Goal: Information Seeking & Learning: Learn about a topic

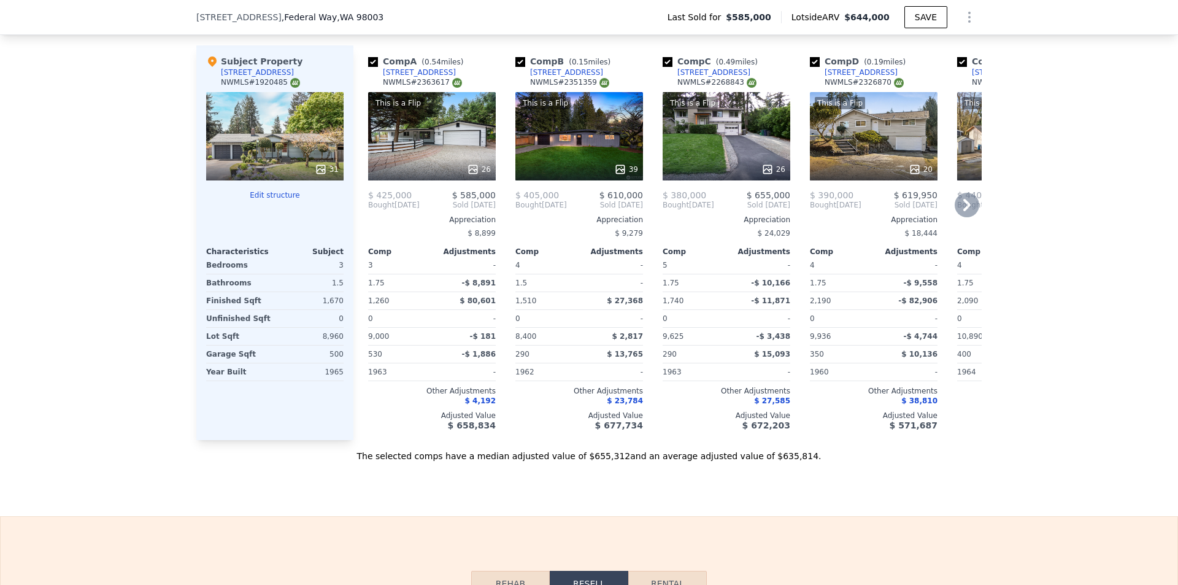
scroll to position [1284, 0]
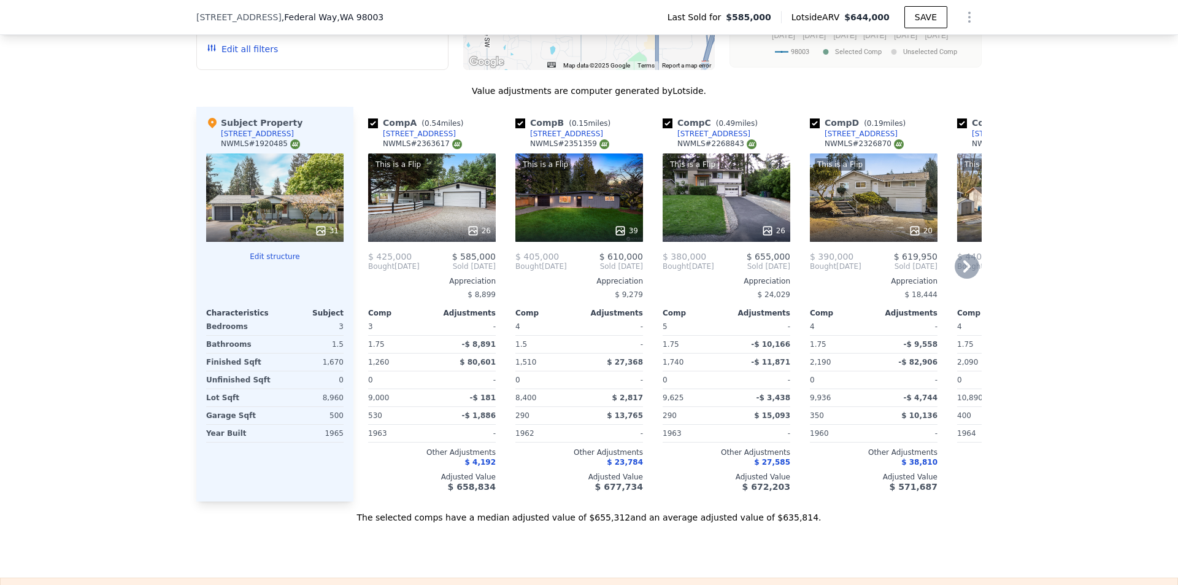
click at [515, 128] on input "checkbox" at bounding box center [520, 123] width 10 height 10
checkbox input "false"
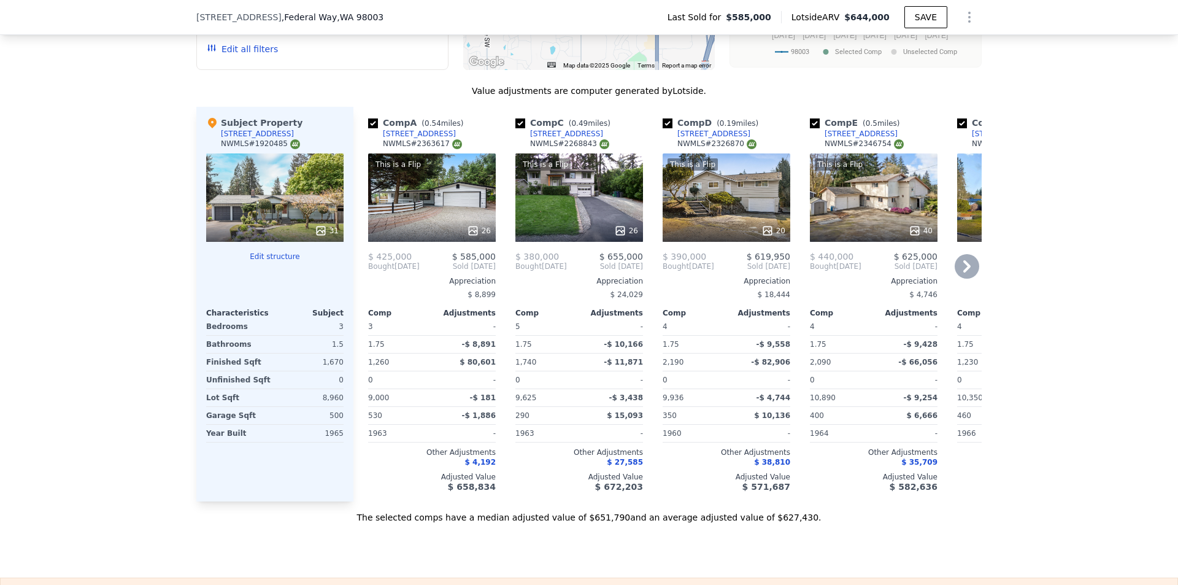
click at [515, 128] on input "checkbox" at bounding box center [520, 123] width 10 height 10
checkbox input "false"
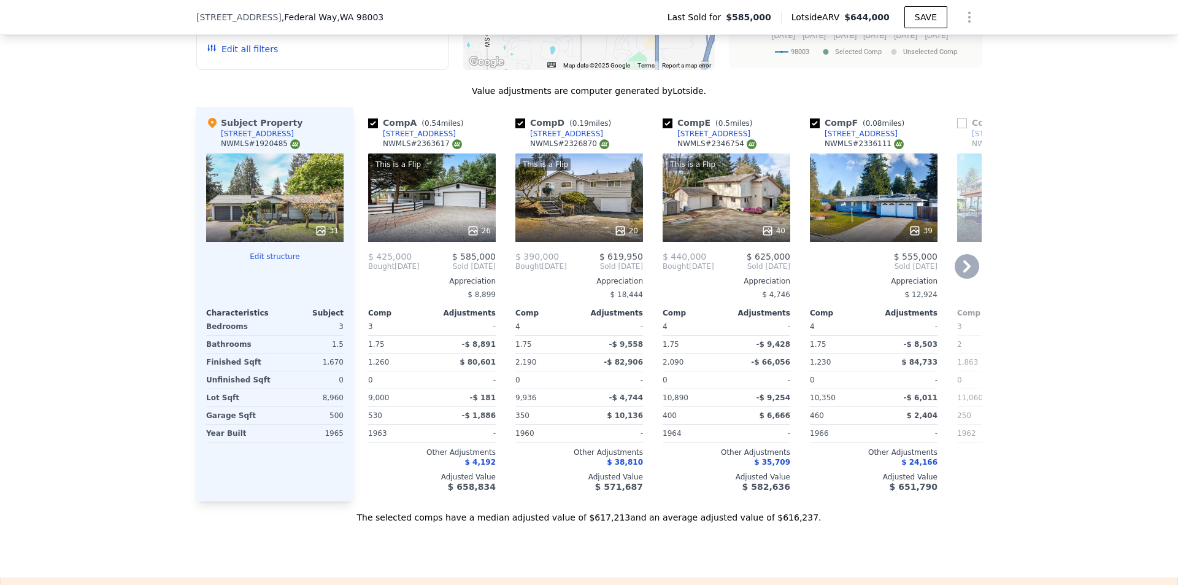
click at [515, 128] on input "checkbox" at bounding box center [520, 123] width 10 height 10
checkbox input "false"
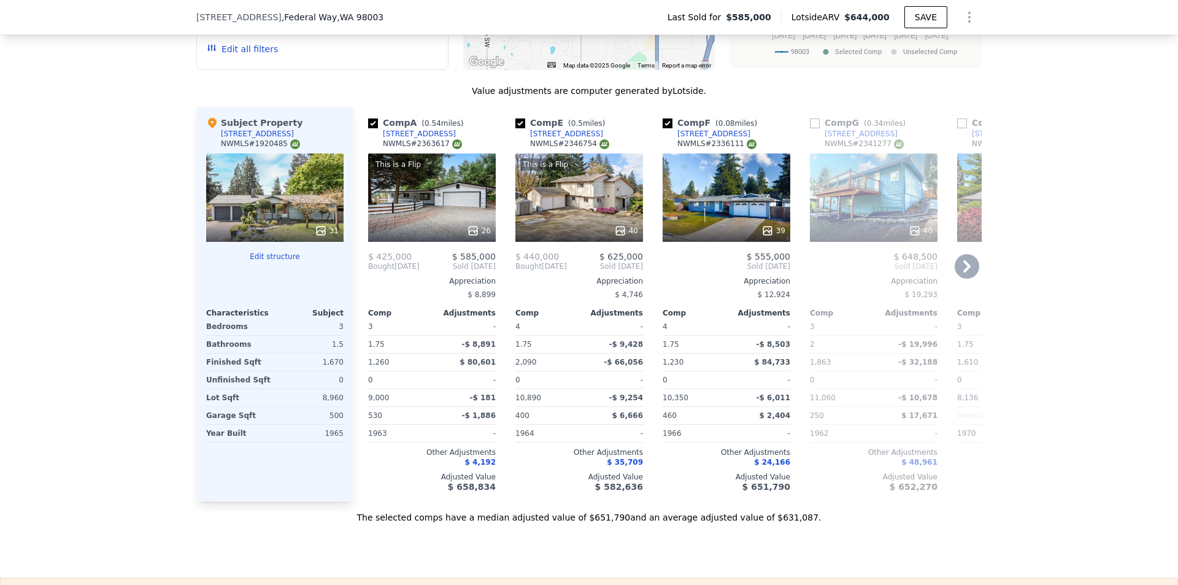
click at [515, 128] on input "checkbox" at bounding box center [520, 123] width 10 height 10
checkbox input "false"
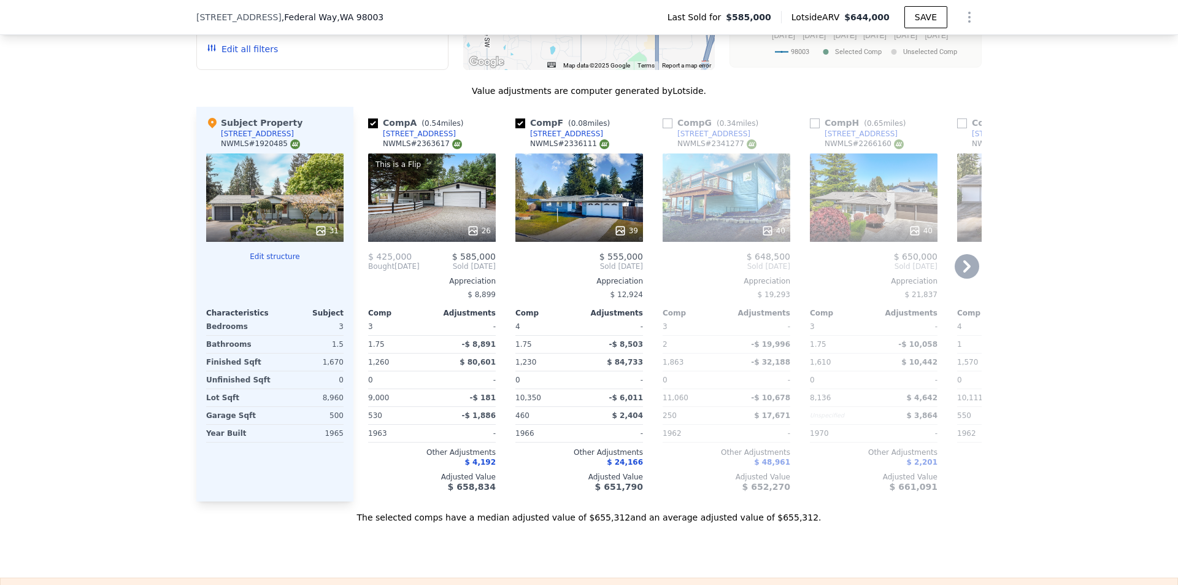
click at [515, 128] on input "checkbox" at bounding box center [520, 123] width 10 height 10
checkbox input "false"
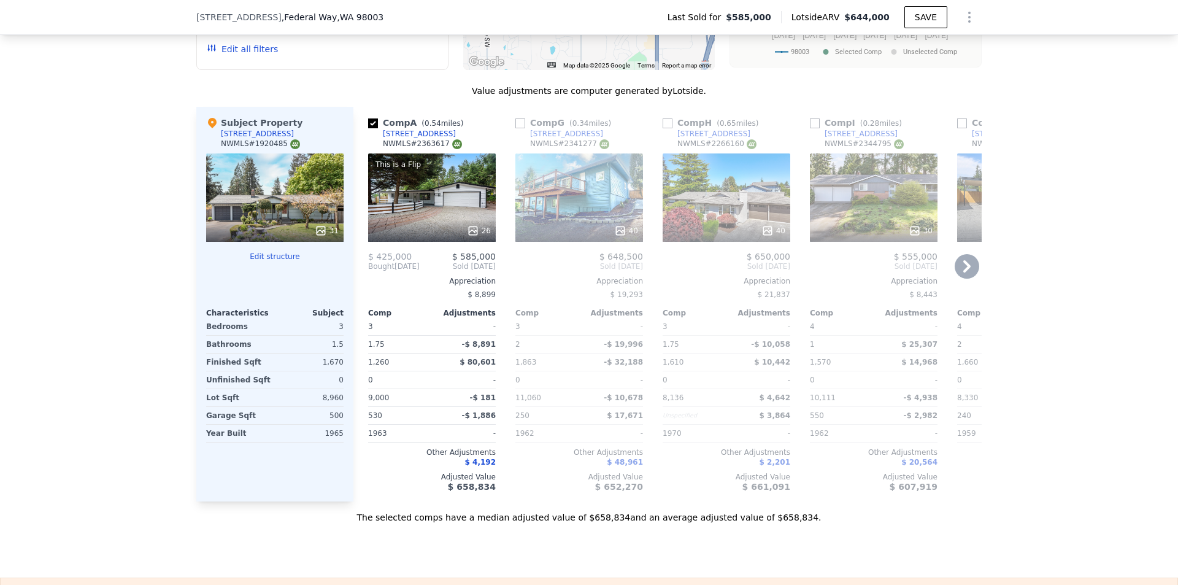
click at [515, 128] on input "checkbox" at bounding box center [520, 123] width 10 height 10
checkbox input "true"
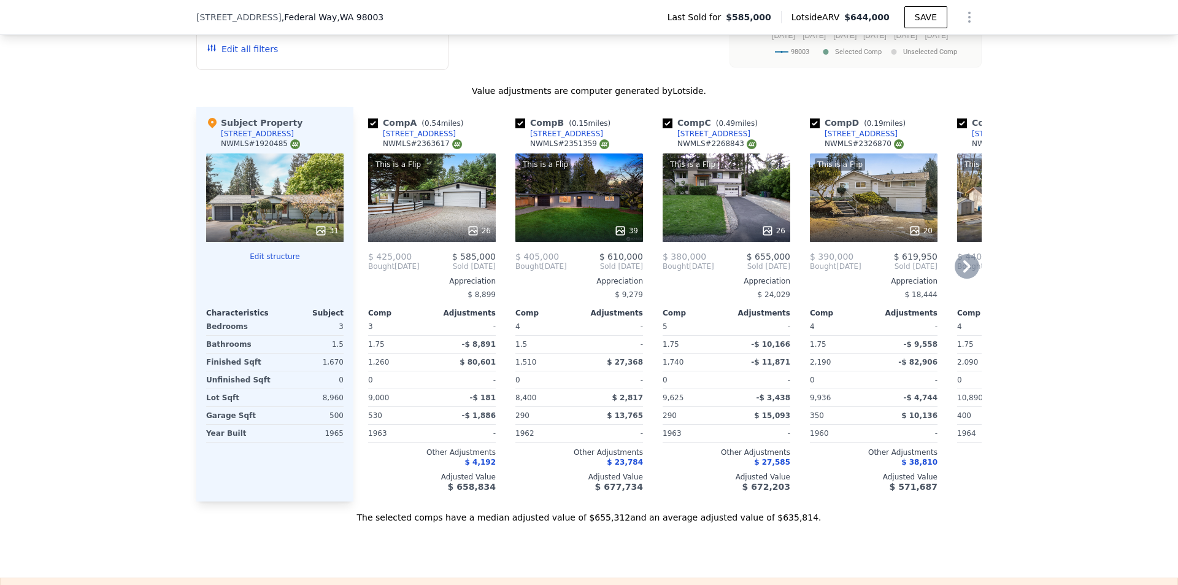
checkbox input "true"
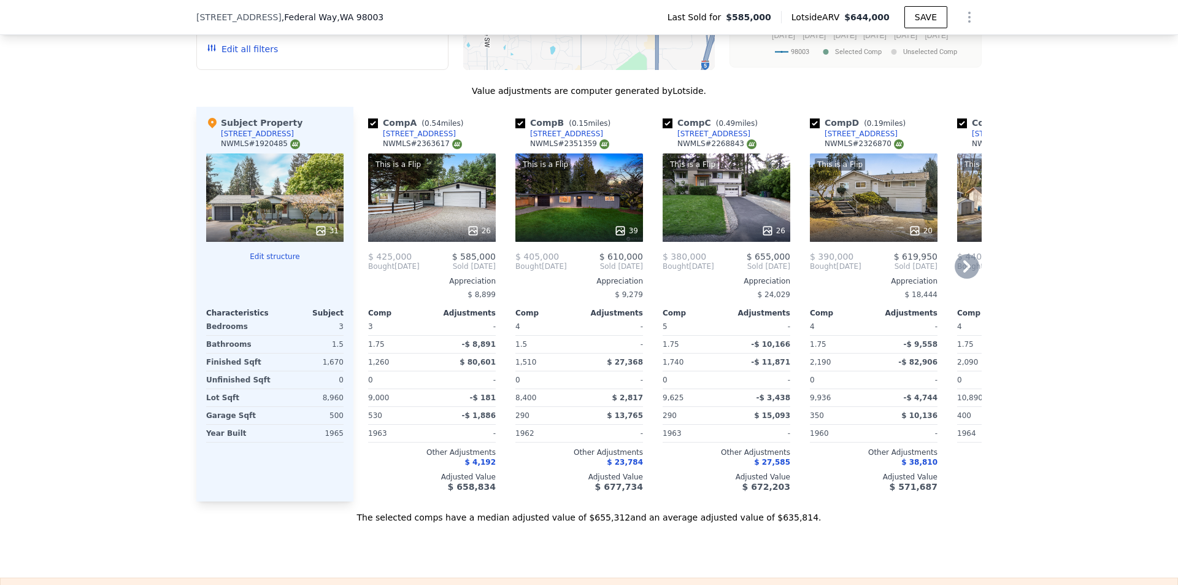
click at [326, 371] on div "1,670" at bounding box center [310, 361] width 66 height 17
copy div "1,670"
click at [327, 406] on div "8,960" at bounding box center [310, 397] width 66 height 17
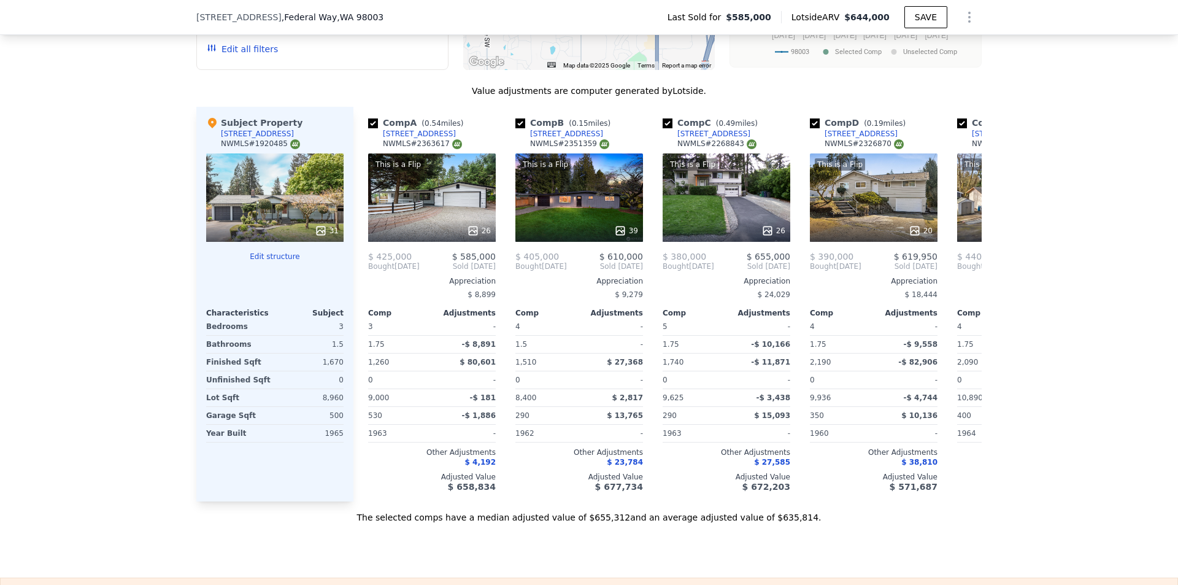
drag, startPoint x: 327, startPoint y: 407, endPoint x: 383, endPoint y: 215, distance: 199.9
click at [328, 406] on div "8,960" at bounding box center [310, 397] width 66 height 17
copy div "8,960"
click at [335, 442] on div "1965" at bounding box center [310, 432] width 66 height 17
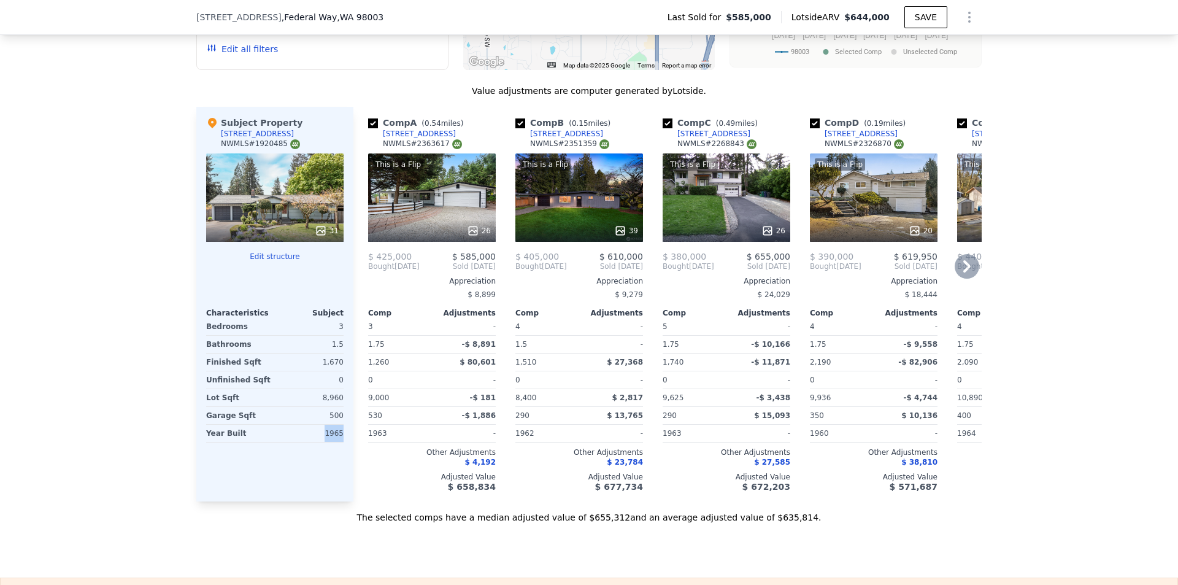
copy div "1965"
click at [333, 423] on div "500" at bounding box center [310, 415] width 66 height 17
copy div "500"
drag, startPoint x: 452, startPoint y: 142, endPoint x: 437, endPoint y: 141, distance: 15.3
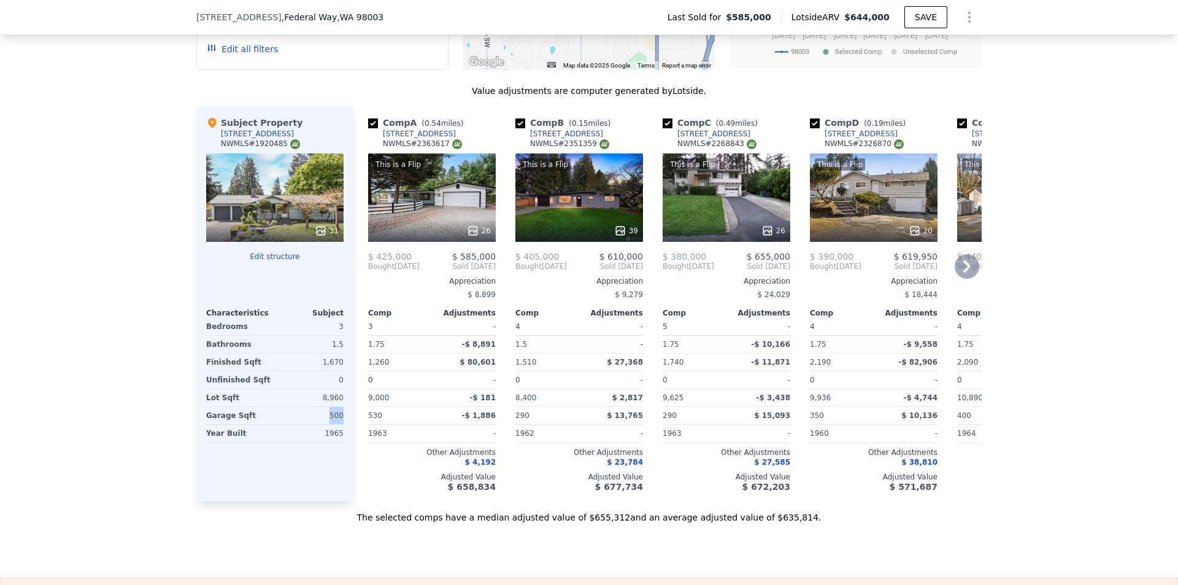
click at [437, 141] on div "Comp A ( 0.54 miles) [STREET_ADDRESS] # 2363617" at bounding box center [432, 135] width 128 height 37
copy div "[STREET_ADDRESS]"
click at [519, 128] on input "checkbox" at bounding box center [520, 123] width 10 height 10
checkbox input "false"
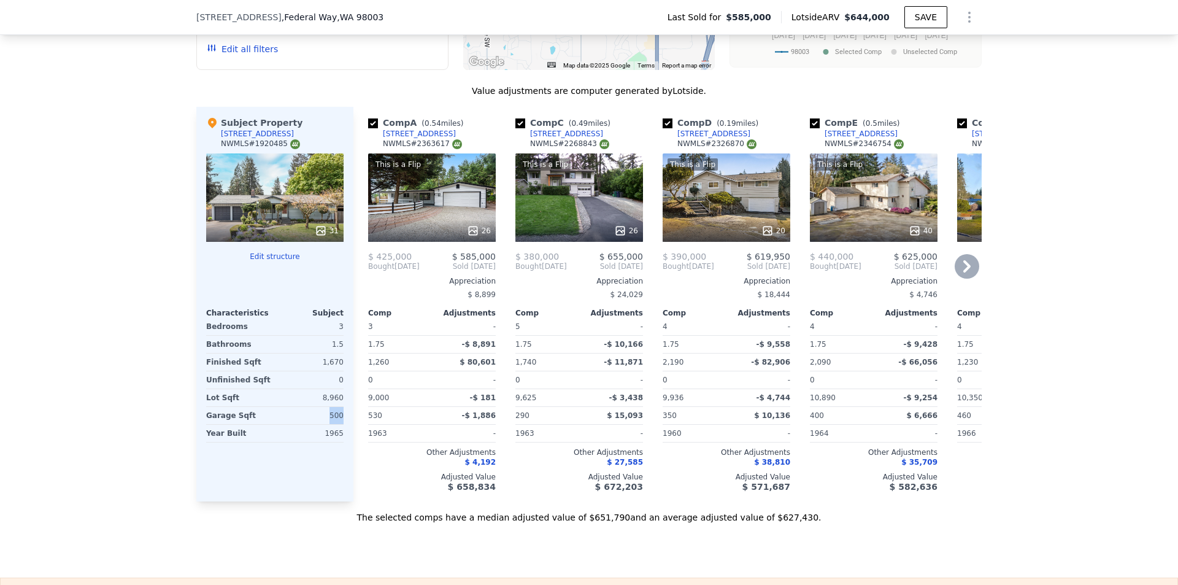
click at [663, 128] on input "checkbox" at bounding box center [667, 123] width 10 height 10
checkbox input "false"
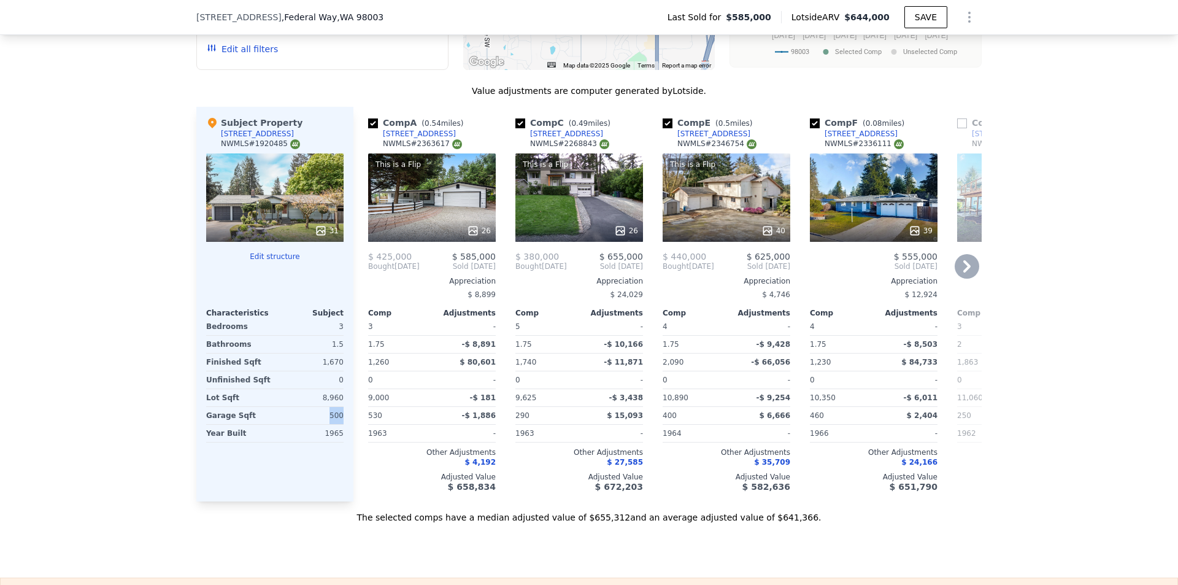
click at [666, 128] on input "checkbox" at bounding box center [667, 123] width 10 height 10
checkbox input "false"
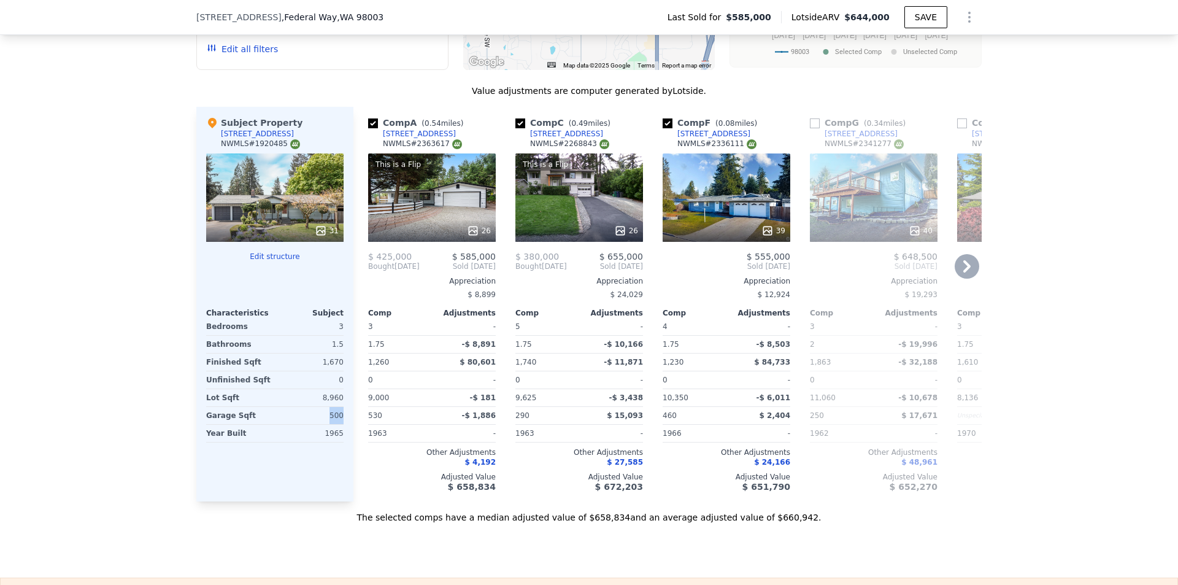
click at [666, 128] on input "checkbox" at bounding box center [667, 123] width 10 height 10
checkbox input "false"
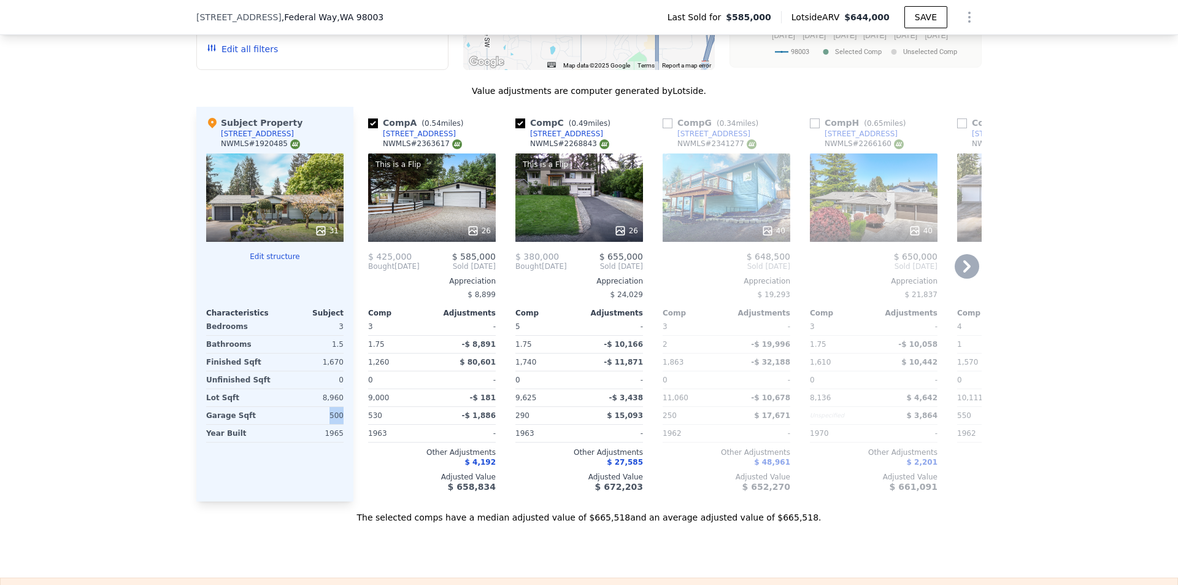
click at [662, 128] on input "checkbox" at bounding box center [667, 123] width 10 height 10
checkbox input "true"
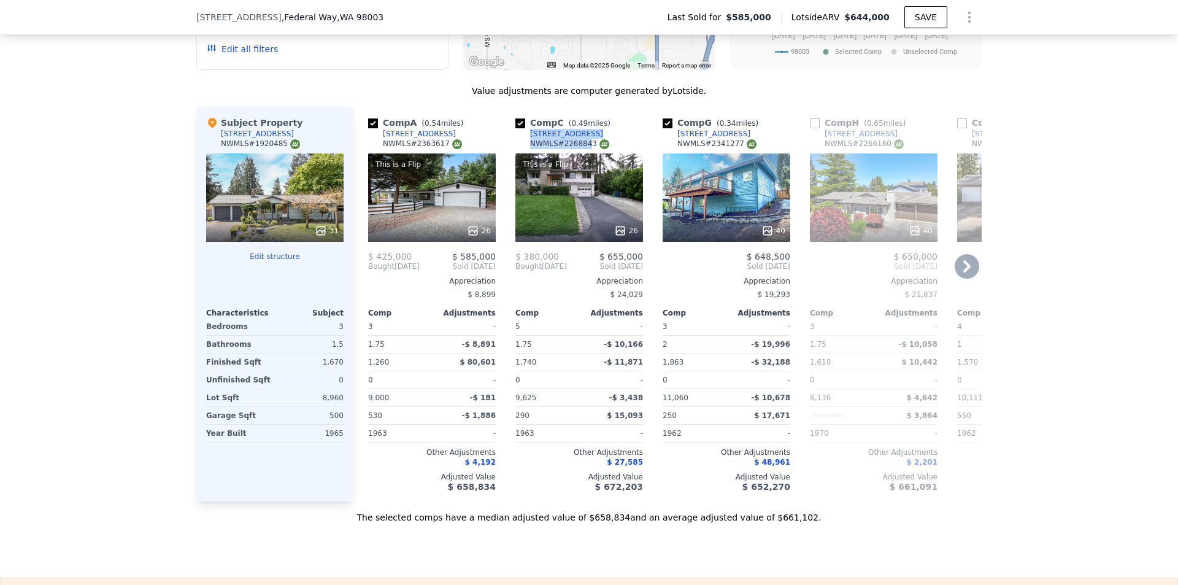
drag, startPoint x: 578, startPoint y: 144, endPoint x: 524, endPoint y: 143, distance: 54.0
click at [524, 143] on div "Comp C ( 0.49 miles) [STREET_ADDRESS] # 2268843" at bounding box center [579, 135] width 128 height 37
click at [47, 220] on div "We found 12 sales that match your search Listings provided by NWMLS Filters Map…" at bounding box center [589, 172] width 1178 height 704
drag, startPoint x: 578, startPoint y: 140, endPoint x: 567, endPoint y: 145, distance: 12.9
click at [567, 145] on div "Comp C ( 0.49 miles) [STREET_ADDRESS] # 2268843" at bounding box center [579, 135] width 128 height 37
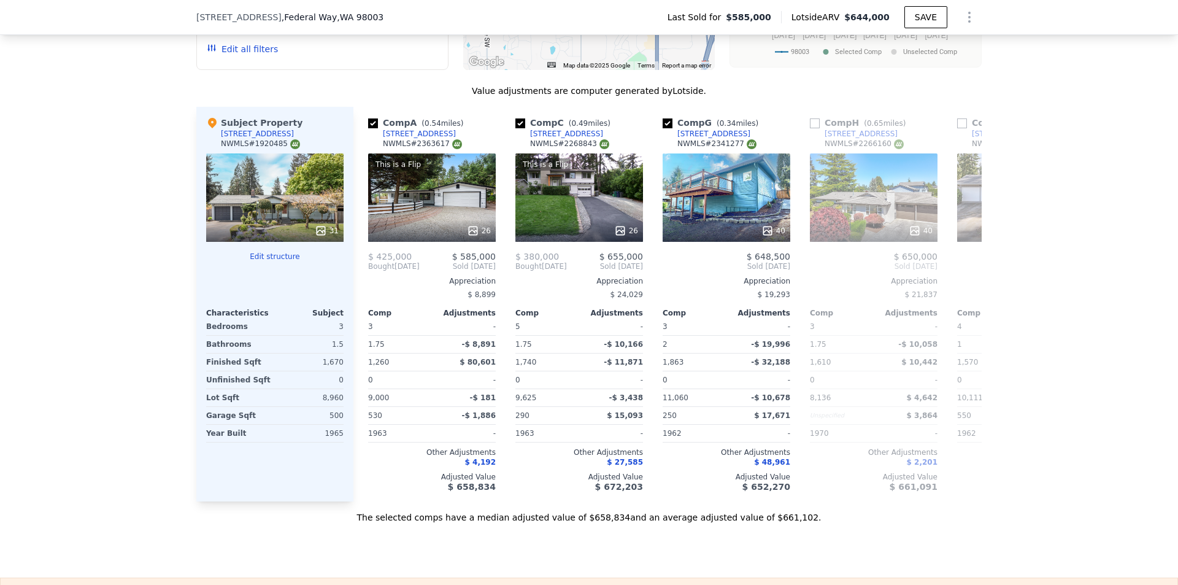
click at [20, 229] on div "We found 12 sales that match your search Listings provided by NWMLS Filters Map…" at bounding box center [589, 172] width 1178 height 704
click at [579, 139] on div "Comp C ( 0.49 miles) [STREET_ADDRESS] # 2268843" at bounding box center [579, 135] width 128 height 37
drag, startPoint x: 578, startPoint y: 141, endPoint x: 526, endPoint y: 143, distance: 51.6
click at [526, 143] on div "Comp C ( 0.49 miles) [STREET_ADDRESS] # 2268843" at bounding box center [579, 135] width 128 height 37
copy div "[STREET_ADDRESS]"
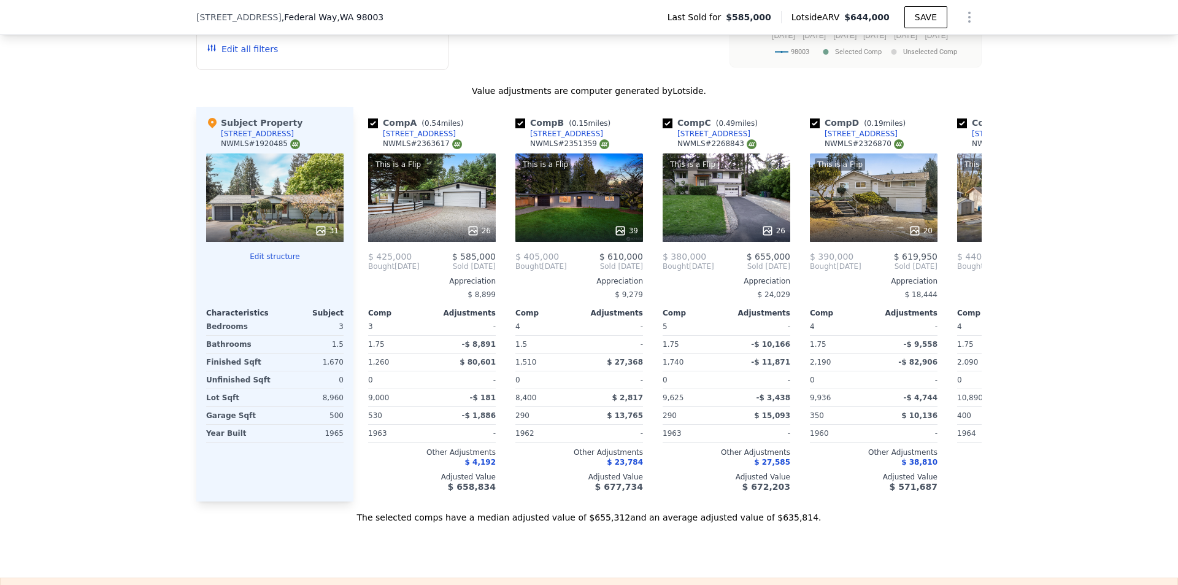
checkbox input "true"
click at [520, 128] on input "checkbox" at bounding box center [520, 123] width 10 height 10
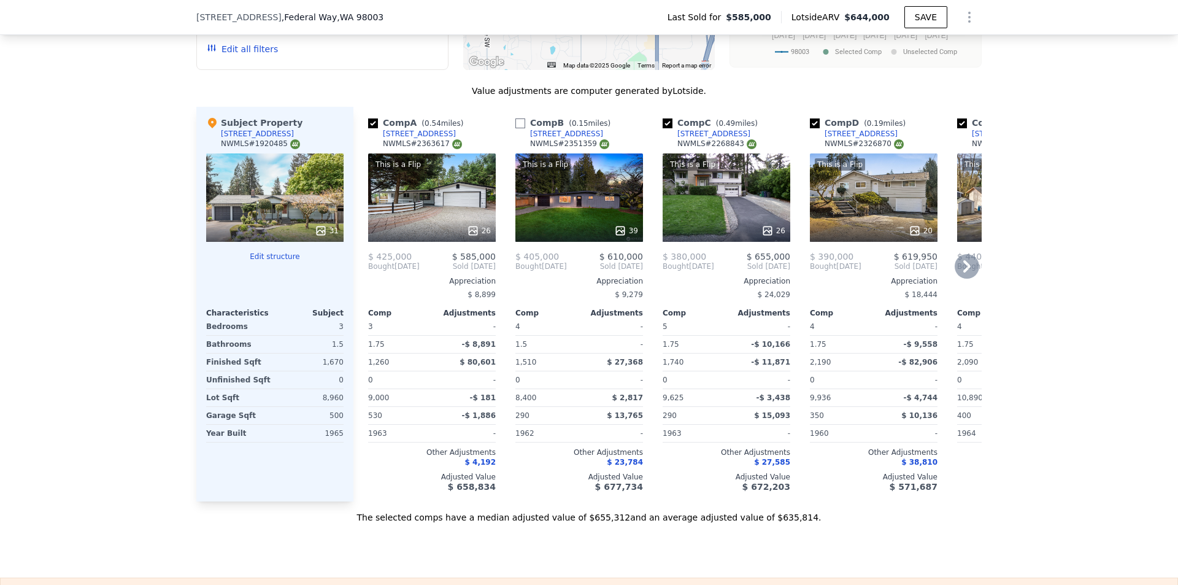
checkbox input "false"
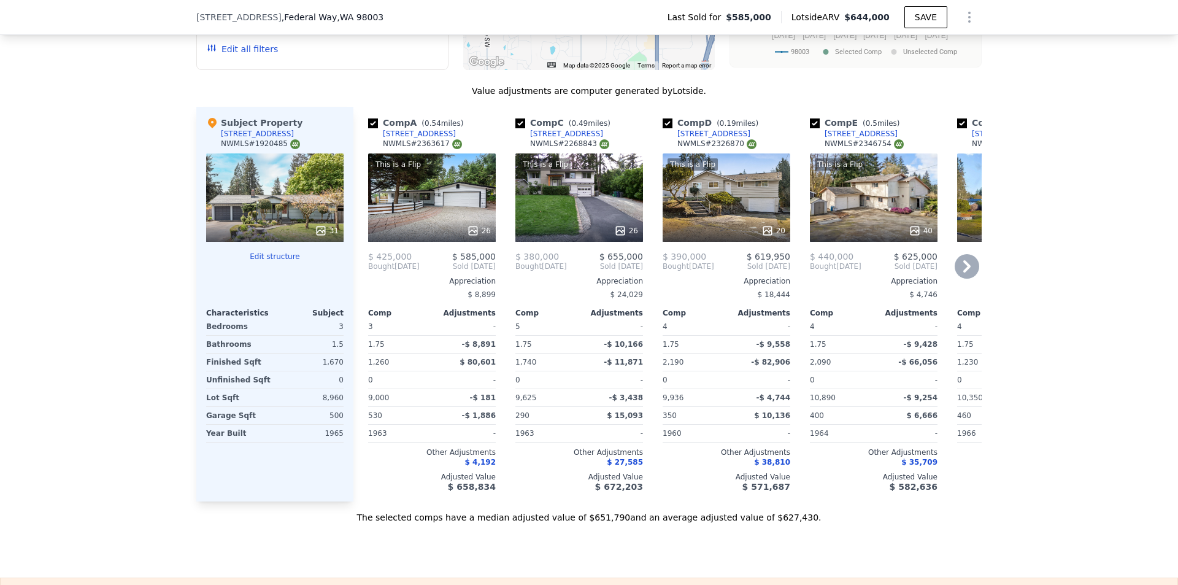
click at [520, 128] on input "checkbox" at bounding box center [520, 123] width 10 height 10
checkbox input "false"
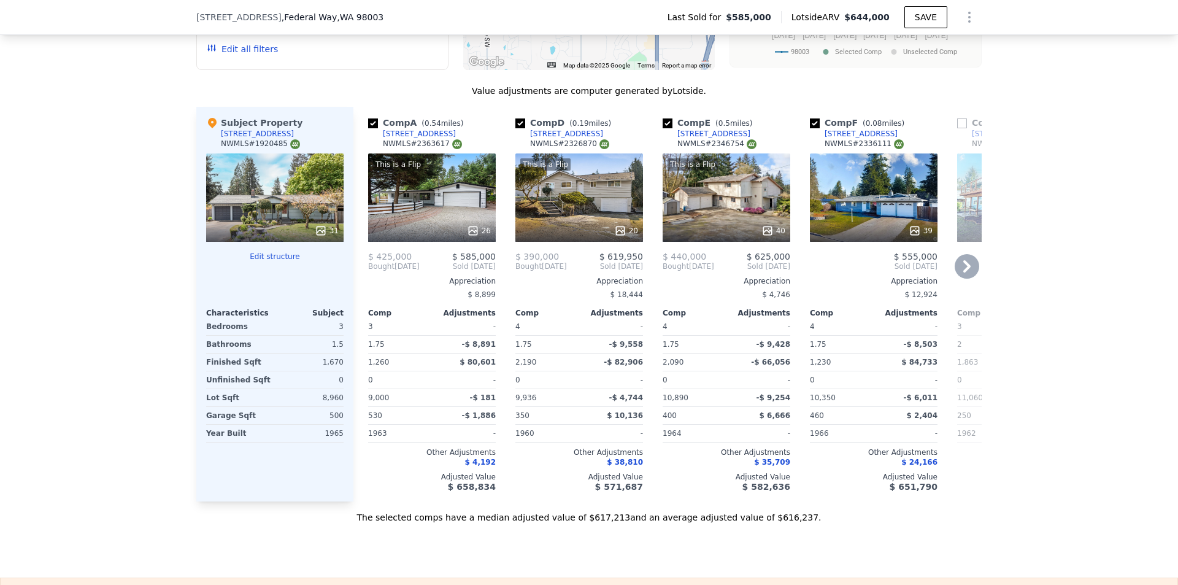
click at [516, 128] on input "checkbox" at bounding box center [520, 123] width 10 height 10
checkbox input "false"
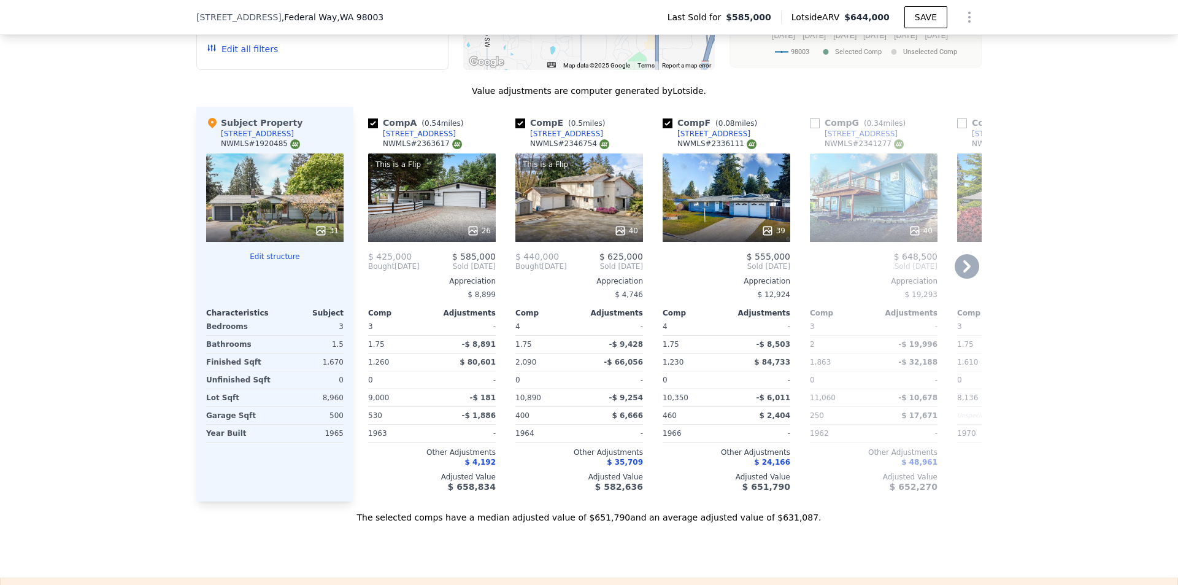
click at [518, 128] on input "checkbox" at bounding box center [520, 123] width 10 height 10
checkbox input "false"
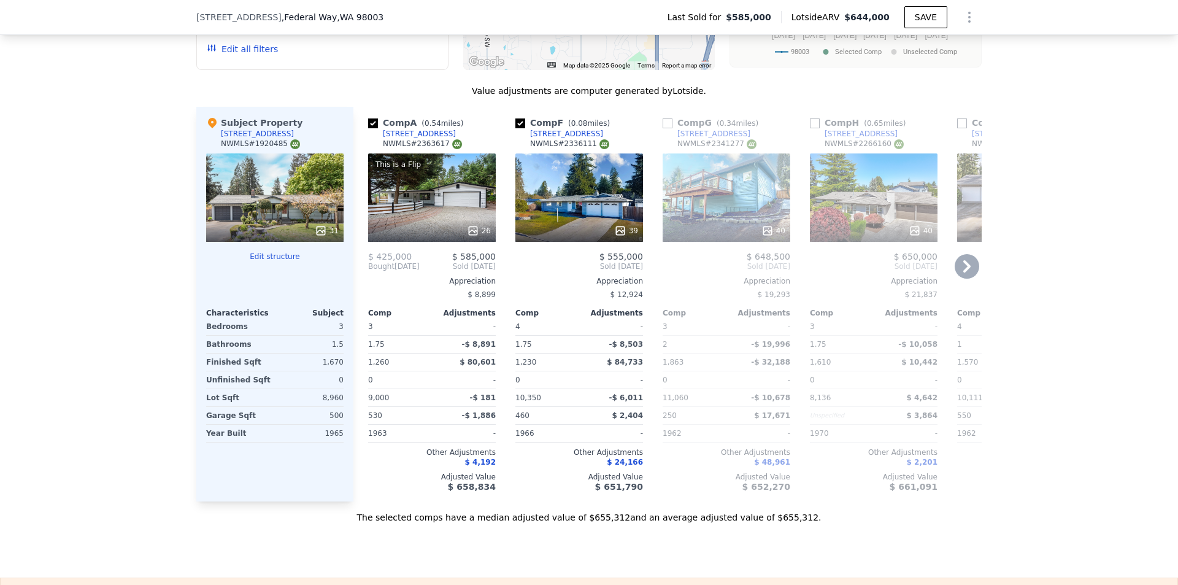
click at [518, 128] on input "checkbox" at bounding box center [520, 123] width 10 height 10
checkbox input "false"
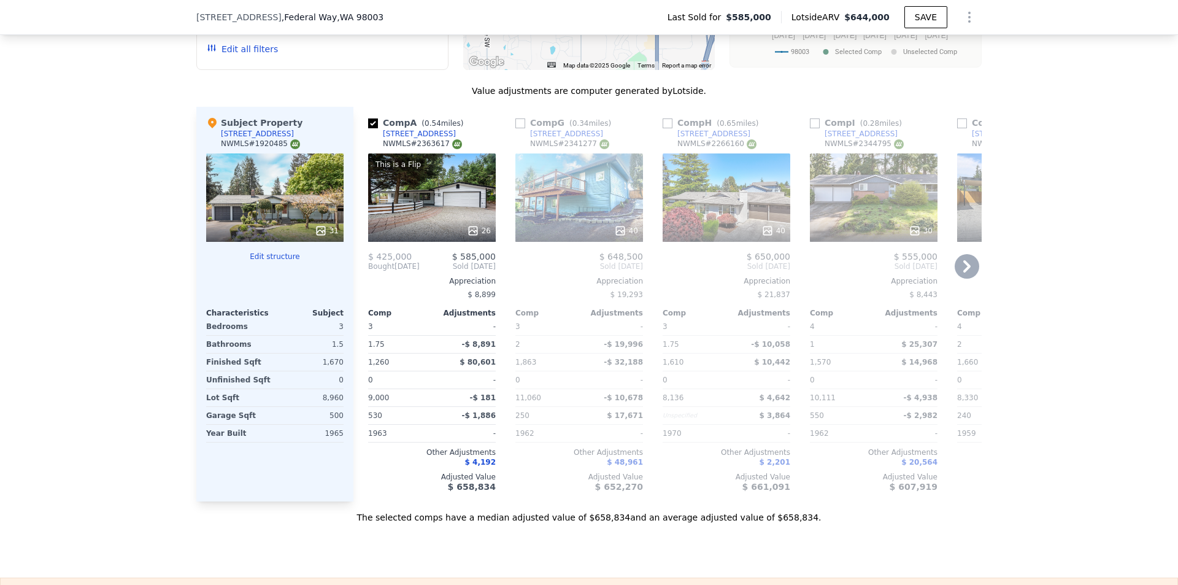
click at [516, 128] on input "checkbox" at bounding box center [520, 123] width 10 height 10
checkbox input "true"
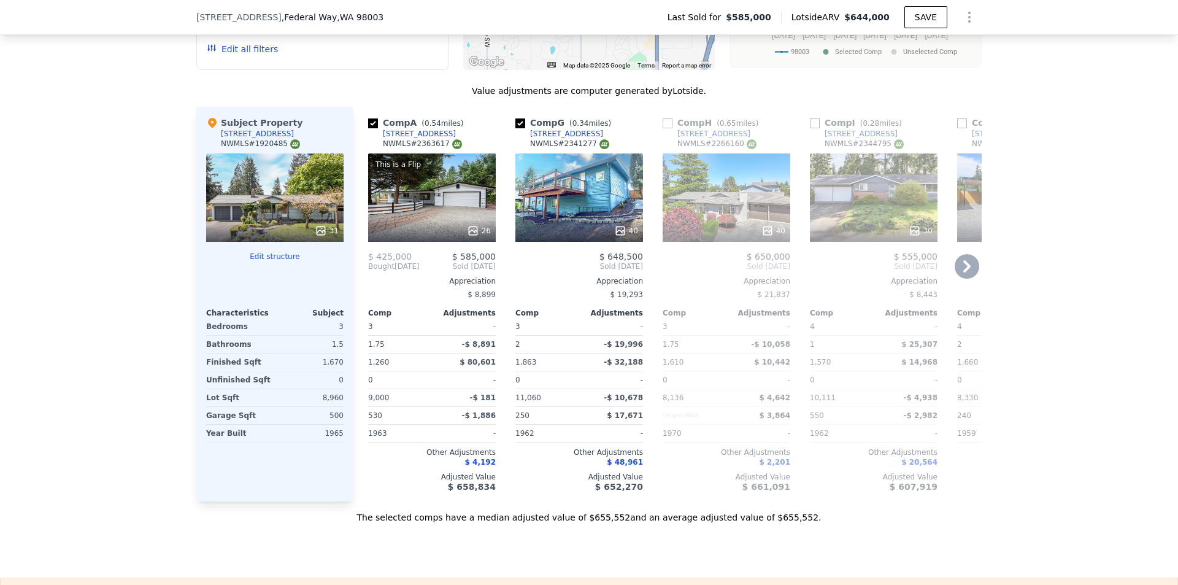
click at [665, 128] on input "checkbox" at bounding box center [667, 123] width 10 height 10
checkbox input "true"
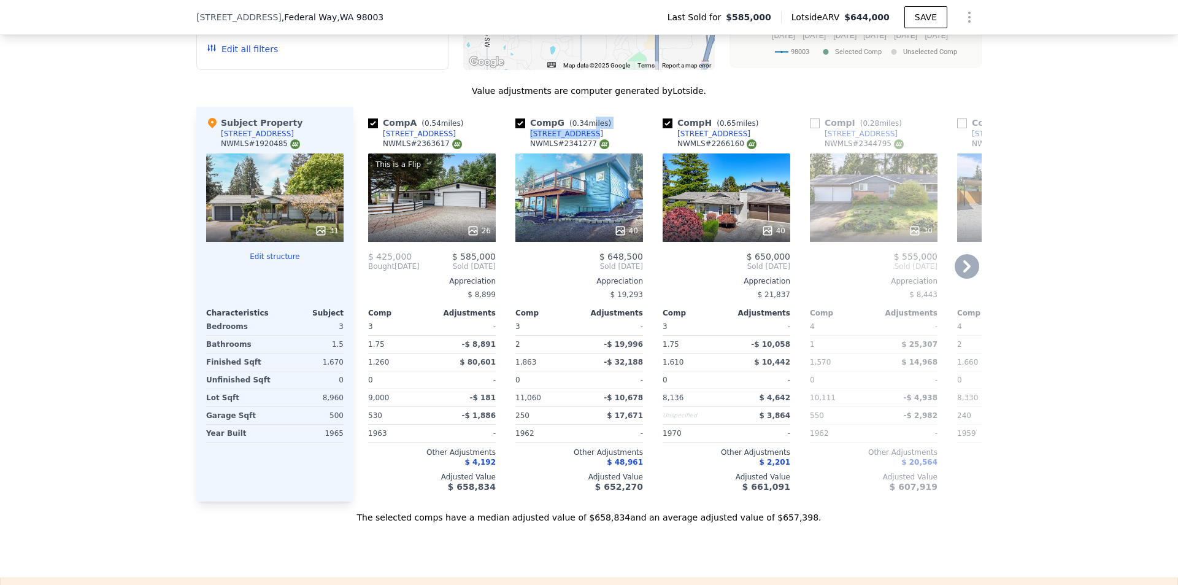
drag, startPoint x: 580, startPoint y: 140, endPoint x: 611, endPoint y: 142, distance: 30.7
click at [577, 142] on div "Comp G ( 0.34 miles) [STREET_ADDRESS] # 2341277" at bounding box center [579, 135] width 128 height 37
click at [1096, 206] on div "We found 12 sales that match your search Listings provided by NWMLS Filters Map…" at bounding box center [589, 172] width 1178 height 704
click at [577, 145] on div "Comp G ( 0.34 miles) [STREET_ADDRESS] # 2341277" at bounding box center [579, 135] width 128 height 37
drag, startPoint x: 1148, startPoint y: 153, endPoint x: 896, endPoint y: 138, distance: 252.0
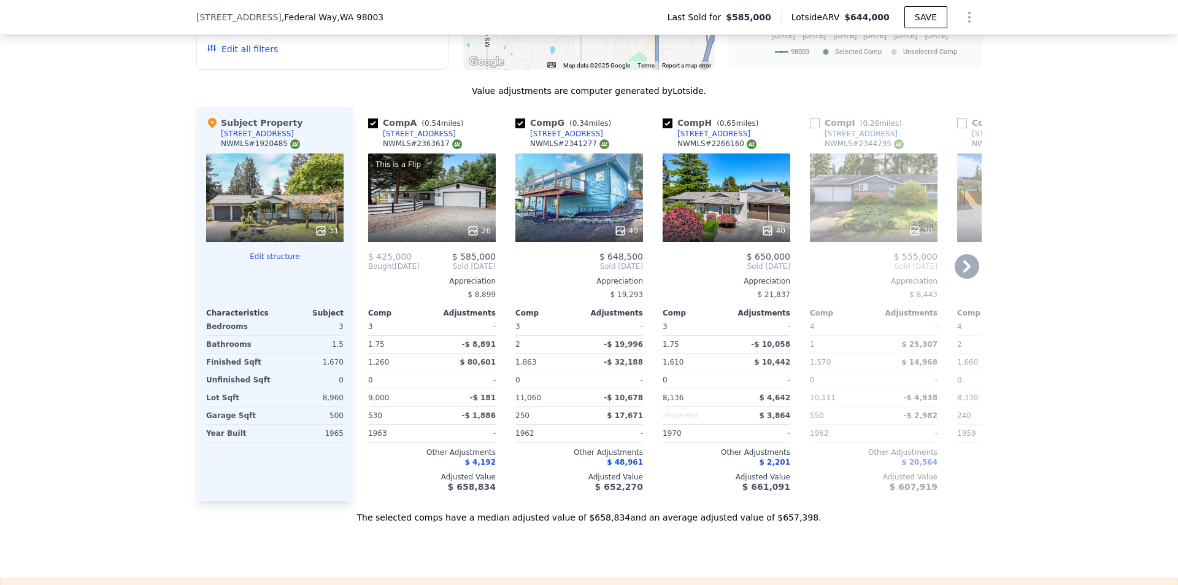
click at [1147, 153] on div "We found 12 sales that match your search Listings provided by NWMLS Filters Map…" at bounding box center [589, 172] width 1178 height 704
click at [579, 143] on div "Comp G ( 0.34 miles) [STREET_ADDRESS] # 2341277" at bounding box center [579, 135] width 128 height 37
click at [589, 142] on div "Comp G ( 0.34 miles) [STREET_ADDRESS] # 2341277" at bounding box center [579, 135] width 128 height 37
drag, startPoint x: 578, startPoint y: 142, endPoint x: 524, endPoint y: 140, distance: 54.0
click at [524, 140] on div "Comp G ( 0.34 miles) [STREET_ADDRESS] # 2341277" at bounding box center [579, 135] width 128 height 37
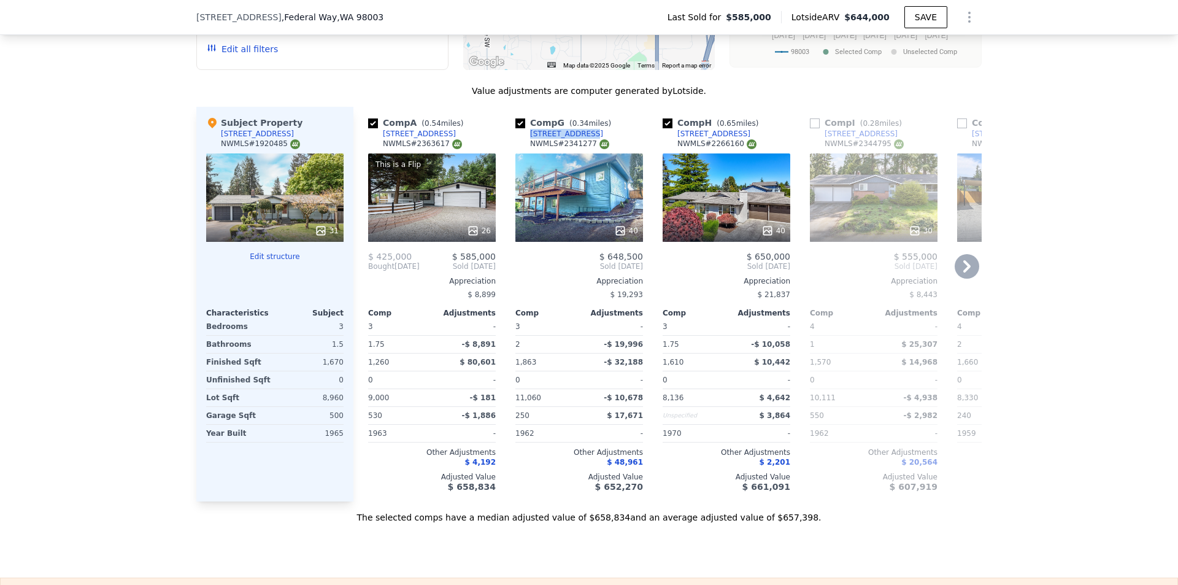
copy div "[STREET_ADDRESS]"
checkbox input "false"
checkbox input "true"
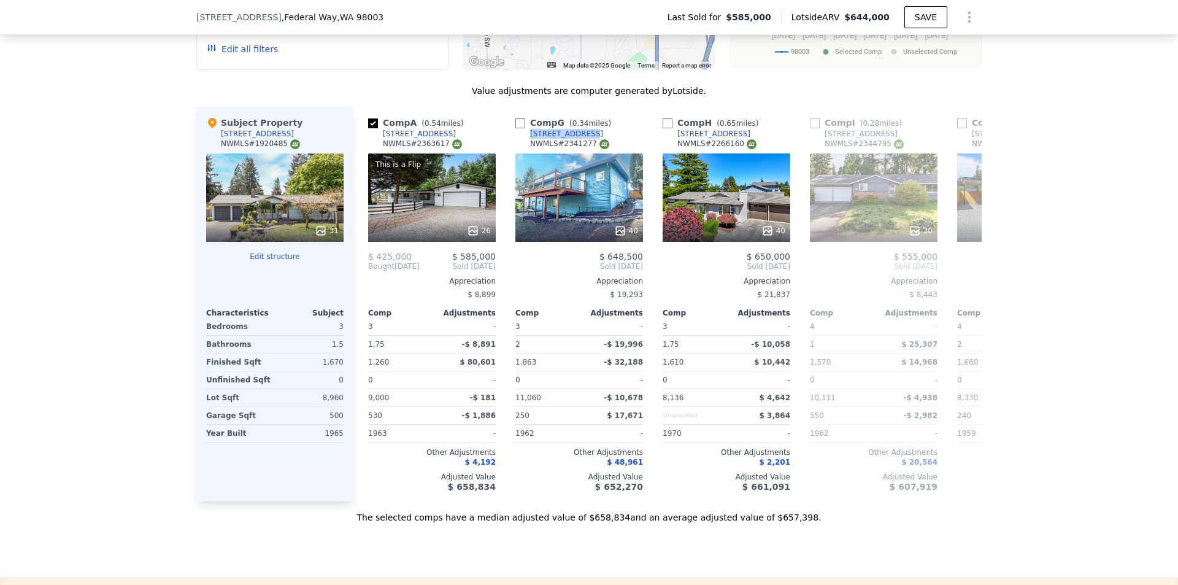
checkbox input "true"
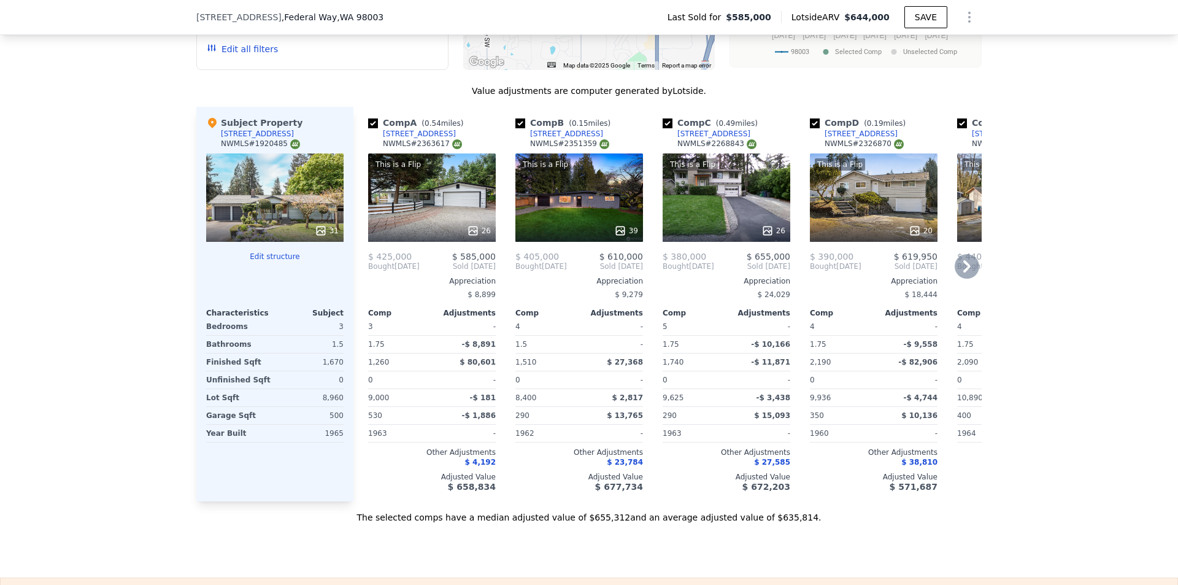
click at [516, 128] on input "checkbox" at bounding box center [520, 123] width 10 height 10
checkbox input "false"
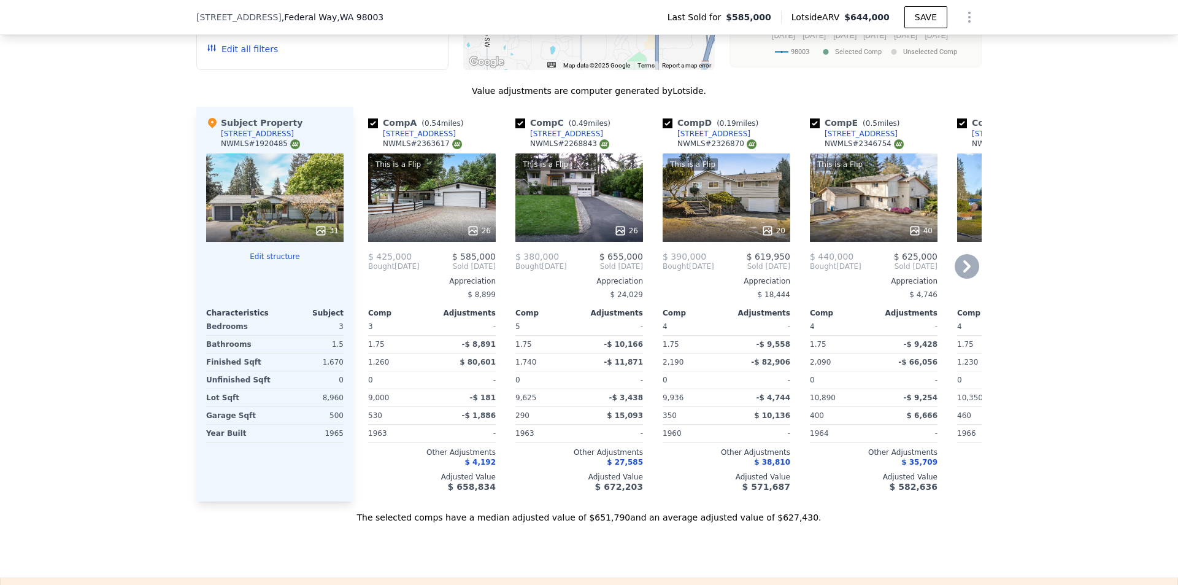
click at [516, 128] on input "checkbox" at bounding box center [520, 123] width 10 height 10
checkbox input "false"
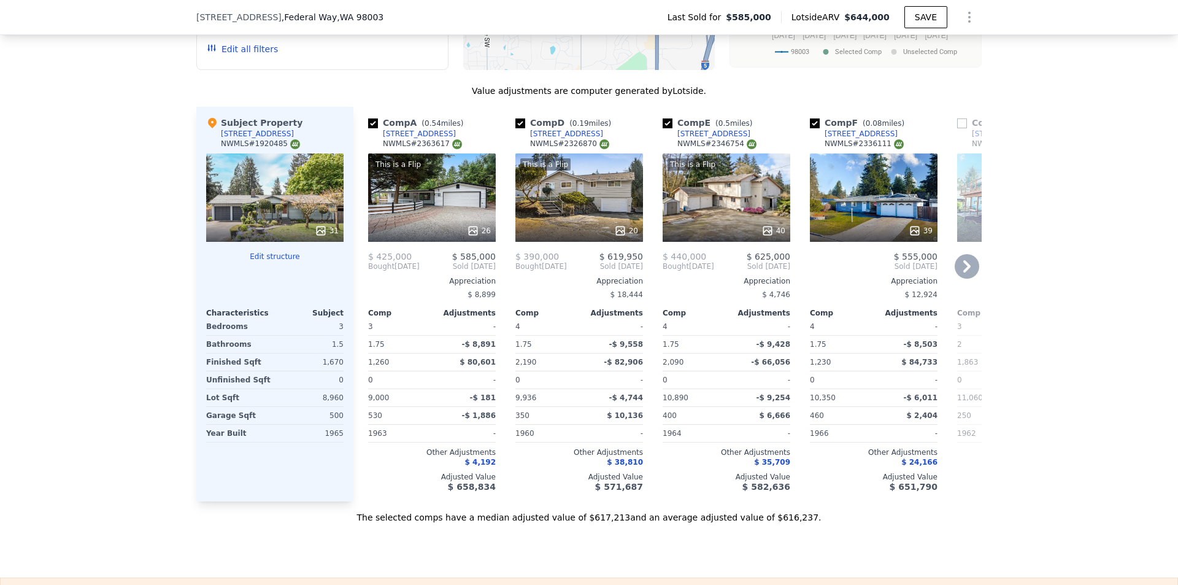
click at [516, 128] on input "checkbox" at bounding box center [520, 123] width 10 height 10
checkbox input "false"
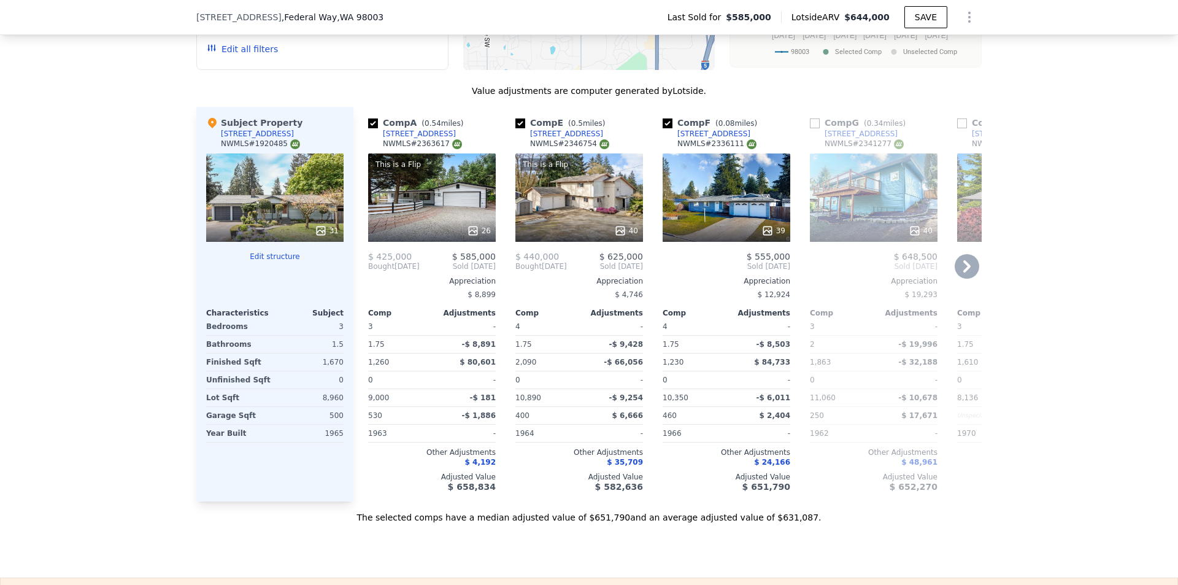
click at [516, 128] on input "checkbox" at bounding box center [520, 123] width 10 height 10
checkbox input "false"
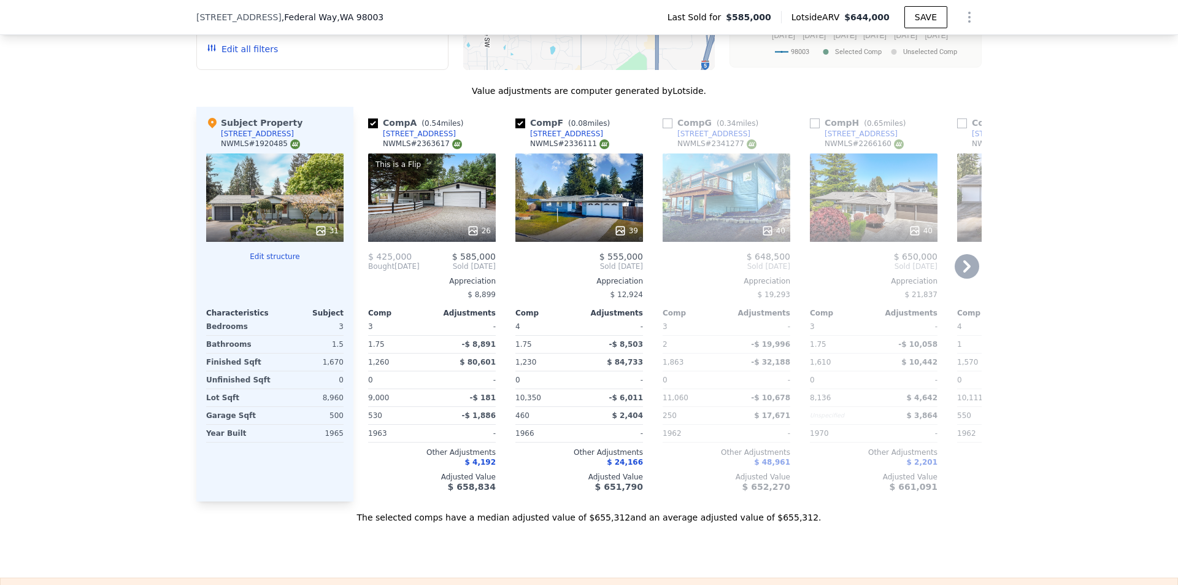
click at [516, 128] on input "checkbox" at bounding box center [520, 123] width 10 height 10
checkbox input "false"
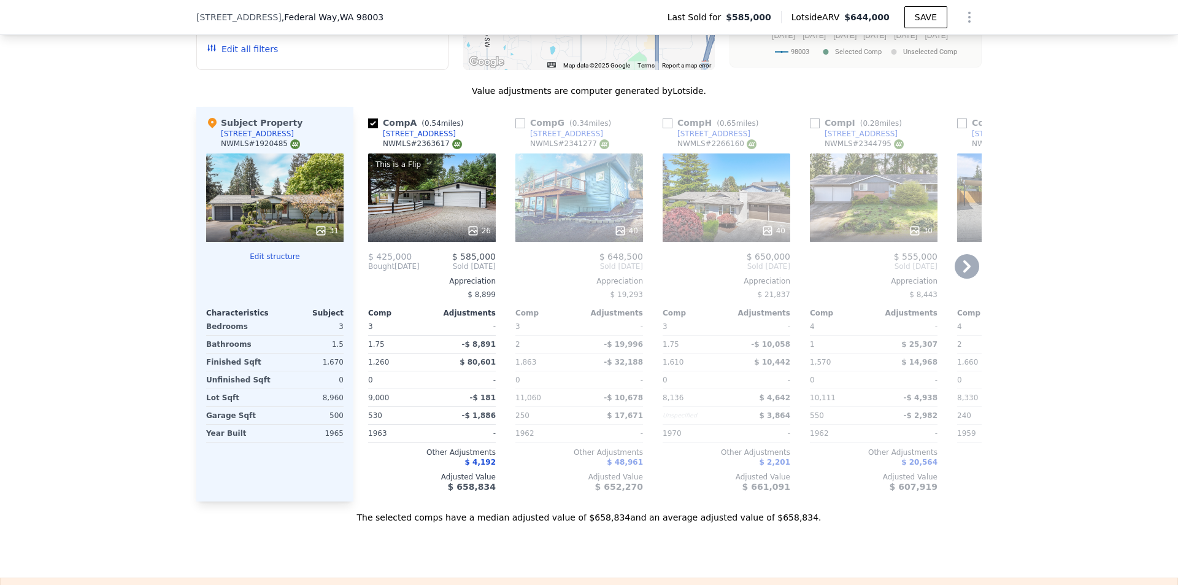
click at [516, 128] on input "checkbox" at bounding box center [520, 123] width 10 height 10
checkbox input "true"
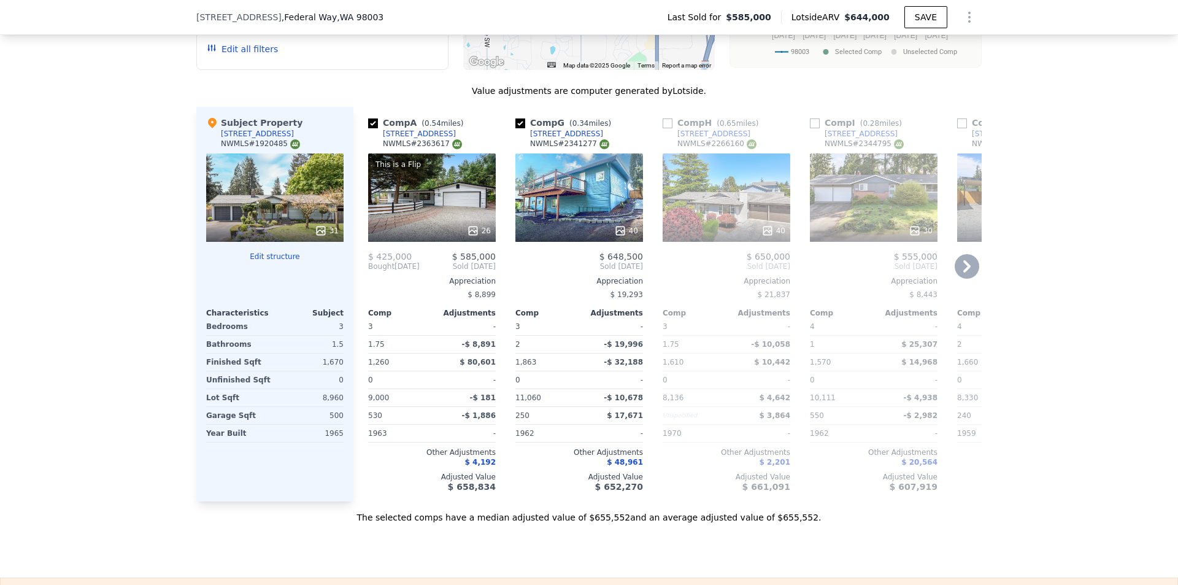
click at [662, 128] on input "checkbox" at bounding box center [667, 123] width 10 height 10
checkbox input "true"
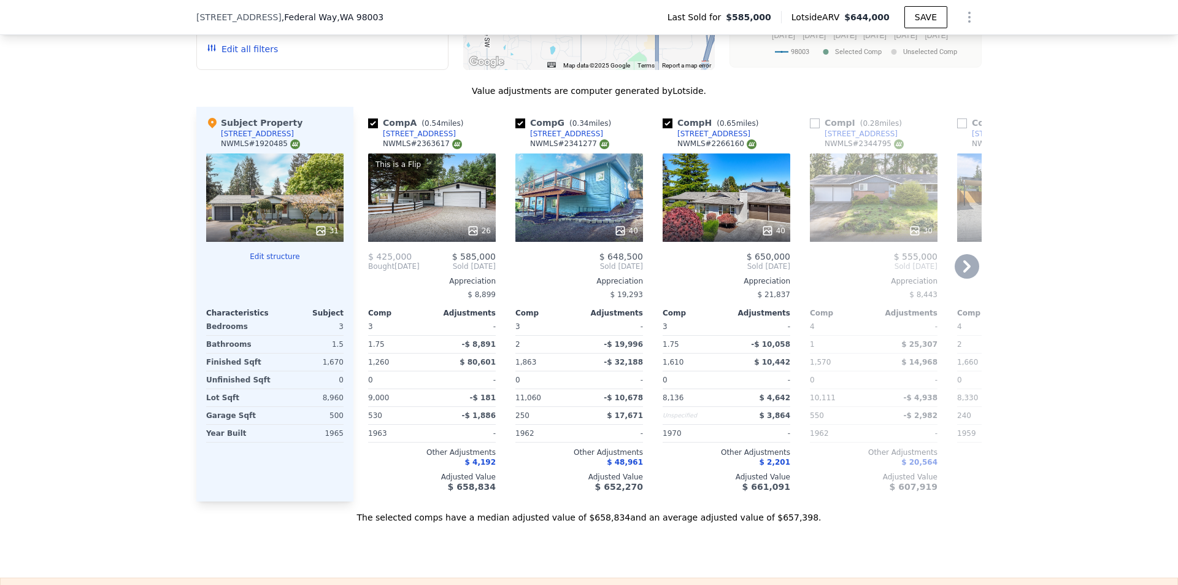
drag, startPoint x: 747, startPoint y: 139, endPoint x: 744, endPoint y: 145, distance: 6.9
click at [744, 145] on div "Comp H ( 0.65 miles) [STREET_ADDRESS] # 2266160" at bounding box center [726, 135] width 128 height 37
copy div "[STREET_ADDRESS]"
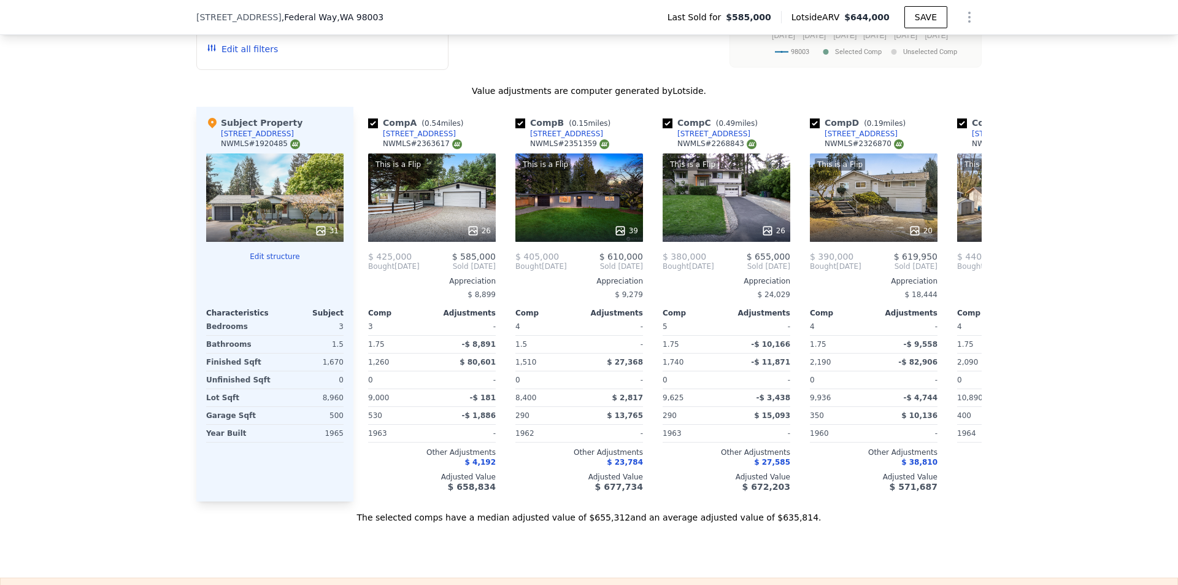
checkbox input "true"
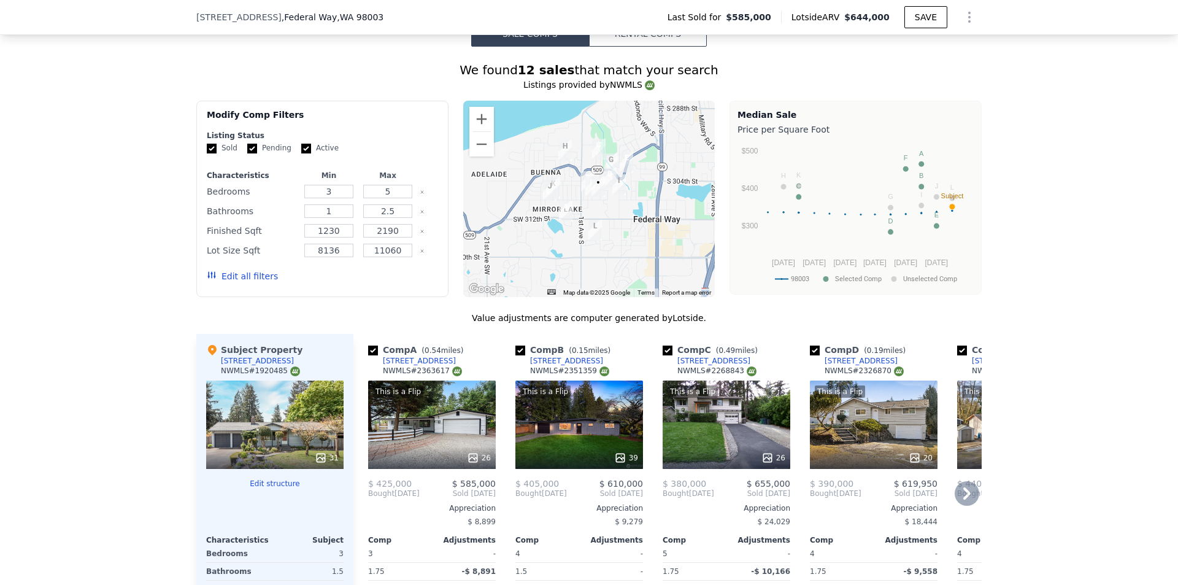
scroll to position [1223, 0]
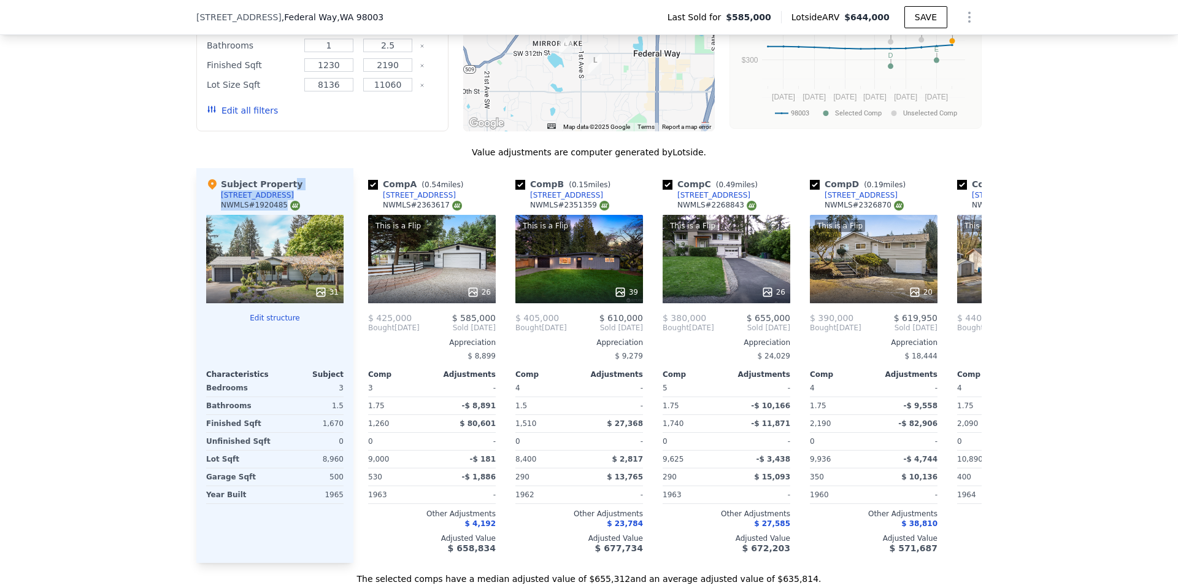
drag, startPoint x: 275, startPoint y: 203, endPoint x: 292, endPoint y: 206, distance: 17.4
click at [273, 208] on div "Subject Property [STREET_ADDRESS] # 1920485" at bounding box center [274, 196] width 137 height 37
click at [131, 231] on div "We found 12 sales that match your search Listings provided by NWMLS Filters Map…" at bounding box center [589, 233] width 1178 height 704
drag, startPoint x: 269, startPoint y: 203, endPoint x: 214, endPoint y: 203, distance: 55.2
click at [214, 203] on div "Subject Property [STREET_ADDRESS] # 1920485" at bounding box center [274, 196] width 137 height 37
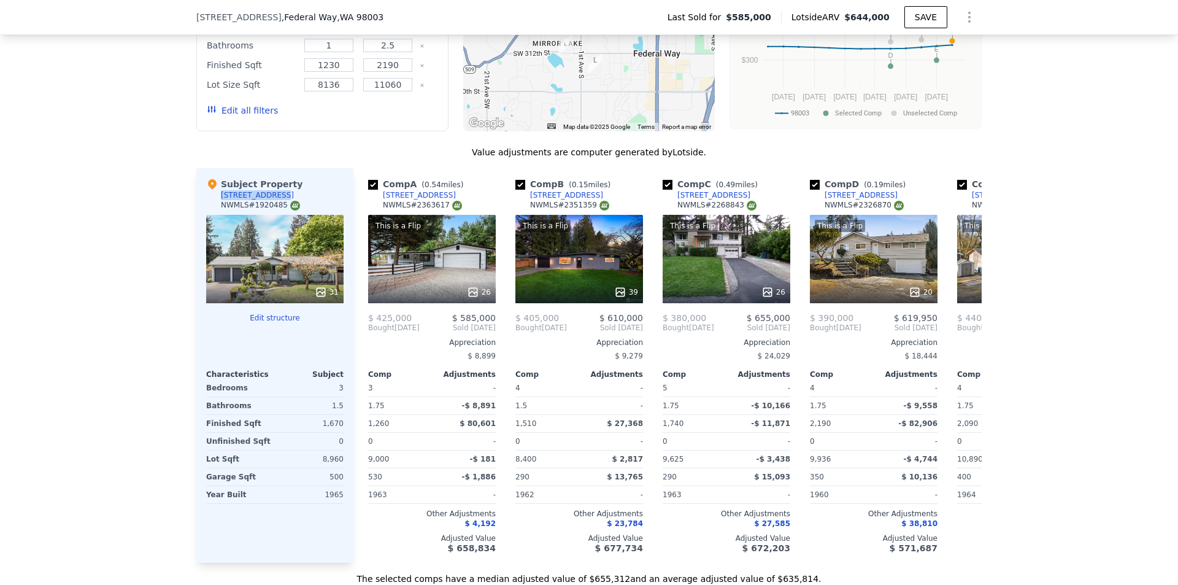
copy div "[STREET_ADDRESS]"
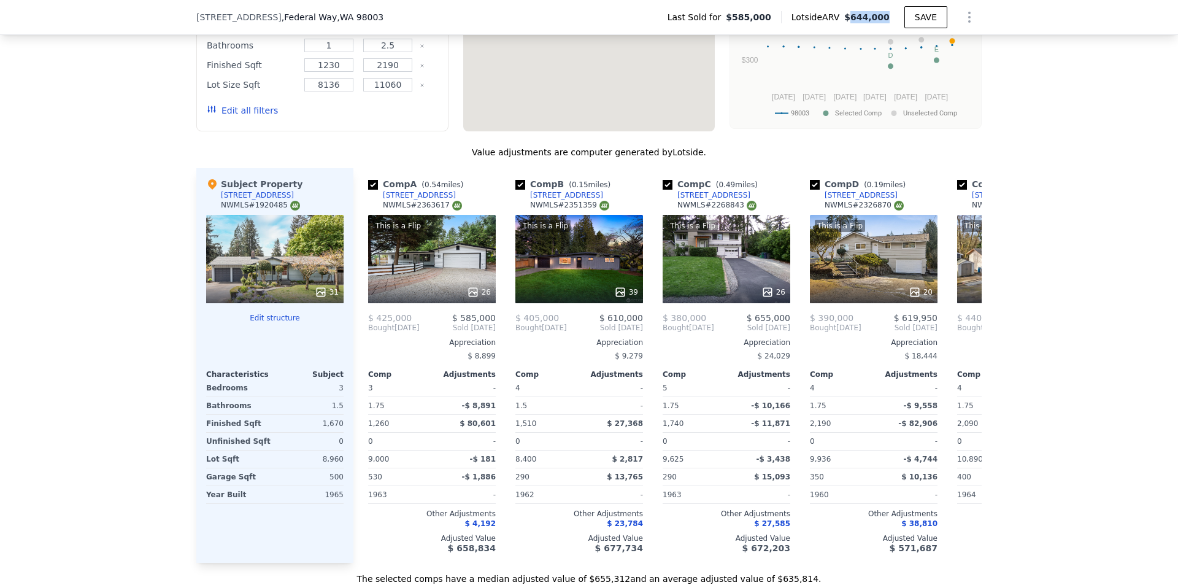
drag, startPoint x: 893, startPoint y: 20, endPoint x: 857, endPoint y: 18, distance: 35.6
click at [857, 18] on div "Lotside ARV $644,000" at bounding box center [842, 17] width 123 height 12
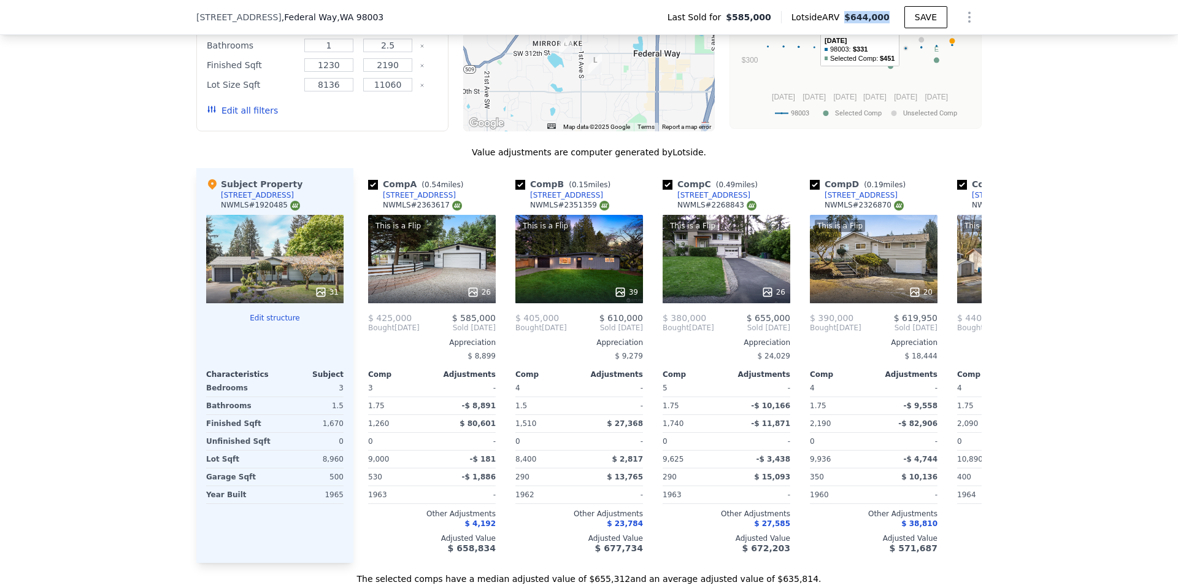
drag, startPoint x: 852, startPoint y: 16, endPoint x: 886, endPoint y: 18, distance: 33.8
click at [886, 18] on span "$644,000" at bounding box center [866, 17] width 45 height 10
copy span "$644,000"
click at [515, 190] on input "checkbox" at bounding box center [520, 185] width 10 height 10
checkbox input "false"
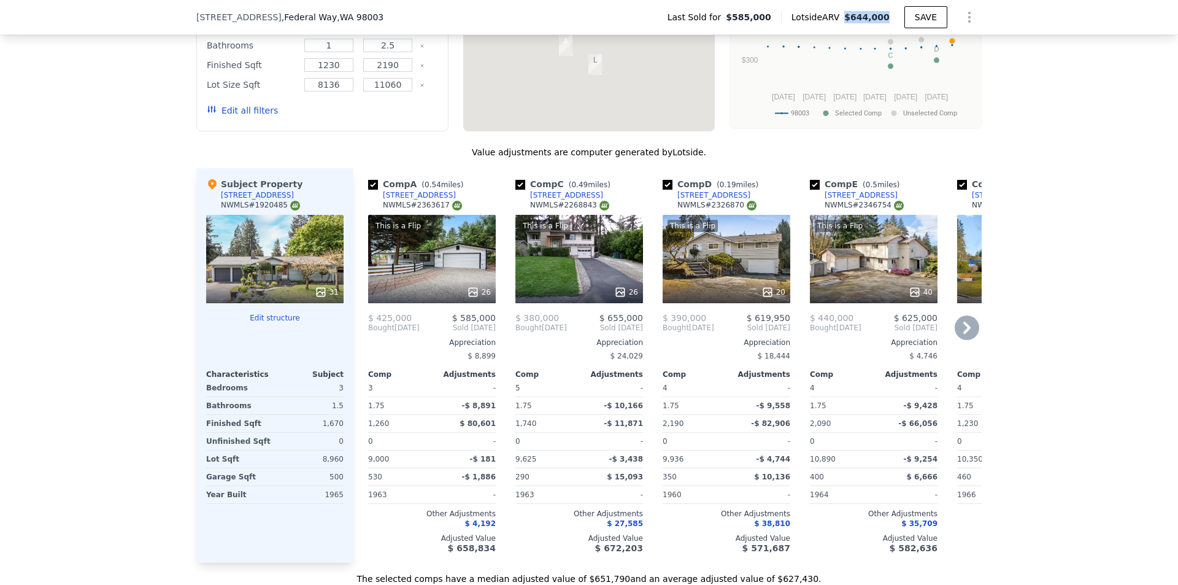
click at [515, 190] on input "checkbox" at bounding box center [520, 185] width 10 height 10
checkbox input "false"
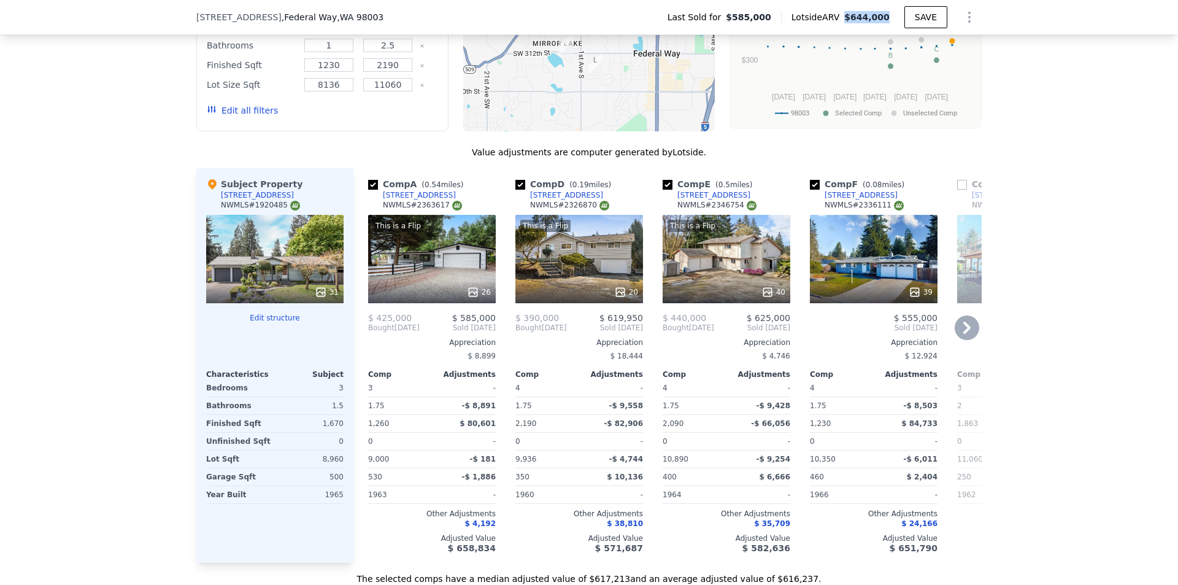
click at [515, 190] on input "checkbox" at bounding box center [520, 185] width 10 height 10
checkbox input "false"
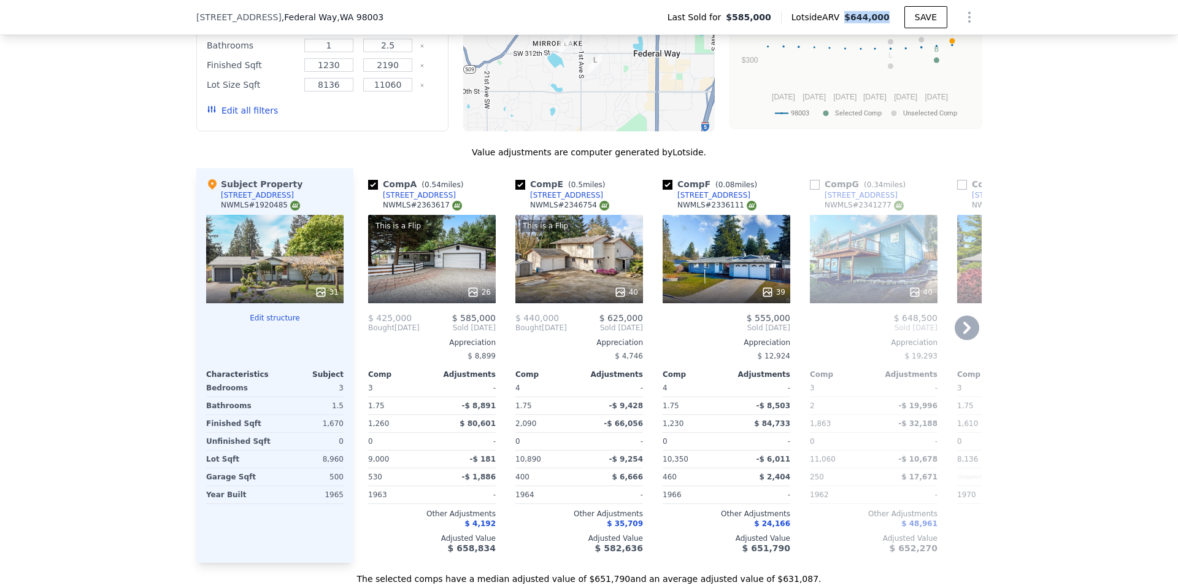
click at [515, 190] on input "checkbox" at bounding box center [520, 185] width 10 height 10
checkbox input "false"
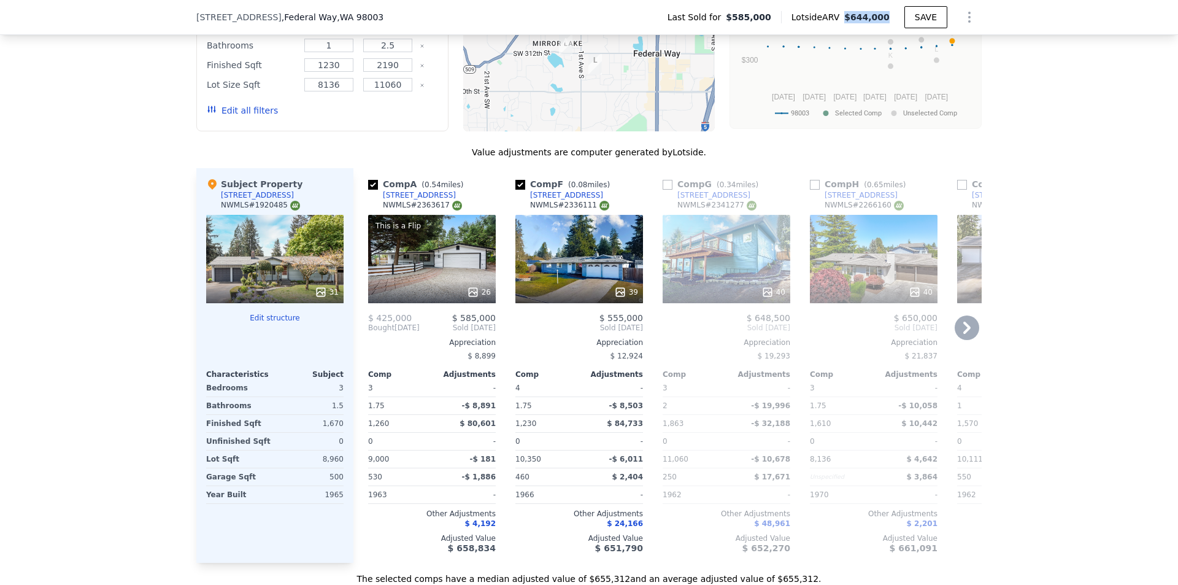
click at [515, 190] on input "checkbox" at bounding box center [520, 185] width 10 height 10
checkbox input "false"
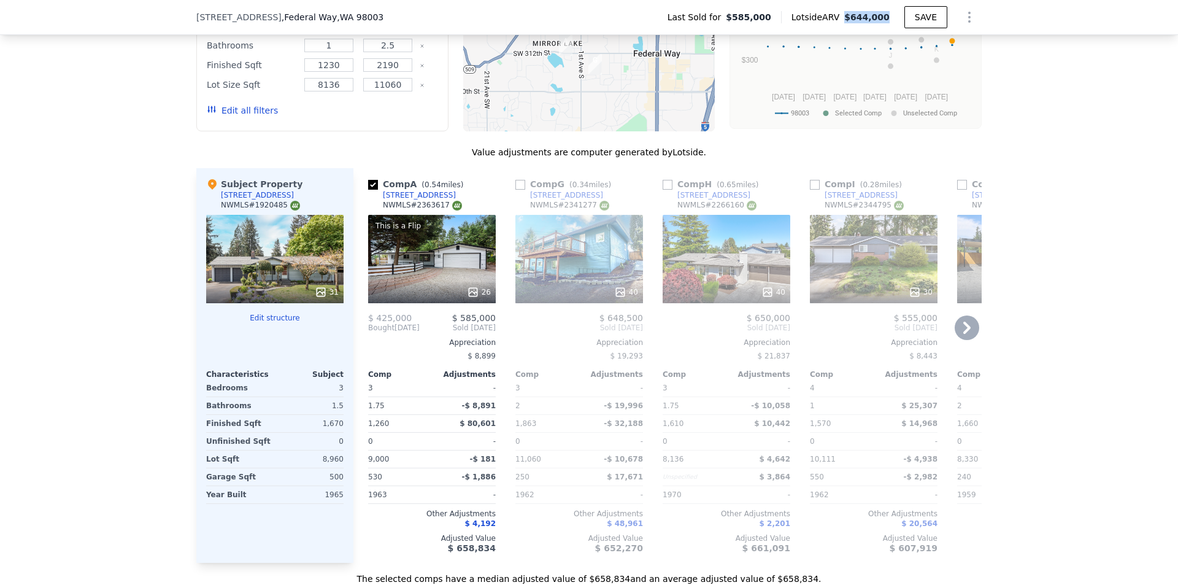
click at [515, 190] on input "checkbox" at bounding box center [520, 185] width 10 height 10
checkbox input "true"
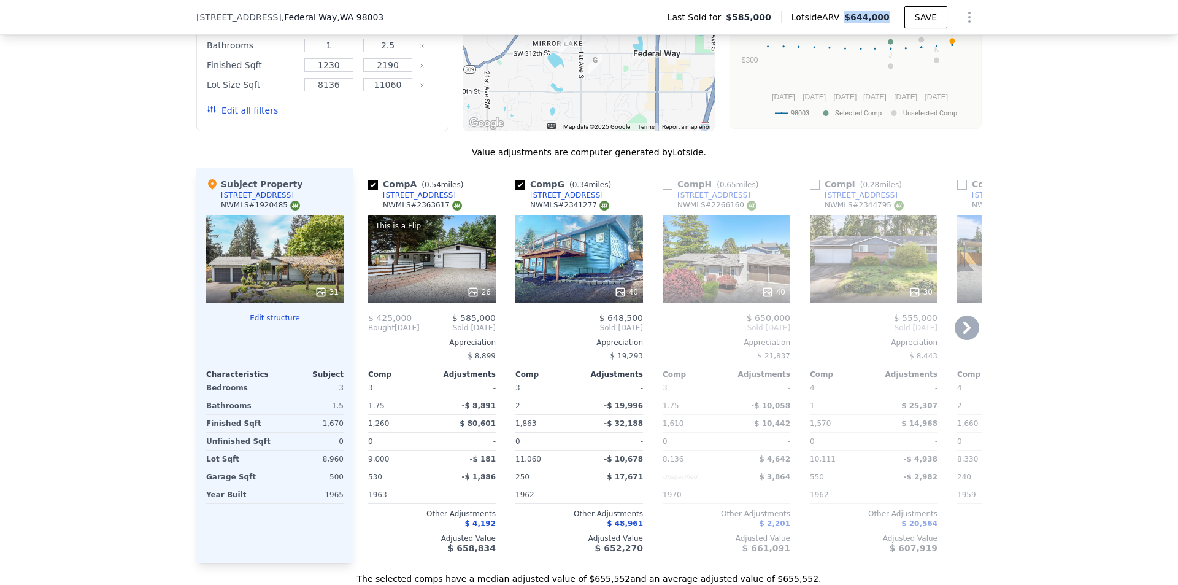
click at [664, 190] on input "checkbox" at bounding box center [667, 185] width 10 height 10
checkbox input "true"
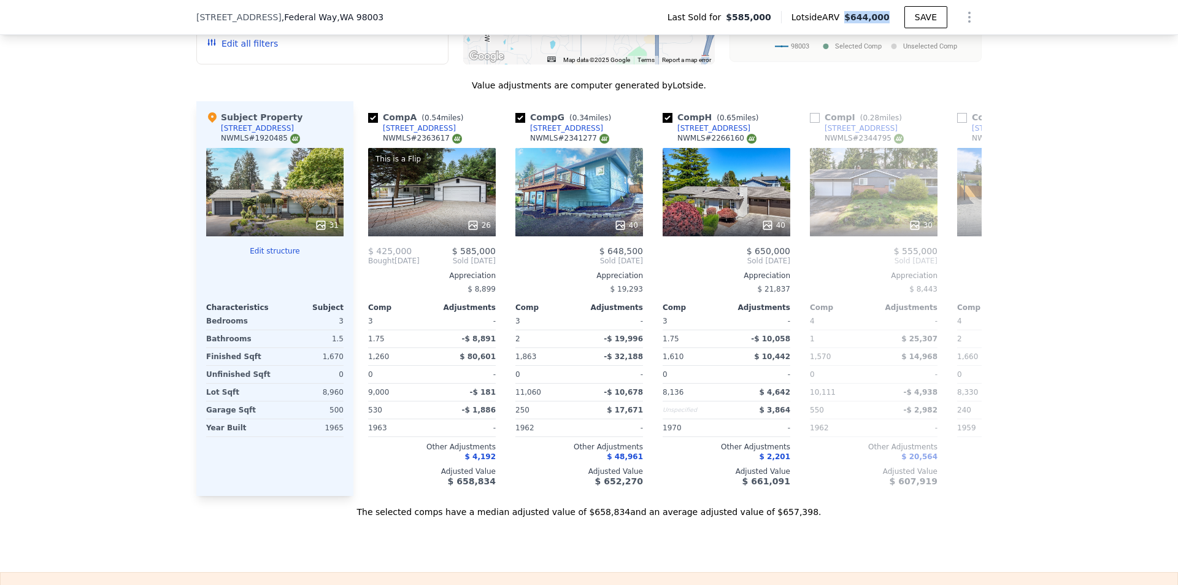
scroll to position [1284, 0]
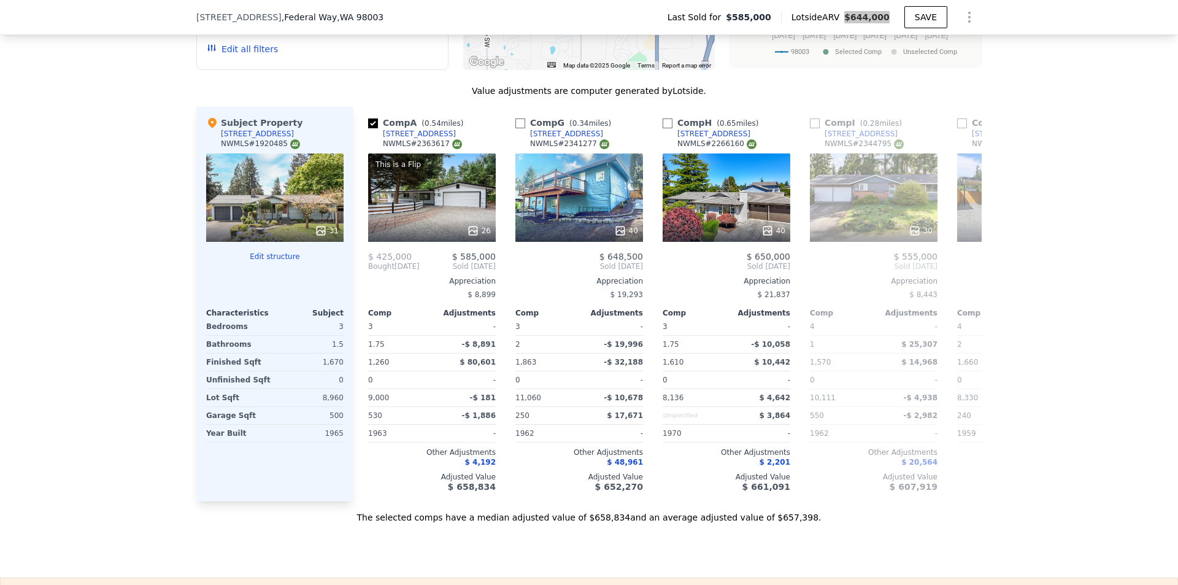
checkbox input "false"
checkbox input "true"
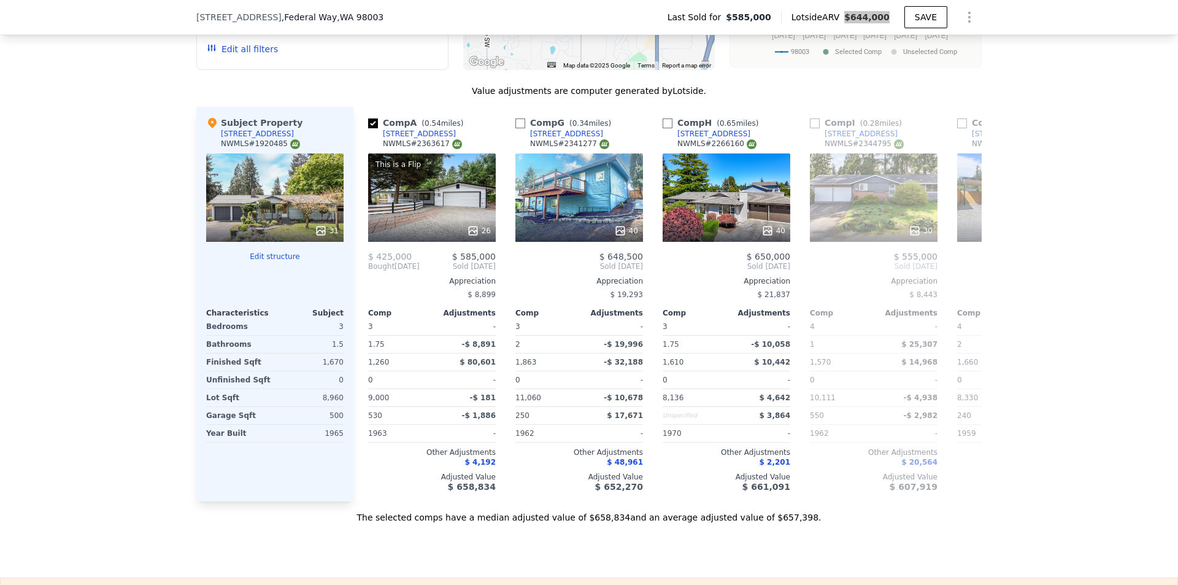
checkbox input "true"
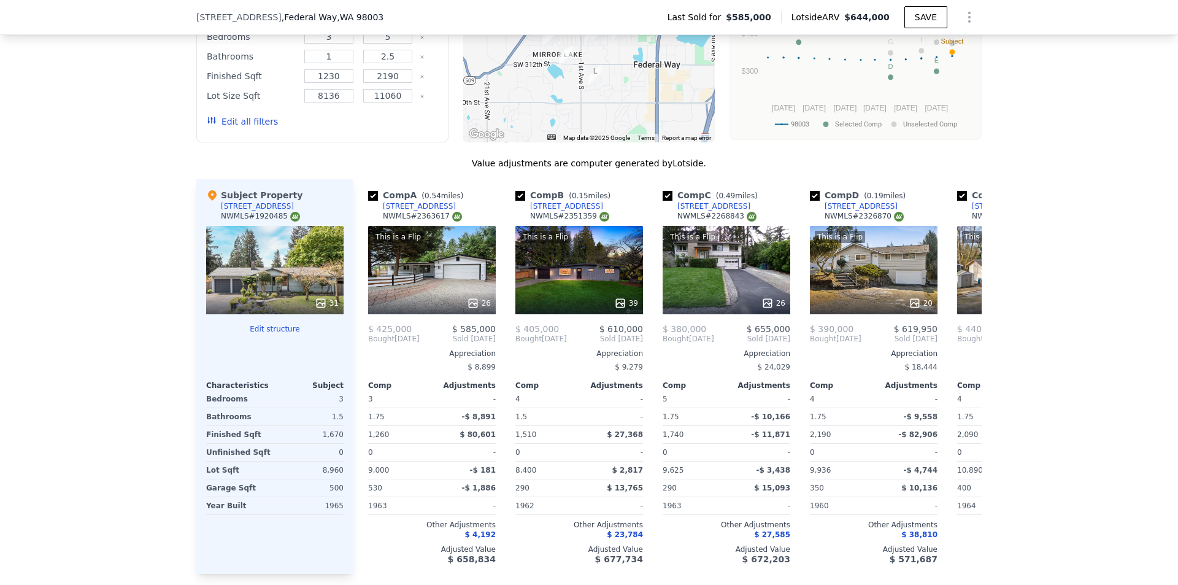
scroll to position [1161, 0]
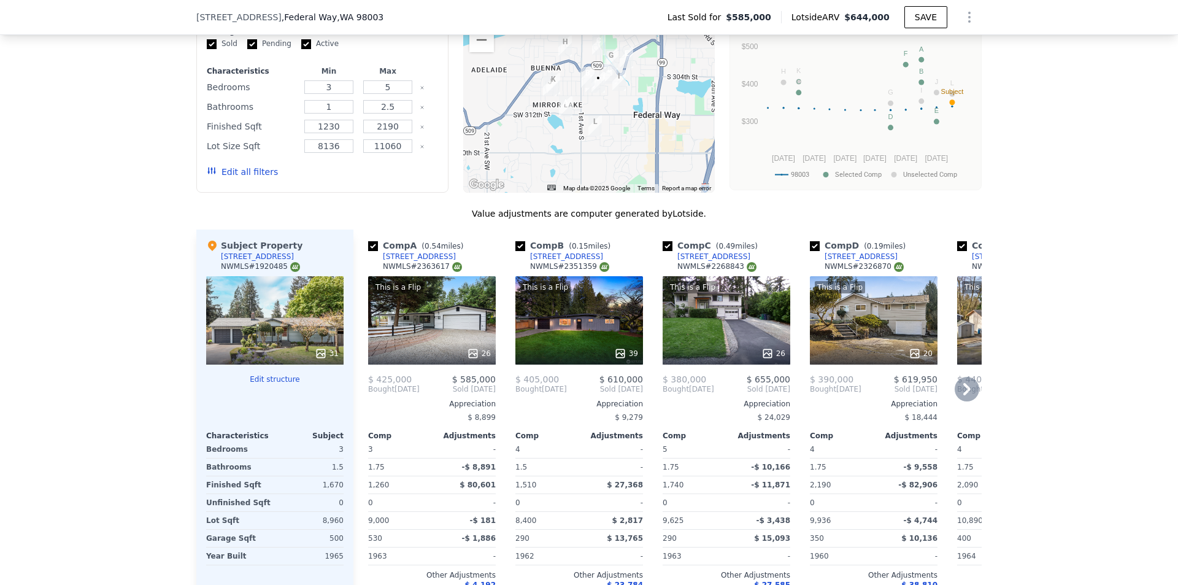
click at [518, 251] on input "checkbox" at bounding box center [520, 246] width 10 height 10
checkbox input "false"
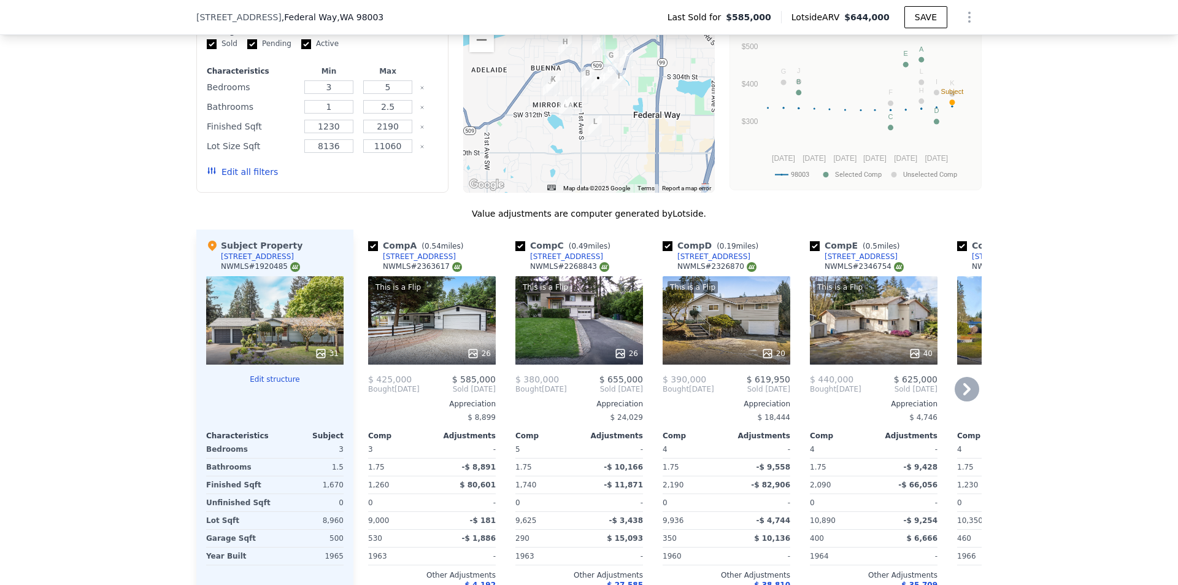
click at [519, 251] on input "checkbox" at bounding box center [520, 246] width 10 height 10
checkbox input "false"
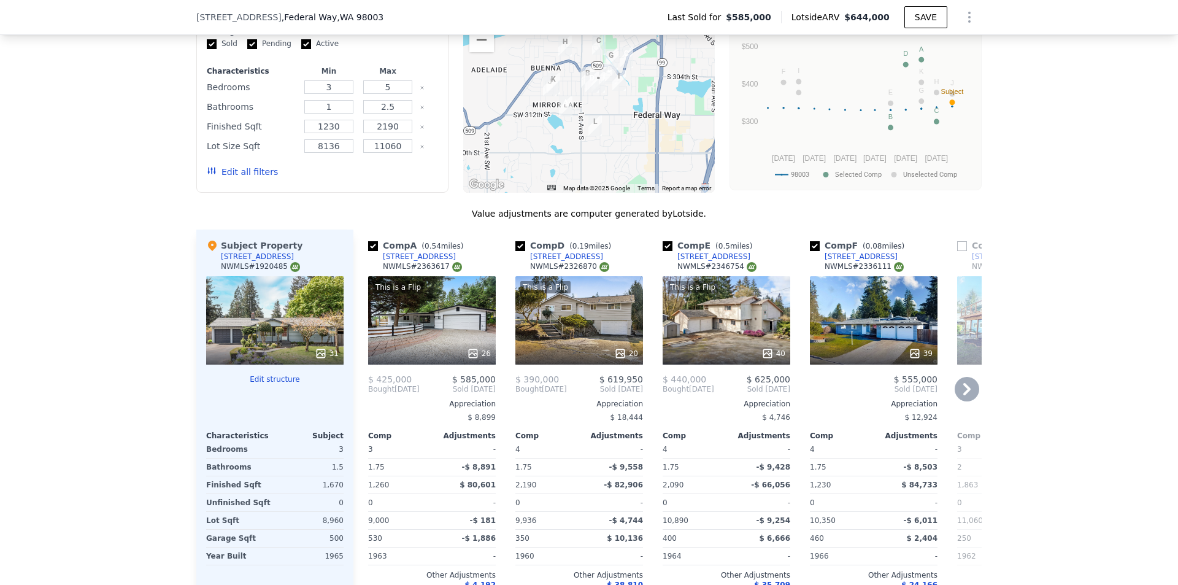
click at [516, 251] on input "checkbox" at bounding box center [520, 246] width 10 height 10
checkbox input "false"
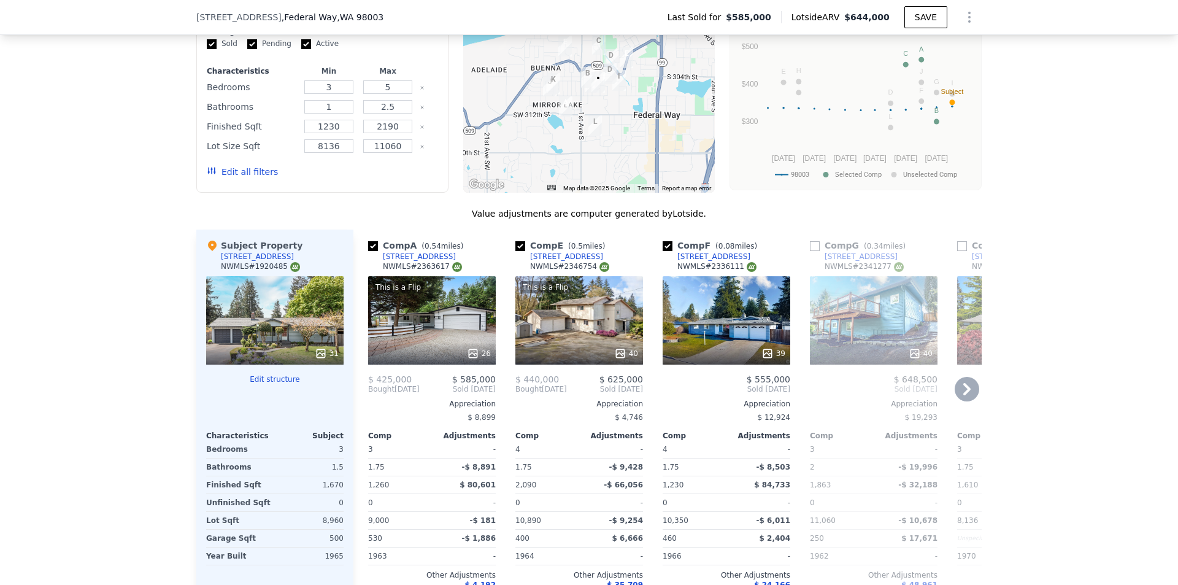
click at [516, 251] on input "checkbox" at bounding box center [520, 246] width 10 height 10
checkbox input "false"
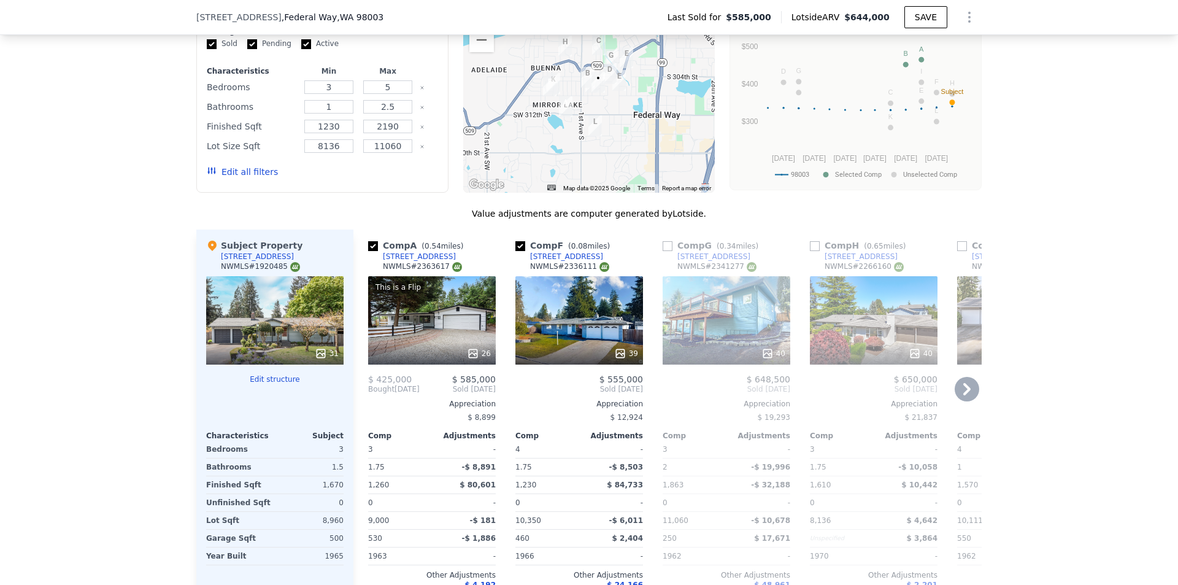
click at [516, 251] on input "checkbox" at bounding box center [520, 246] width 10 height 10
checkbox input "false"
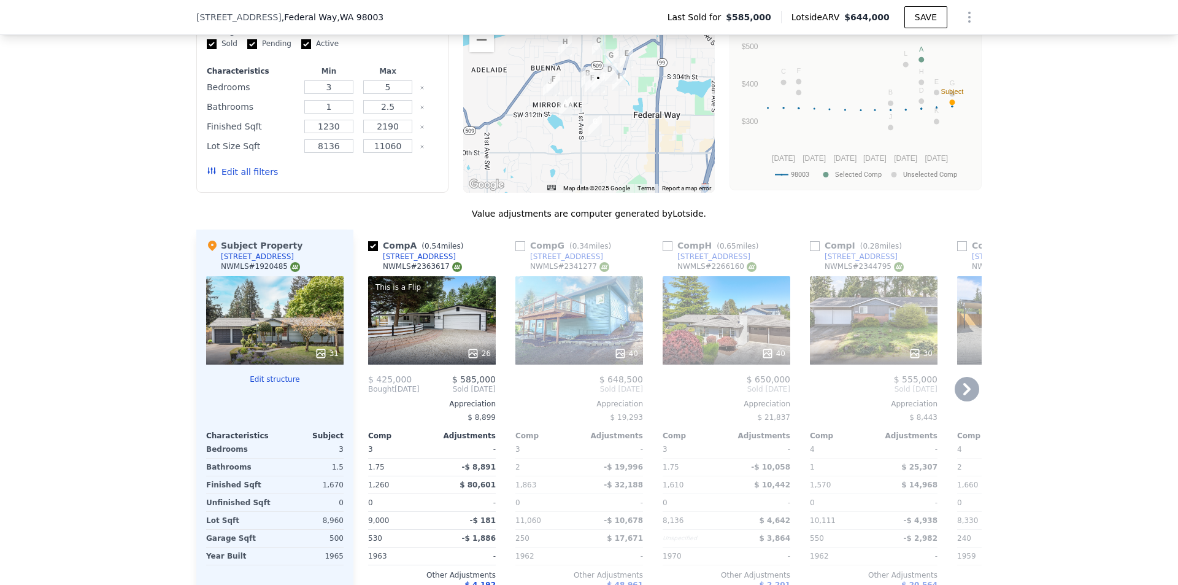
click at [516, 251] on input "checkbox" at bounding box center [520, 246] width 10 height 10
checkbox input "true"
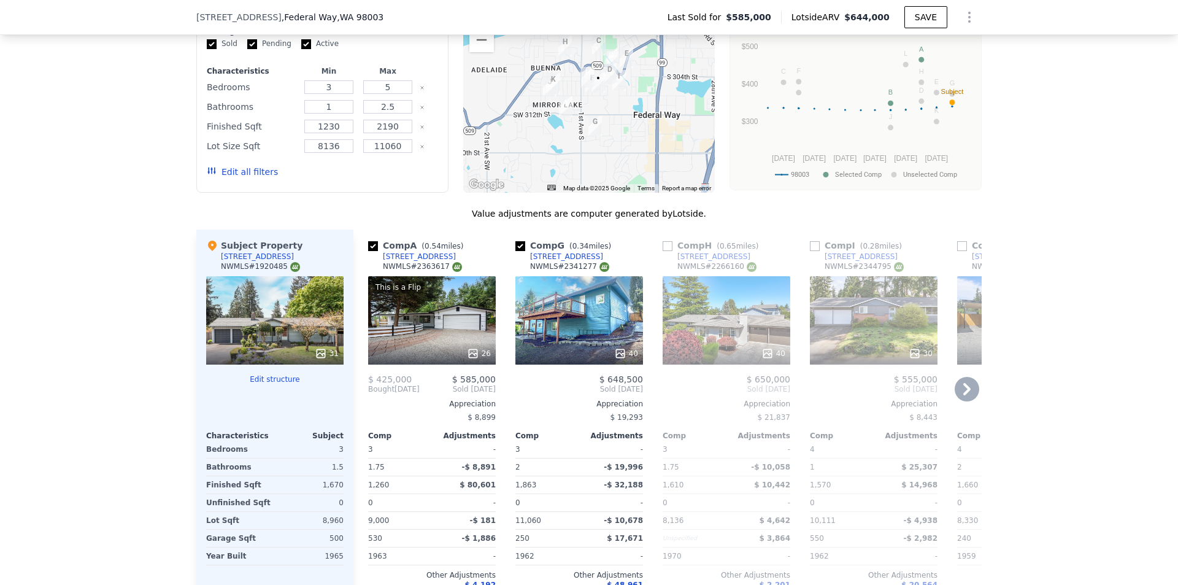
click at [663, 251] on input "checkbox" at bounding box center [667, 246] width 10 height 10
checkbox input "true"
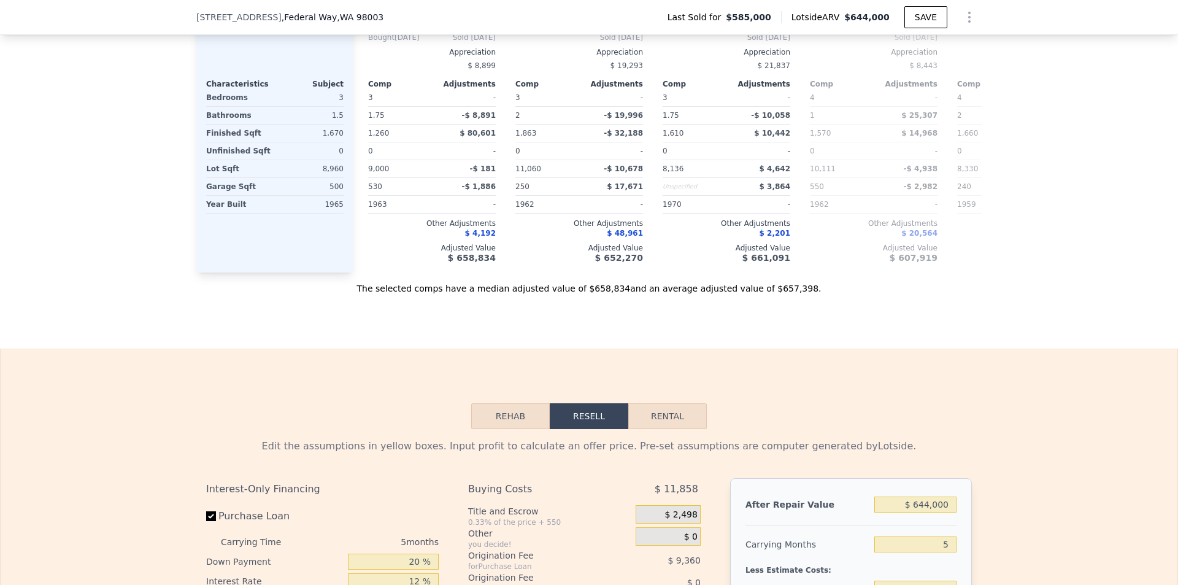
checkbox input "false"
checkbox input "true"
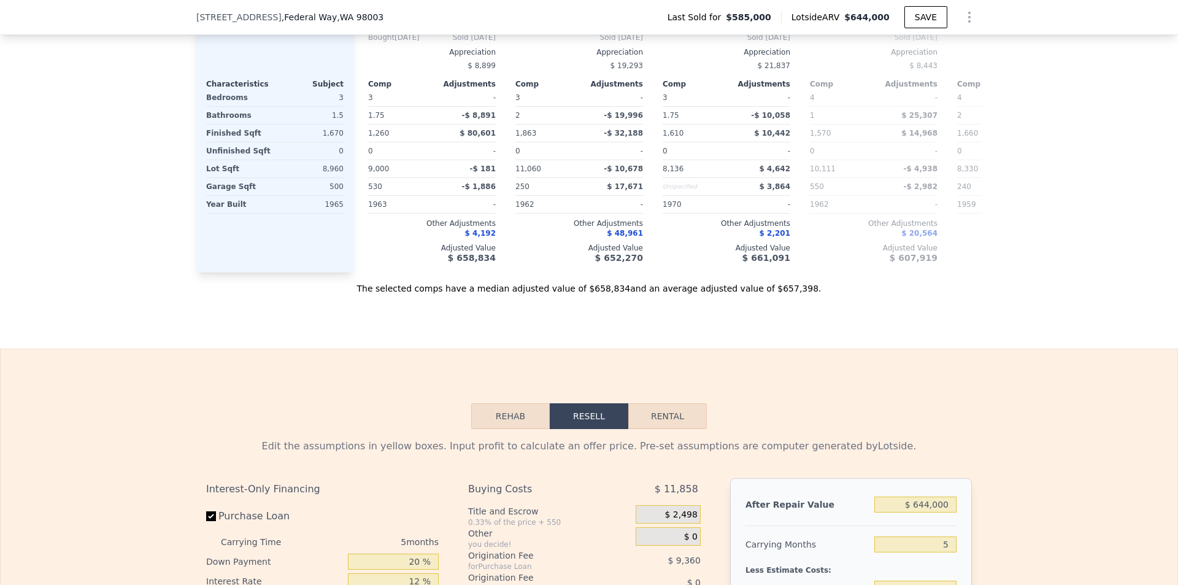
checkbox input "true"
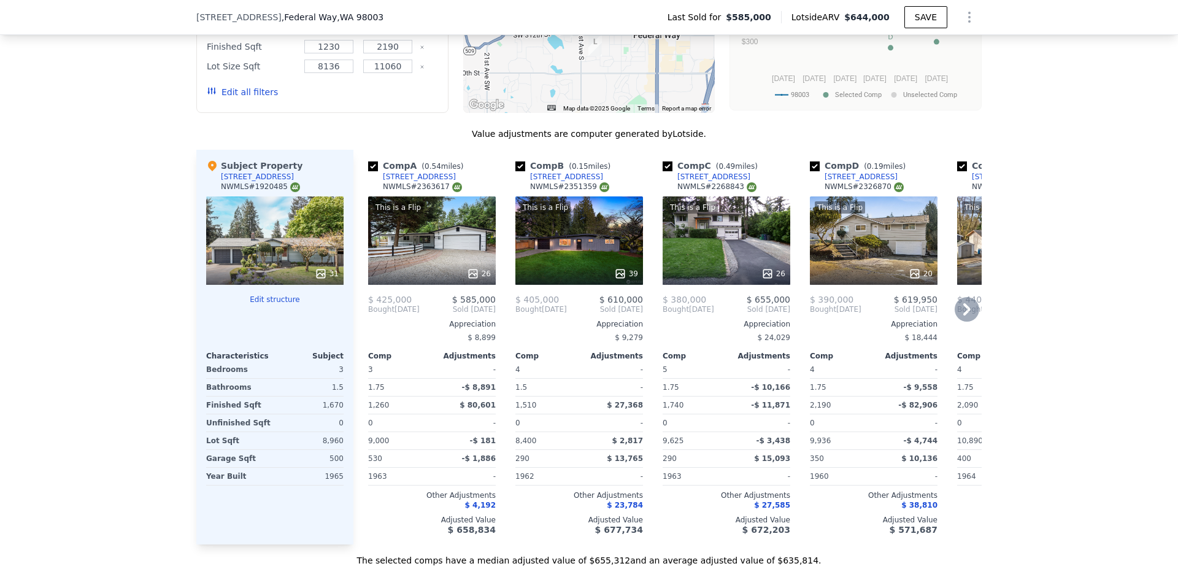
scroll to position [1284, 0]
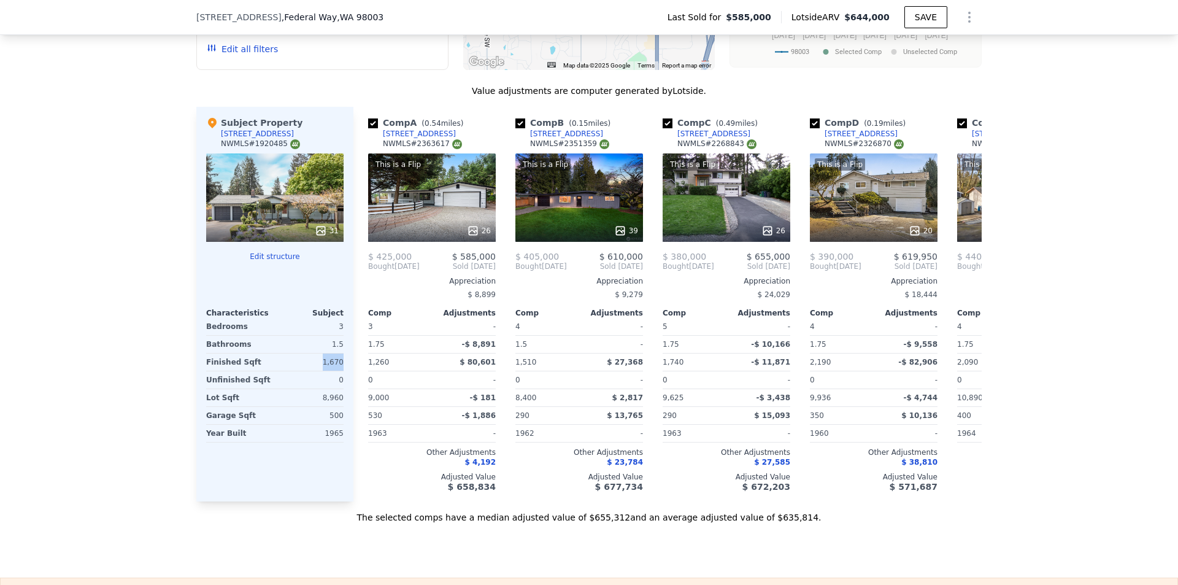
drag, startPoint x: 304, startPoint y: 374, endPoint x: 342, endPoint y: 373, distance: 38.0
click at [342, 373] on div "Subject Property [STREET_ADDRESS] # 1920485 31 Edit structure Characteristics S…" at bounding box center [274, 304] width 157 height 394
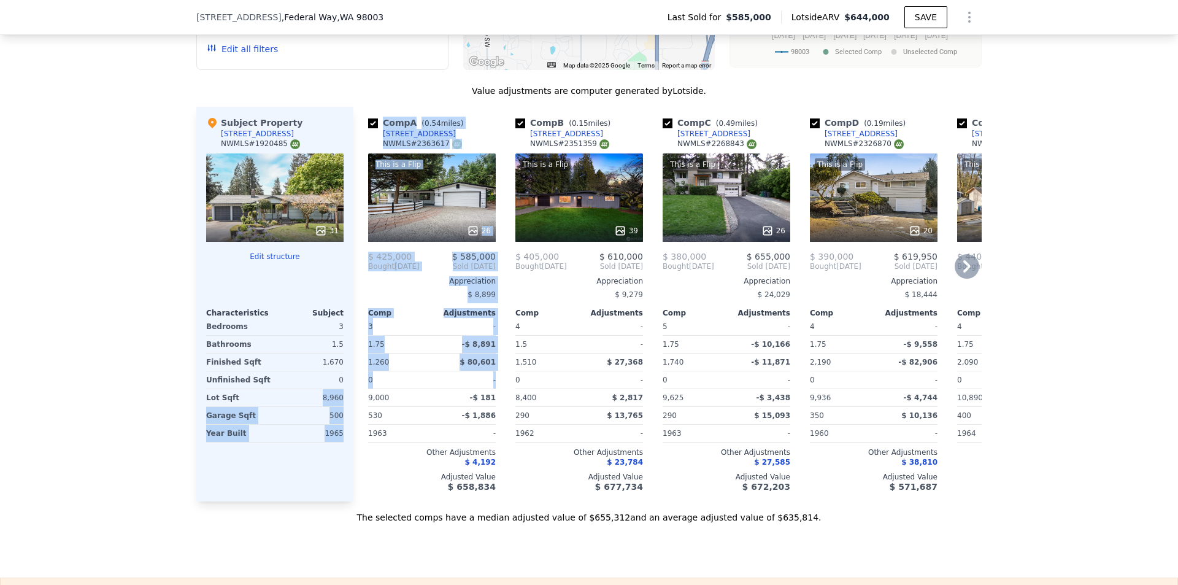
drag, startPoint x: 321, startPoint y: 409, endPoint x: 355, endPoint y: 408, distance: 33.8
click at [355, 408] on div "Subject Property [STREET_ADDRESS] # 1920485 31 Edit structure Characteristics S…" at bounding box center [588, 304] width 785 height 394
click at [302, 401] on div "8,960" at bounding box center [310, 397] width 66 height 17
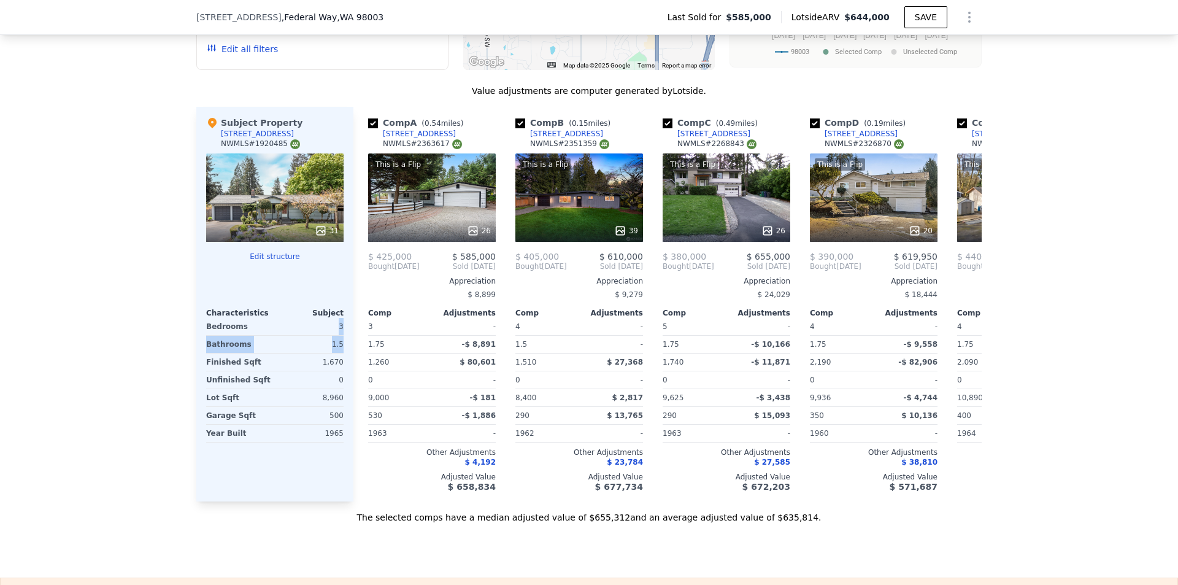
drag, startPoint x: 326, startPoint y: 332, endPoint x: 344, endPoint y: 353, distance: 27.4
click at [344, 353] on div "Subject Property [STREET_ADDRESS] # 1920485 31 Edit structure Characteristics S…" at bounding box center [274, 304] width 157 height 394
drag, startPoint x: 318, startPoint y: 423, endPoint x: 436, endPoint y: 0, distance: 438.9
click at [335, 424] on div "500" at bounding box center [310, 415] width 66 height 17
click at [516, 128] on input "checkbox" at bounding box center [520, 123] width 10 height 10
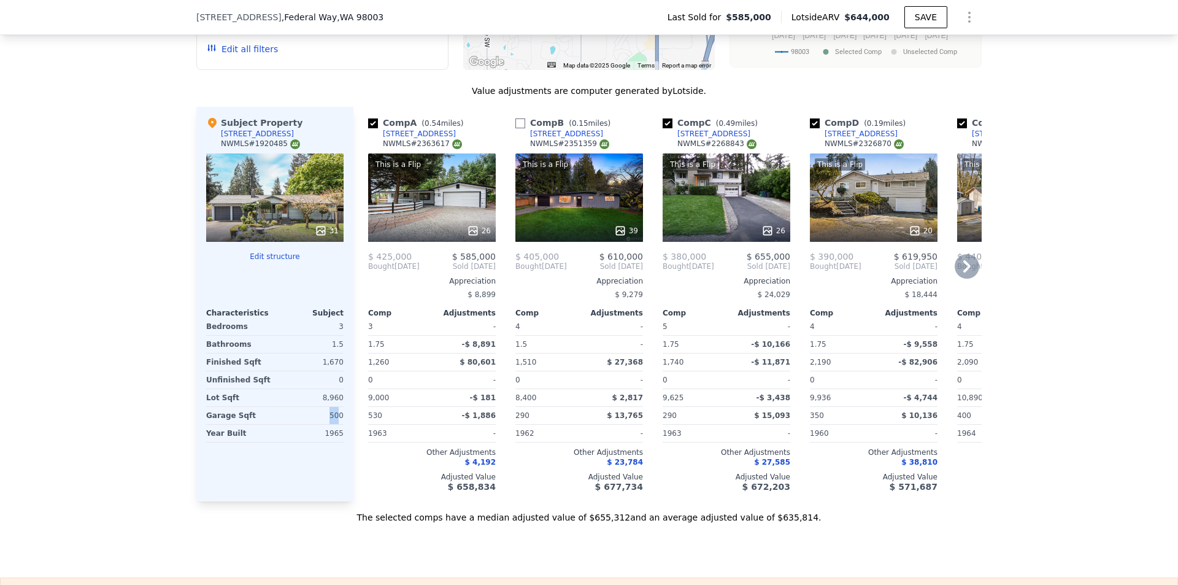
checkbox input "false"
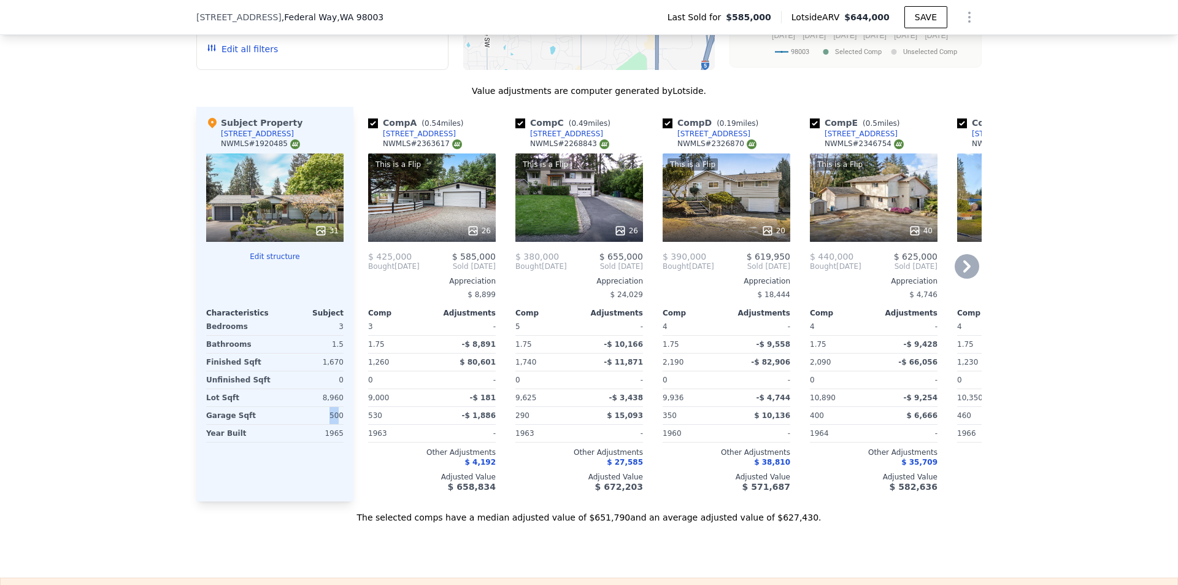
click at [516, 128] on input "checkbox" at bounding box center [520, 123] width 10 height 10
checkbox input "false"
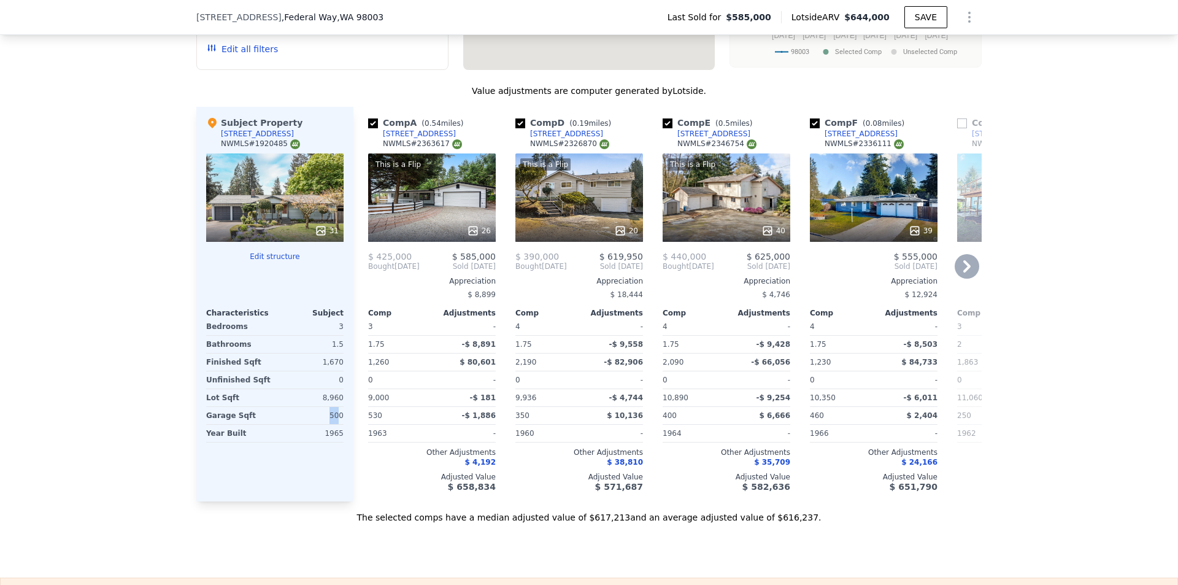
click at [516, 128] on input "checkbox" at bounding box center [520, 123] width 10 height 10
checkbox input "false"
click at [662, 128] on input "checkbox" at bounding box center [667, 123] width 10 height 10
checkbox input "false"
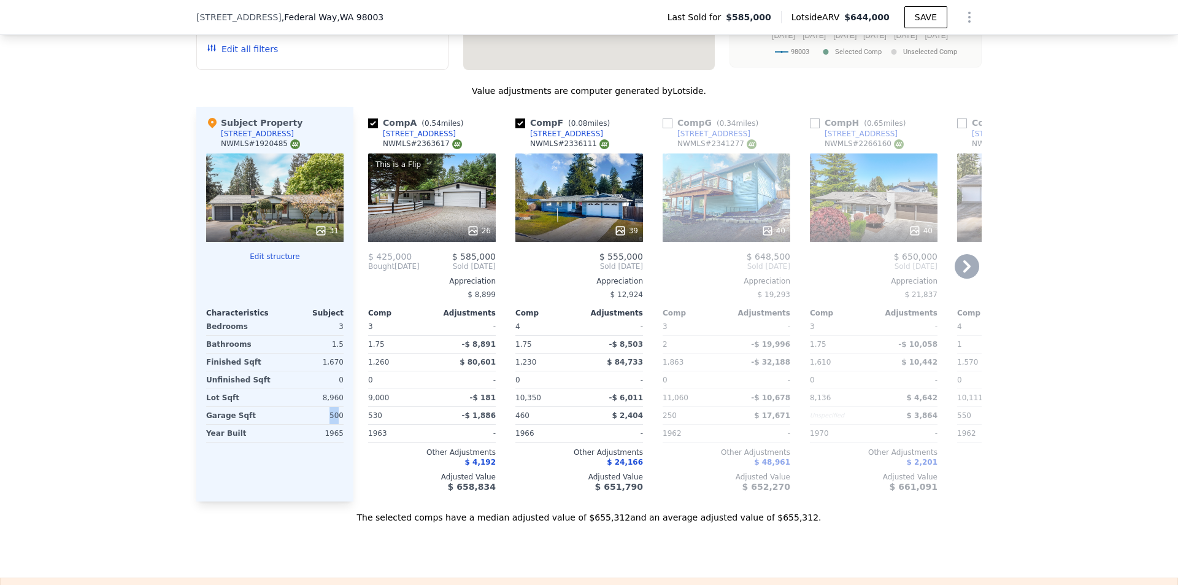
click at [516, 128] on input "checkbox" at bounding box center [520, 123] width 10 height 10
checkbox input "false"
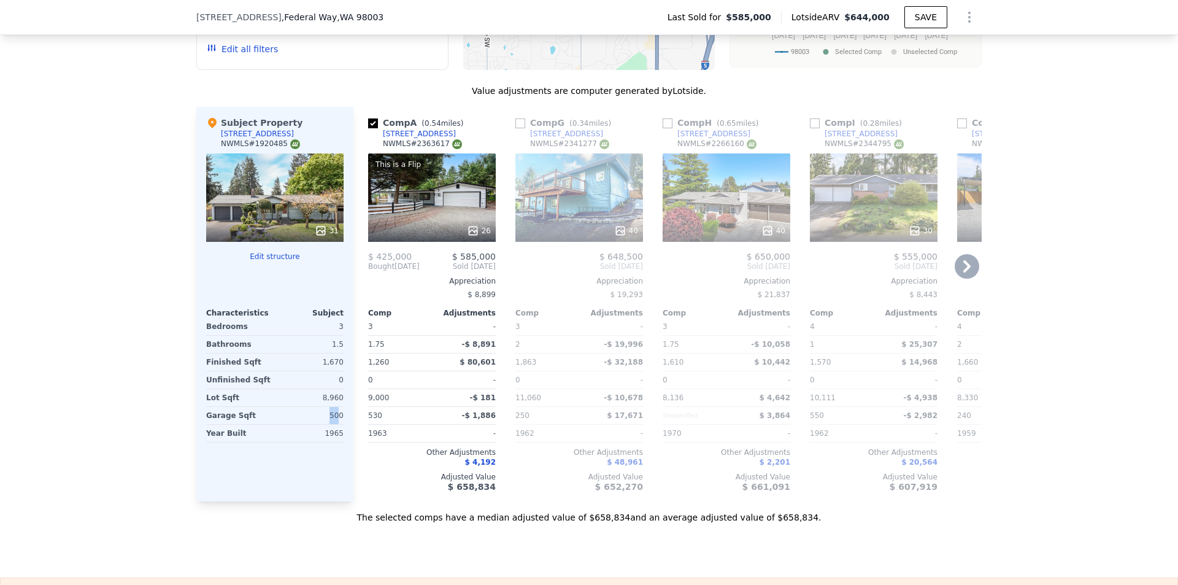
click at [516, 128] on input "checkbox" at bounding box center [520, 123] width 10 height 10
checkbox input "true"
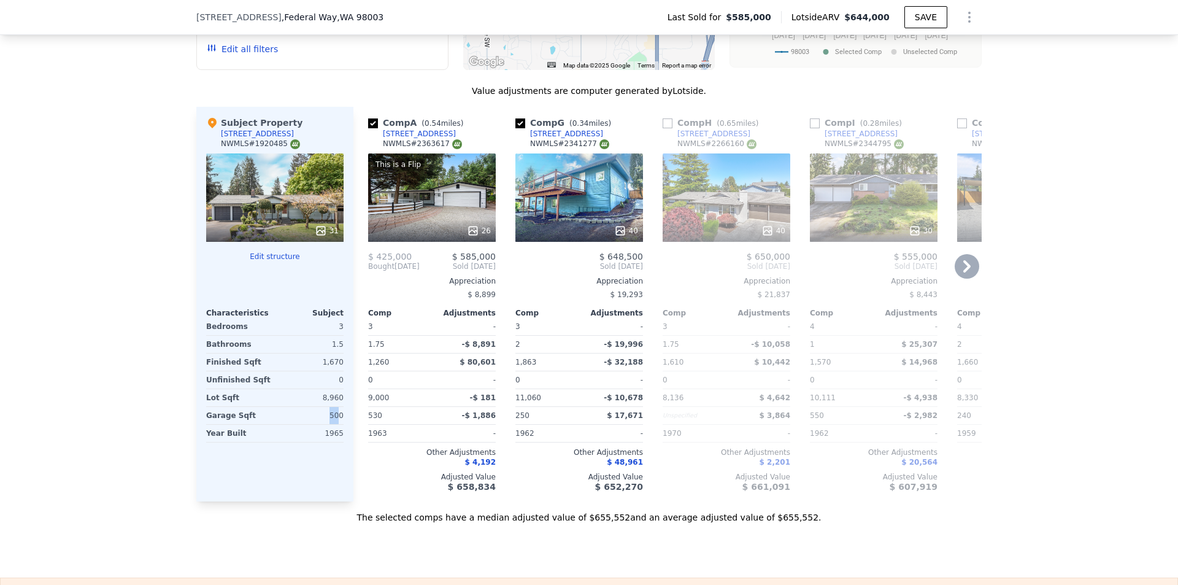
click at [666, 128] on input "checkbox" at bounding box center [667, 123] width 10 height 10
checkbox input "true"
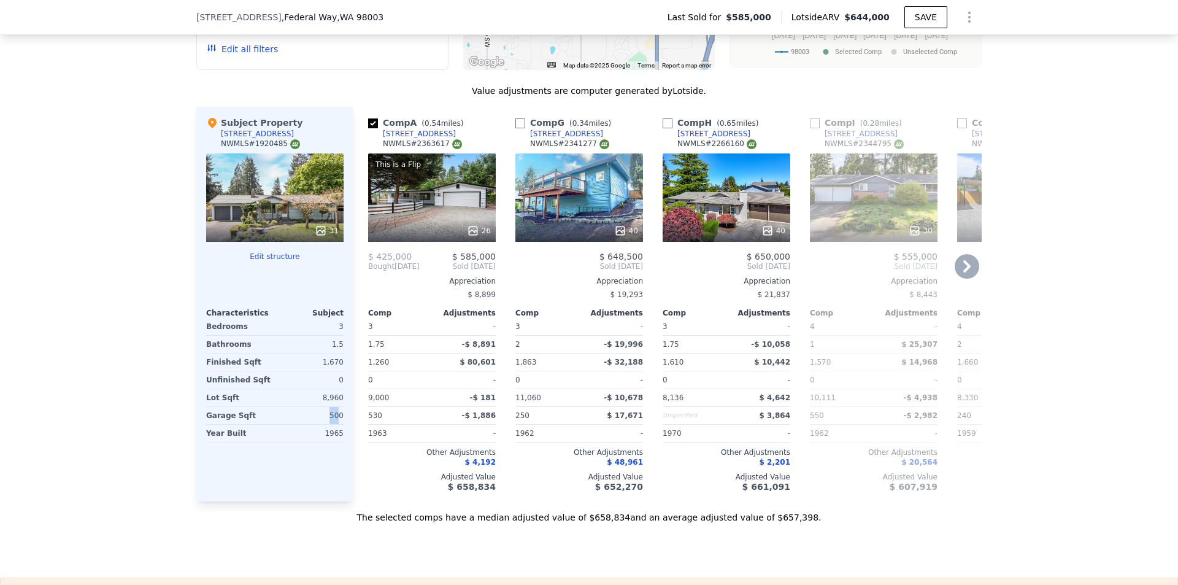
checkbox input "false"
checkbox input "true"
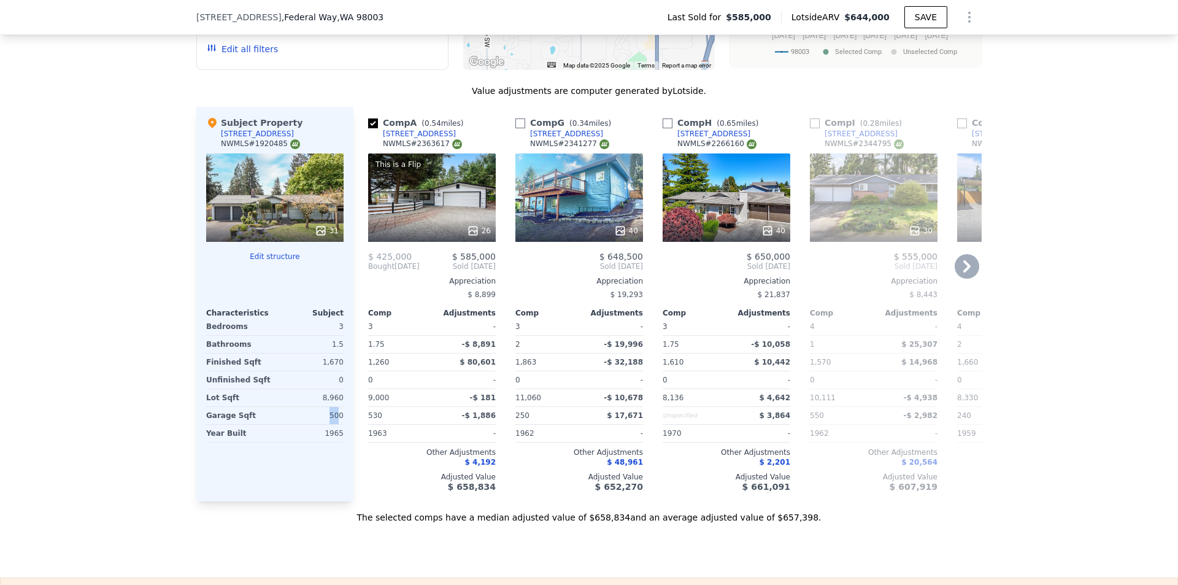
checkbox input "true"
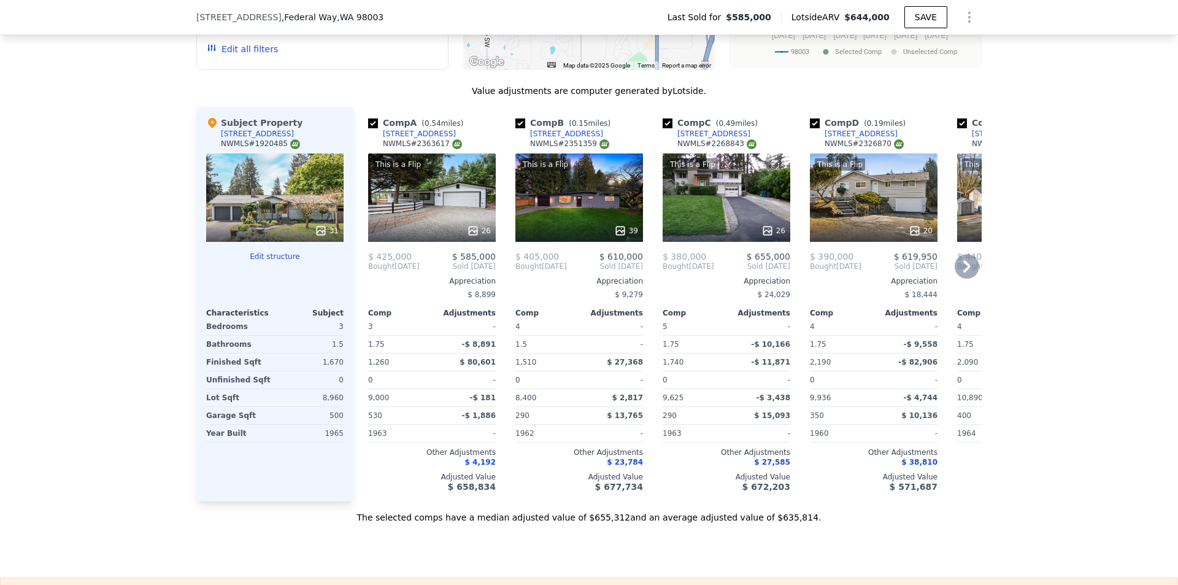
click at [522, 129] on div "Comp B ( 0.15 miles)" at bounding box center [565, 123] width 100 height 12
click at [517, 128] on input "checkbox" at bounding box center [520, 123] width 10 height 10
checkbox input "false"
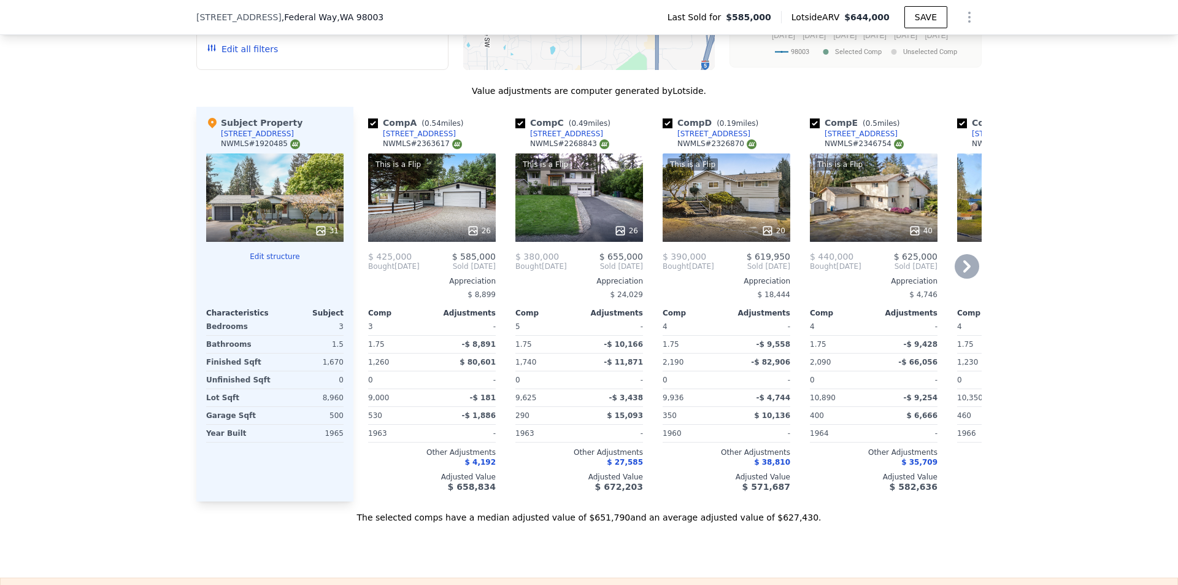
click at [517, 128] on input "checkbox" at bounding box center [520, 123] width 10 height 10
checkbox input "false"
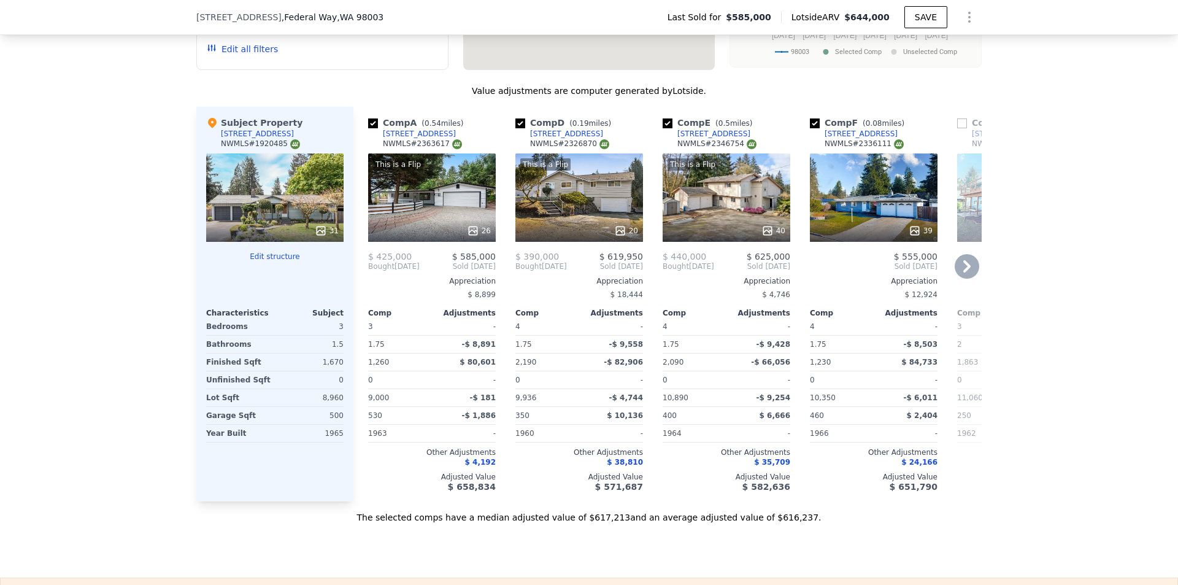
click at [517, 128] on input "checkbox" at bounding box center [520, 123] width 10 height 10
checkbox input "false"
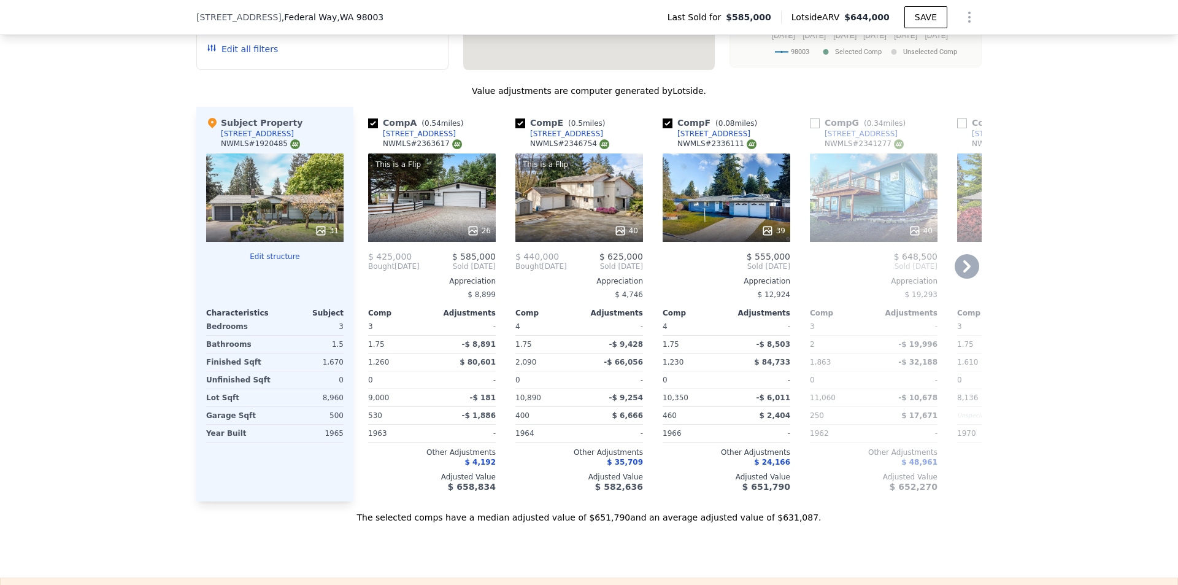
click at [517, 128] on input "checkbox" at bounding box center [520, 123] width 10 height 10
checkbox input "false"
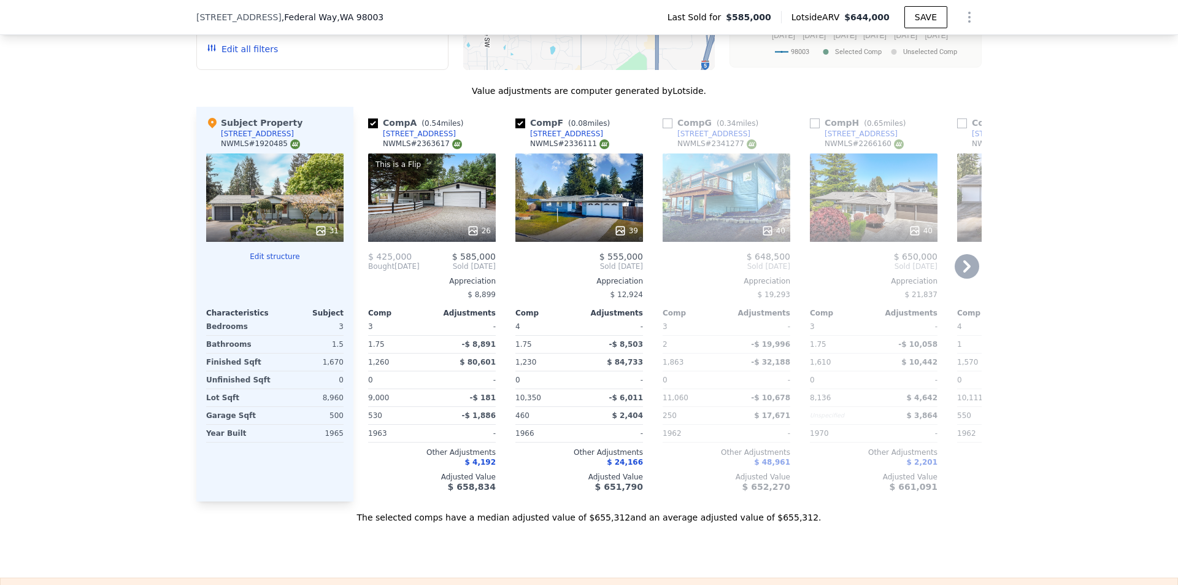
click at [517, 128] on input "checkbox" at bounding box center [520, 123] width 10 height 10
checkbox input "false"
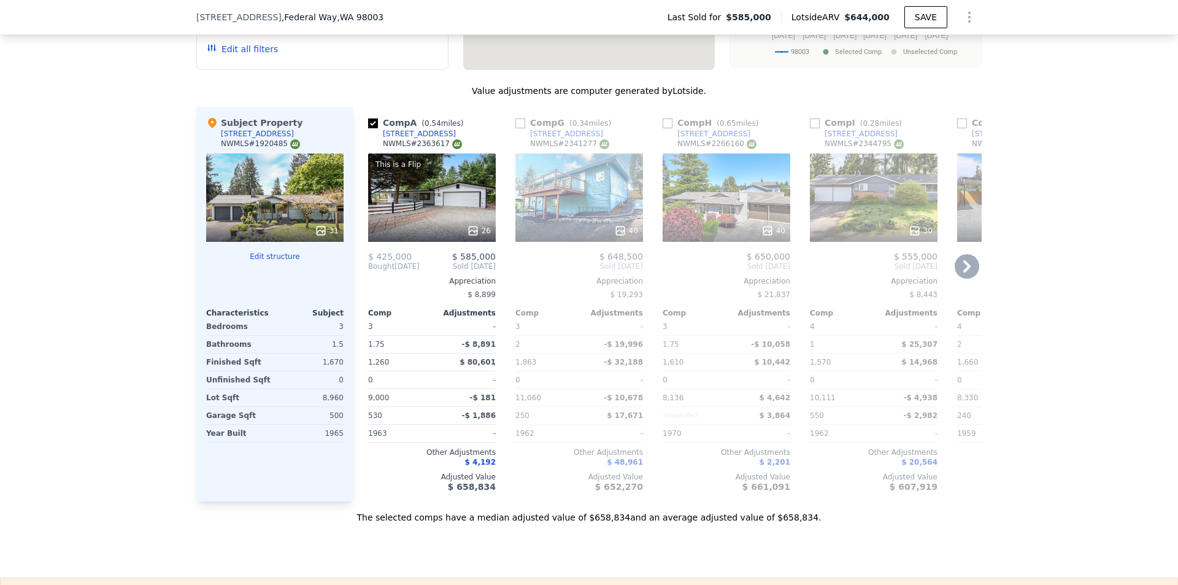
click at [515, 128] on input "checkbox" at bounding box center [520, 123] width 10 height 10
checkbox input "true"
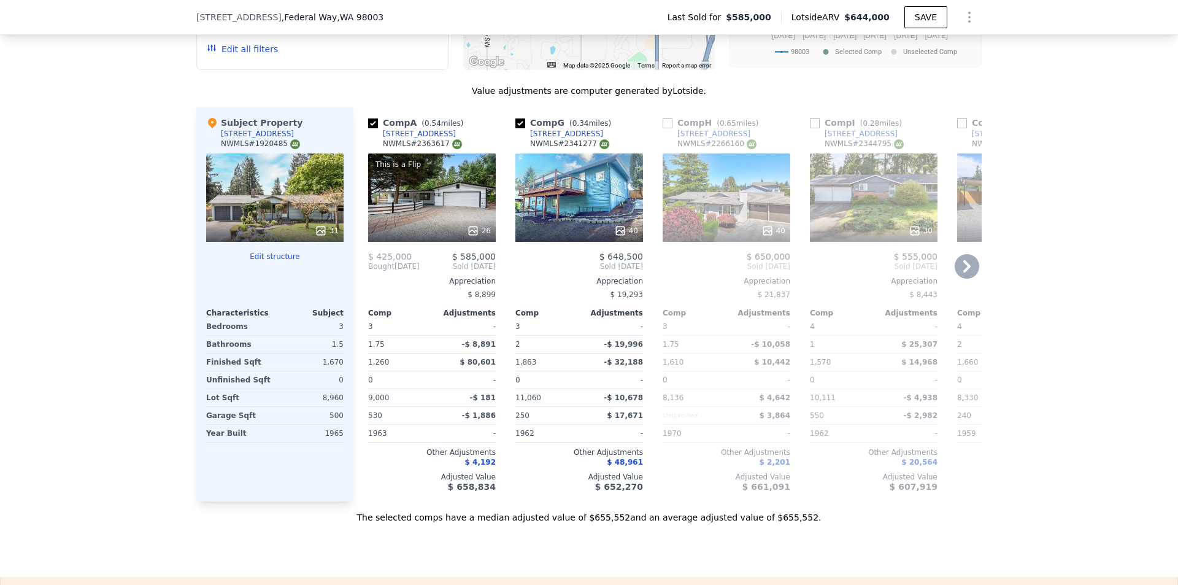
click at [666, 128] on input "checkbox" at bounding box center [667, 123] width 10 height 10
checkbox input "true"
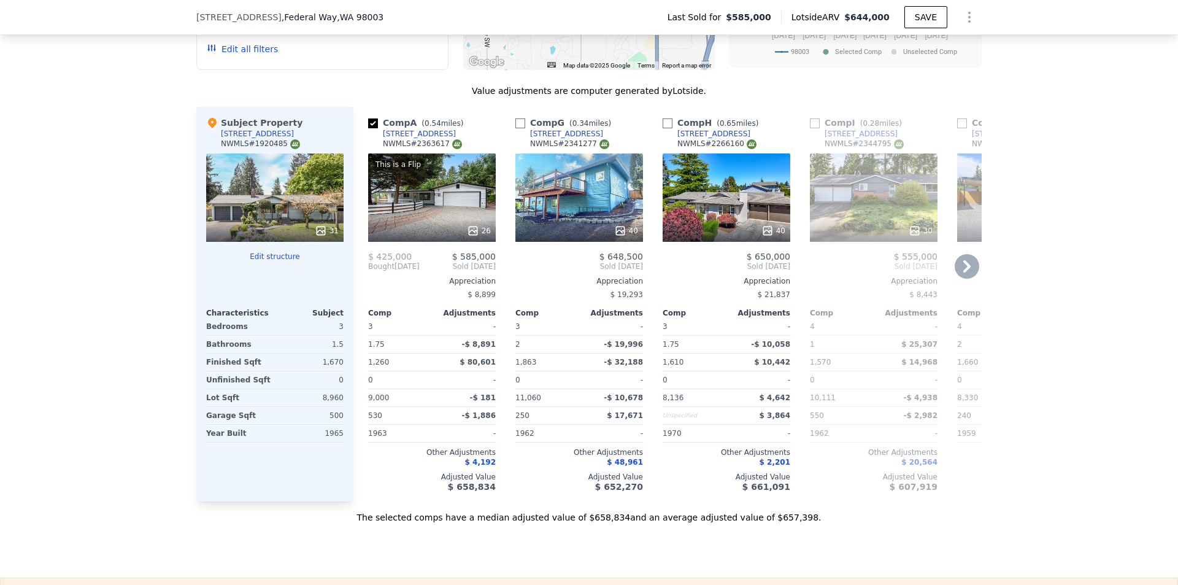
checkbox input "false"
checkbox input "true"
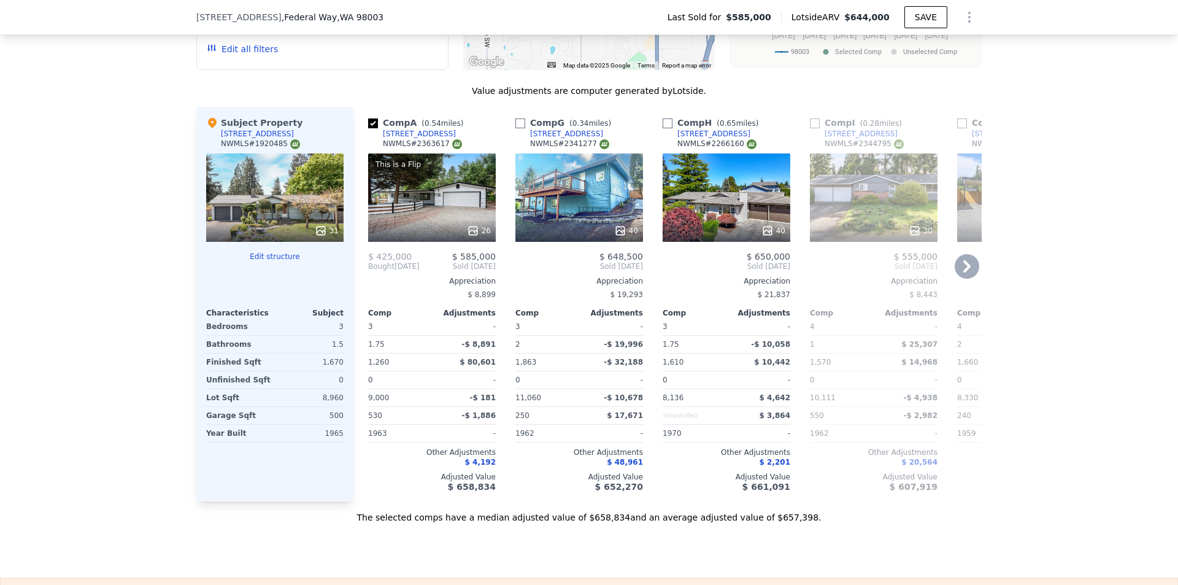
checkbox input "true"
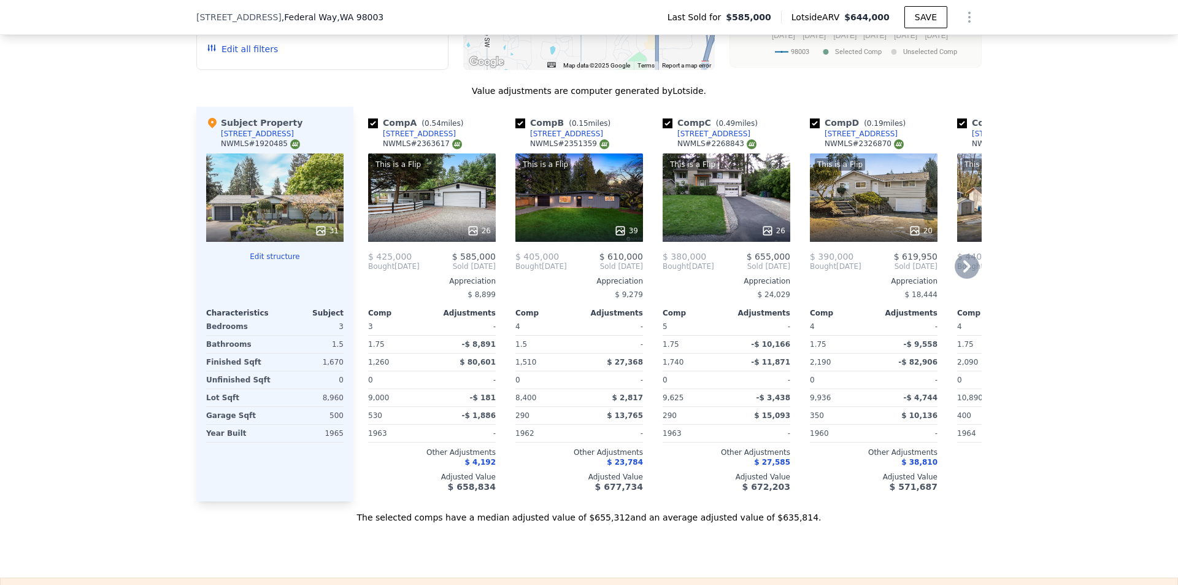
click at [515, 128] on input "checkbox" at bounding box center [520, 123] width 10 height 10
checkbox input "false"
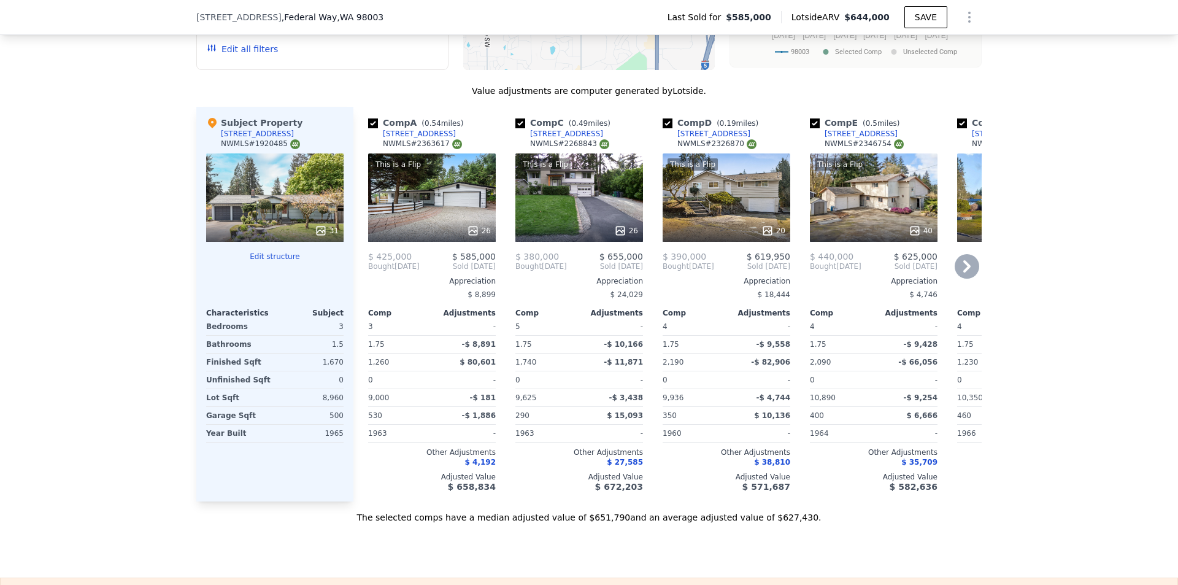
click at [515, 128] on input "checkbox" at bounding box center [520, 123] width 10 height 10
checkbox input "false"
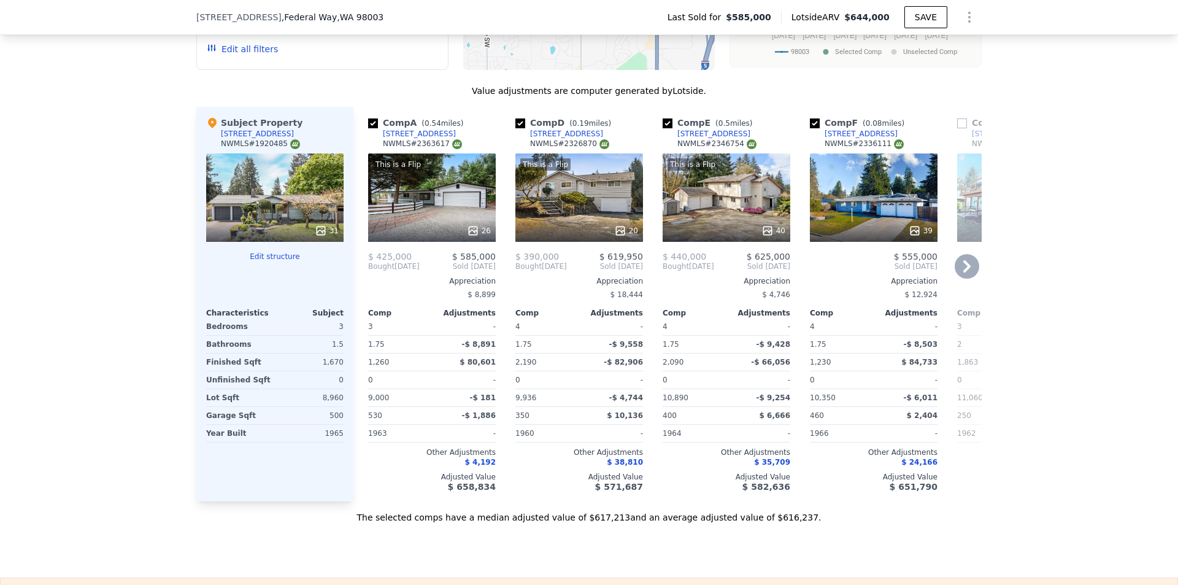
click at [515, 128] on input "checkbox" at bounding box center [520, 123] width 10 height 10
checkbox input "false"
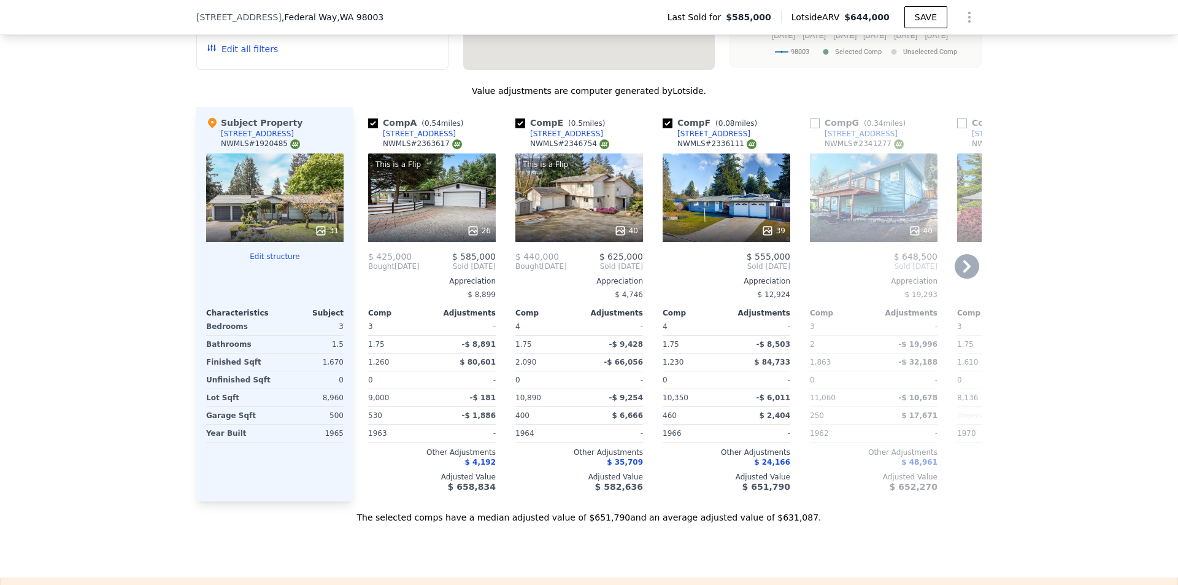
click at [515, 128] on input "checkbox" at bounding box center [520, 123] width 10 height 10
checkbox input "false"
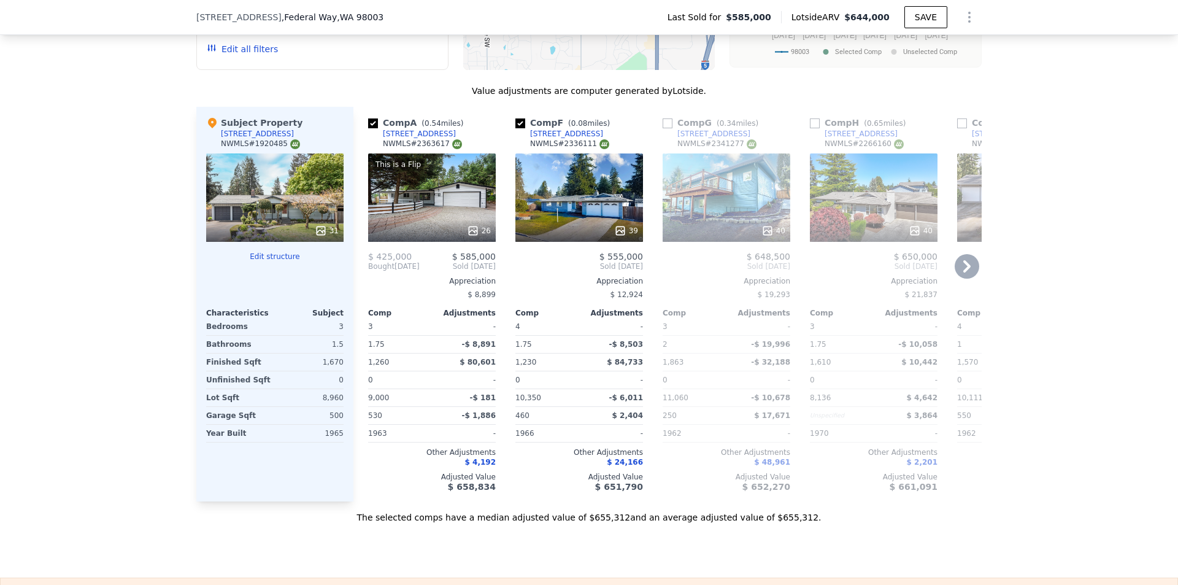
click at [515, 128] on input "checkbox" at bounding box center [520, 123] width 10 height 10
checkbox input "false"
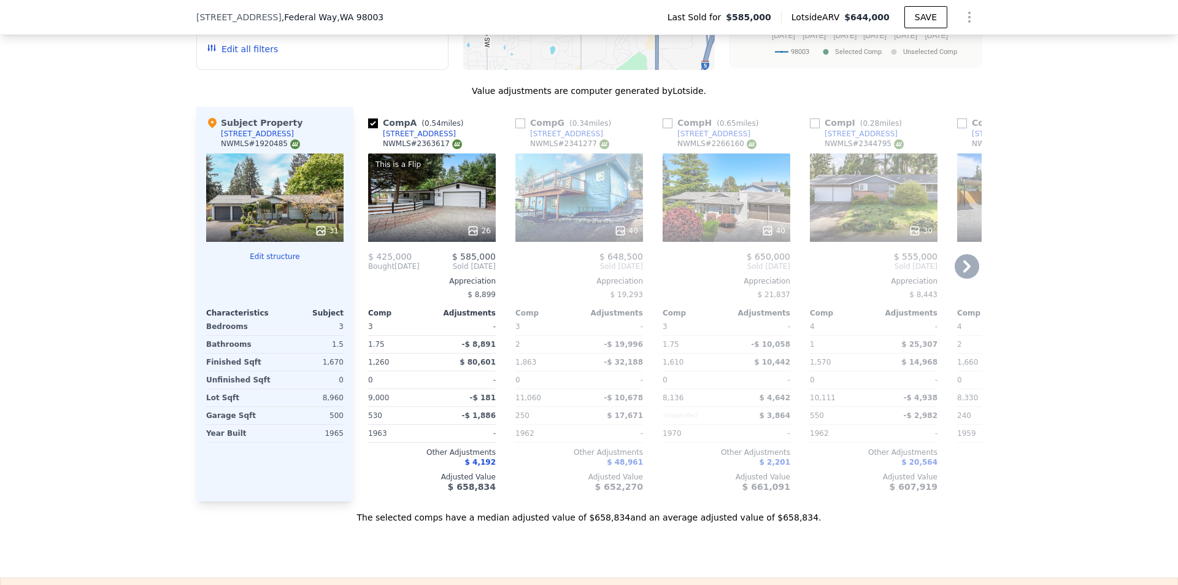
click at [516, 128] on input "checkbox" at bounding box center [520, 123] width 10 height 10
checkbox input "true"
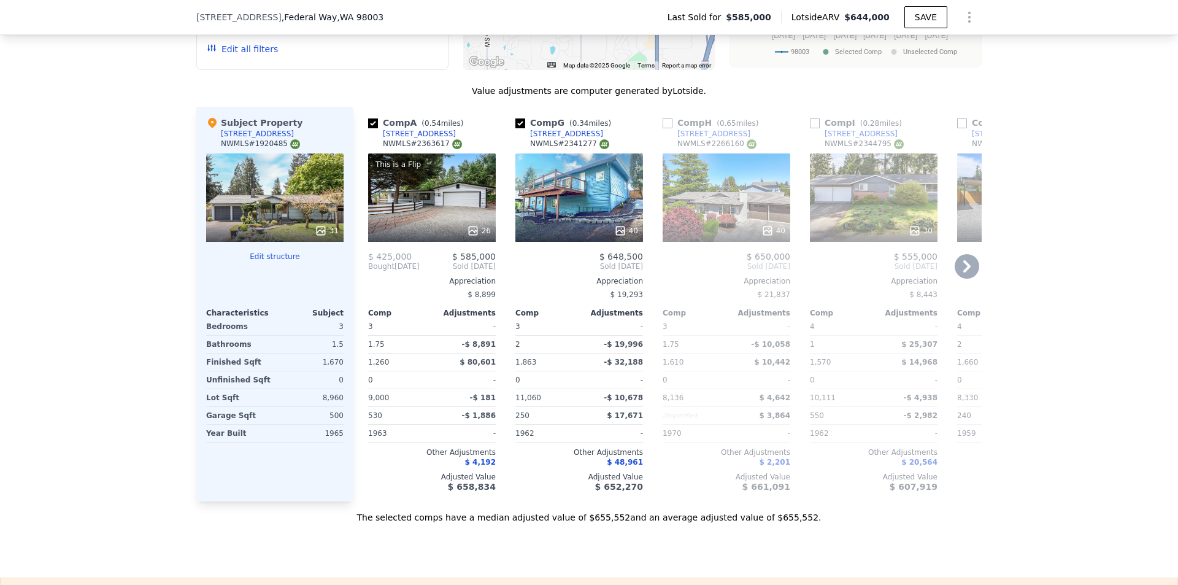
click at [667, 128] on input "checkbox" at bounding box center [667, 123] width 10 height 10
checkbox input "true"
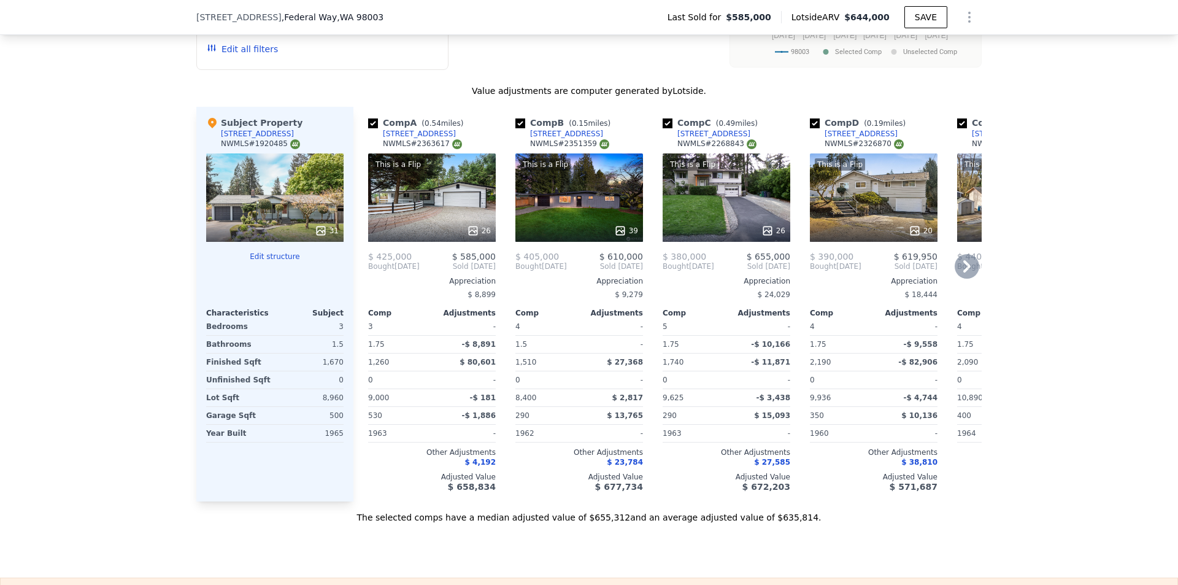
checkbox input "true"
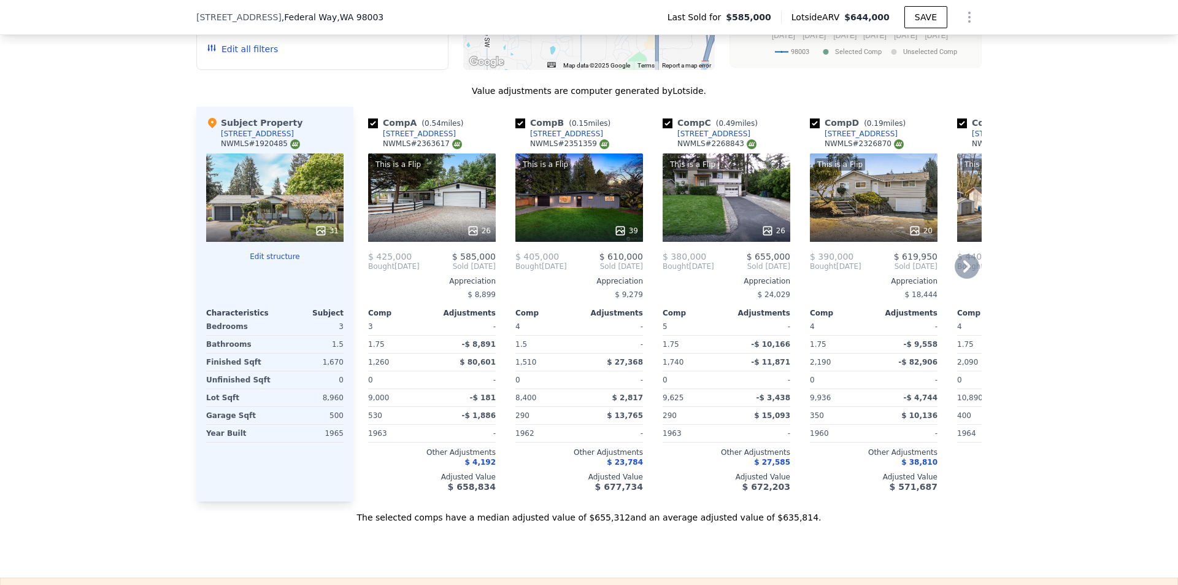
click at [526, 129] on div "Comp B ( 0.15 miles)" at bounding box center [565, 123] width 100 height 12
click at [515, 128] on input "checkbox" at bounding box center [520, 123] width 10 height 10
checkbox input "false"
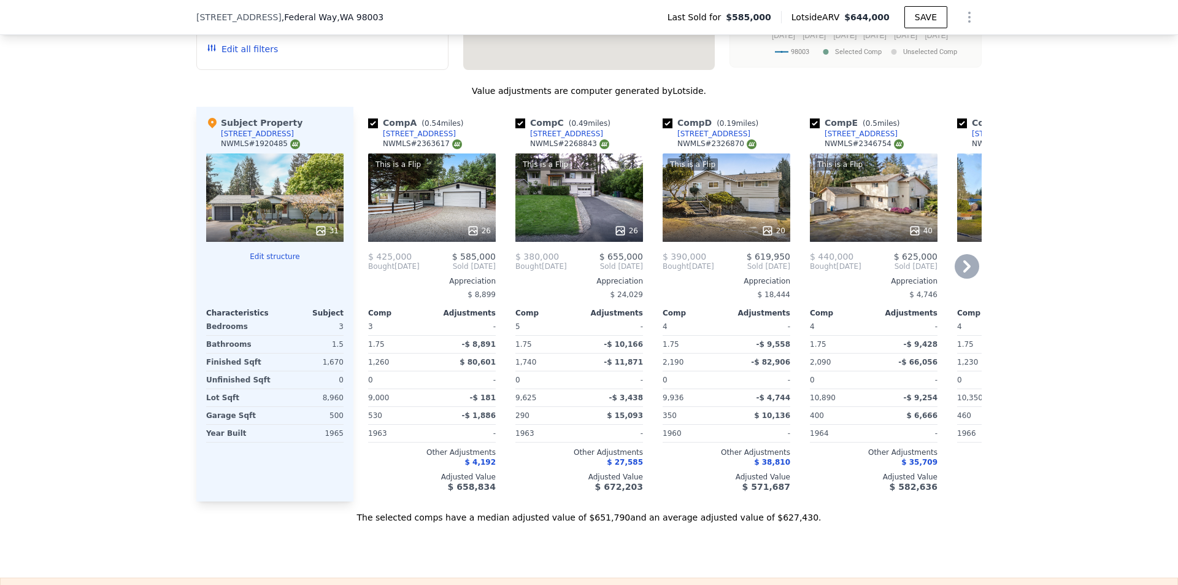
click at [515, 128] on input "checkbox" at bounding box center [520, 123] width 10 height 10
checkbox input "false"
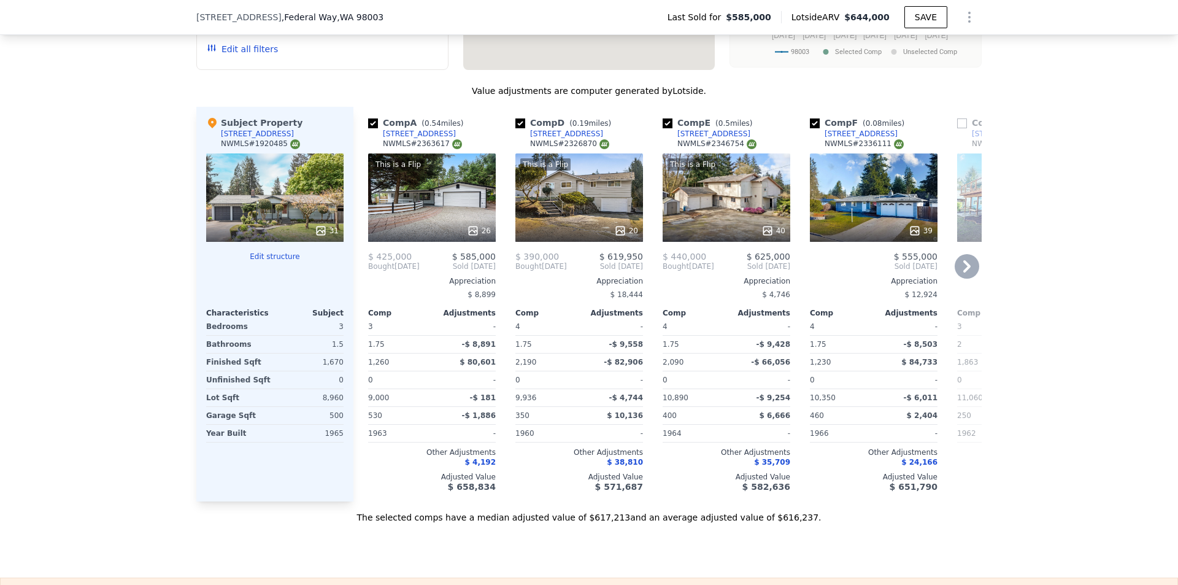
click at [515, 128] on input "checkbox" at bounding box center [520, 123] width 10 height 10
checkbox input "false"
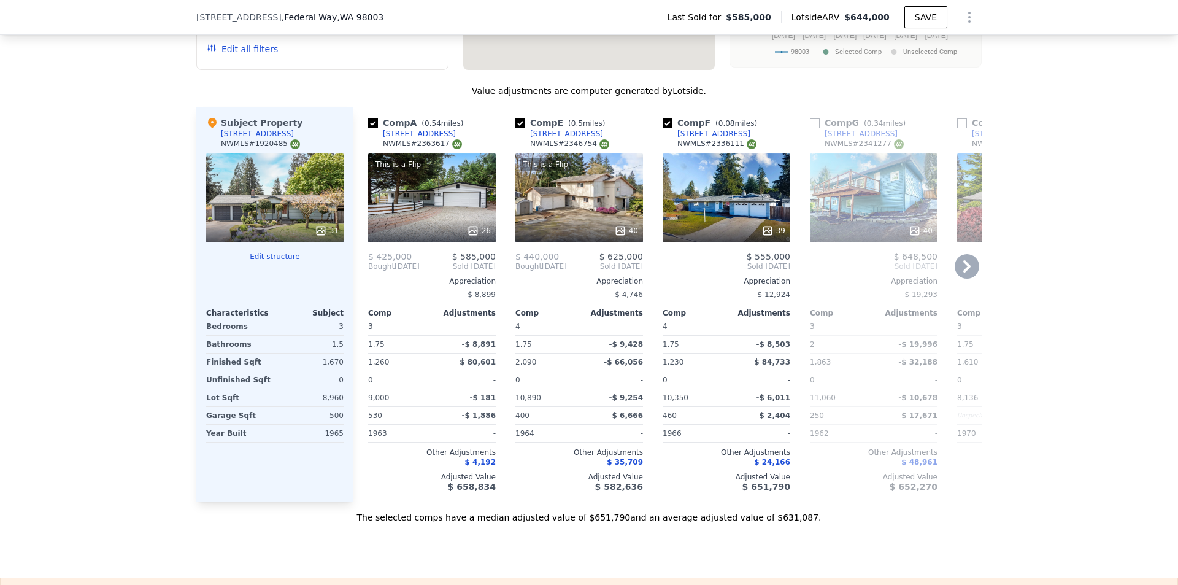
click at [515, 128] on input "checkbox" at bounding box center [520, 123] width 10 height 10
checkbox input "false"
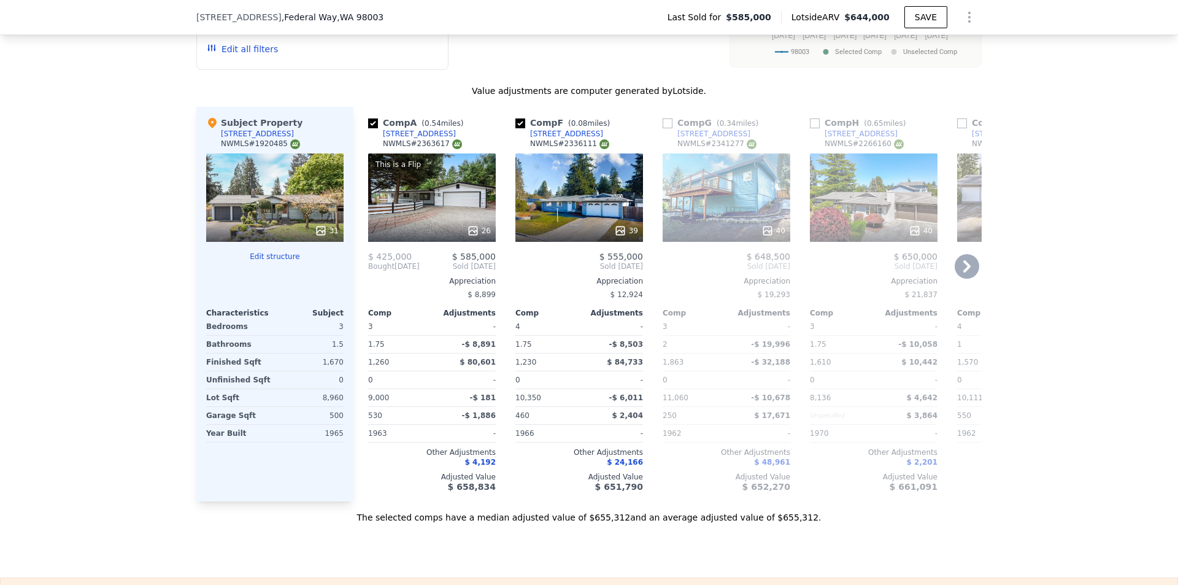
click at [515, 128] on input "checkbox" at bounding box center [520, 123] width 10 height 10
checkbox input "false"
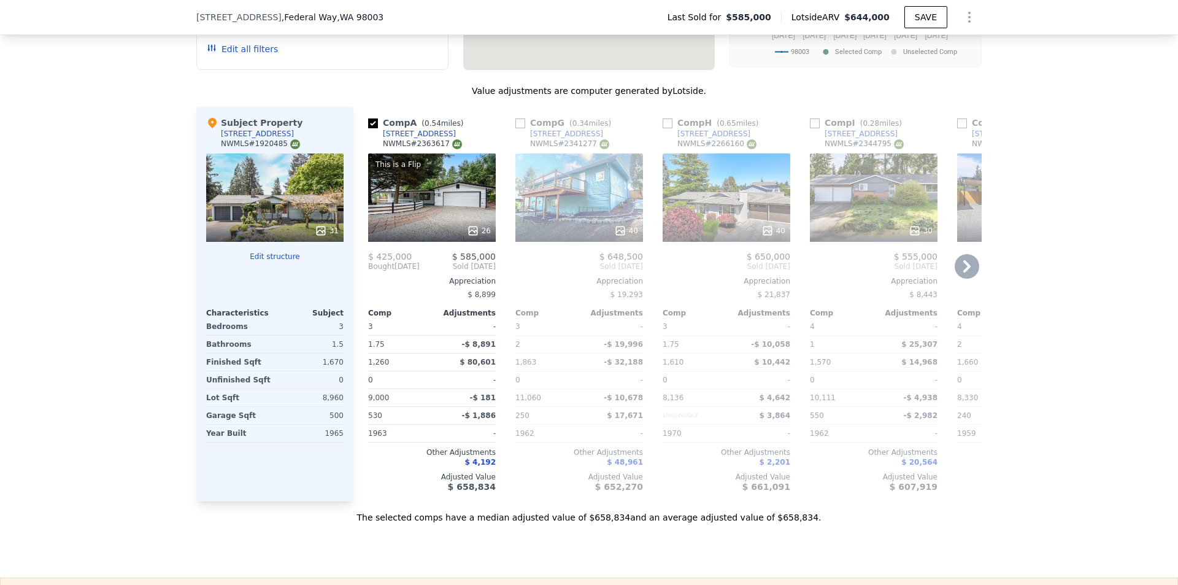
click at [515, 128] on input "checkbox" at bounding box center [520, 123] width 10 height 10
checkbox input "true"
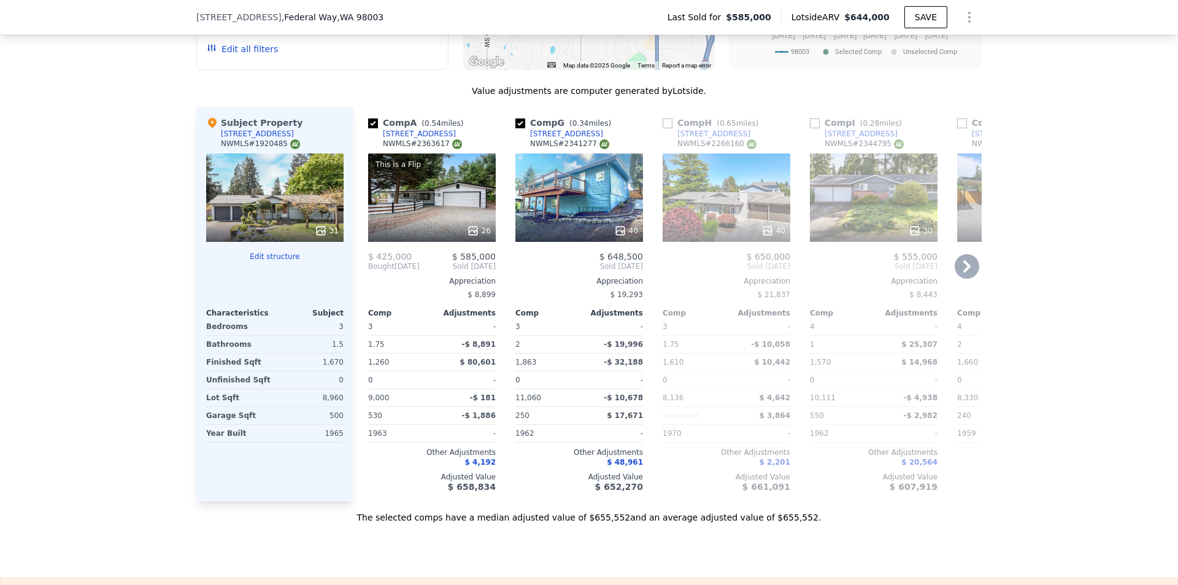
click at [658, 135] on div "Comp H ( 0.65 miles) [STREET_ADDRESS] # 2266160 40 $ 650,000 Sold [DATE] Apprec…" at bounding box center [726, 304] width 137 height 394
click at [666, 128] on input "checkbox" at bounding box center [667, 123] width 10 height 10
checkbox input "true"
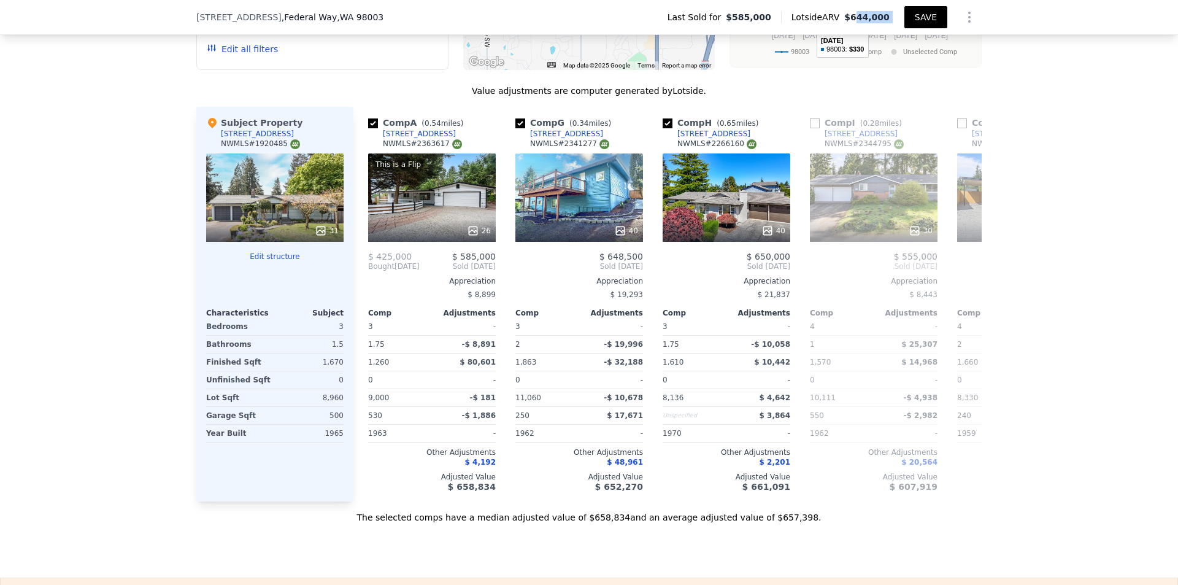
drag, startPoint x: 859, startPoint y: 14, endPoint x: 904, endPoint y: 19, distance: 45.0
click at [904, 19] on div "Last Sold for $585,000 Lotside ARV $644,000 SAVE" at bounding box center [820, 17] width 324 height 25
click at [878, 23] on span "$644,000" at bounding box center [866, 17] width 45 height 12
checkbox input "false"
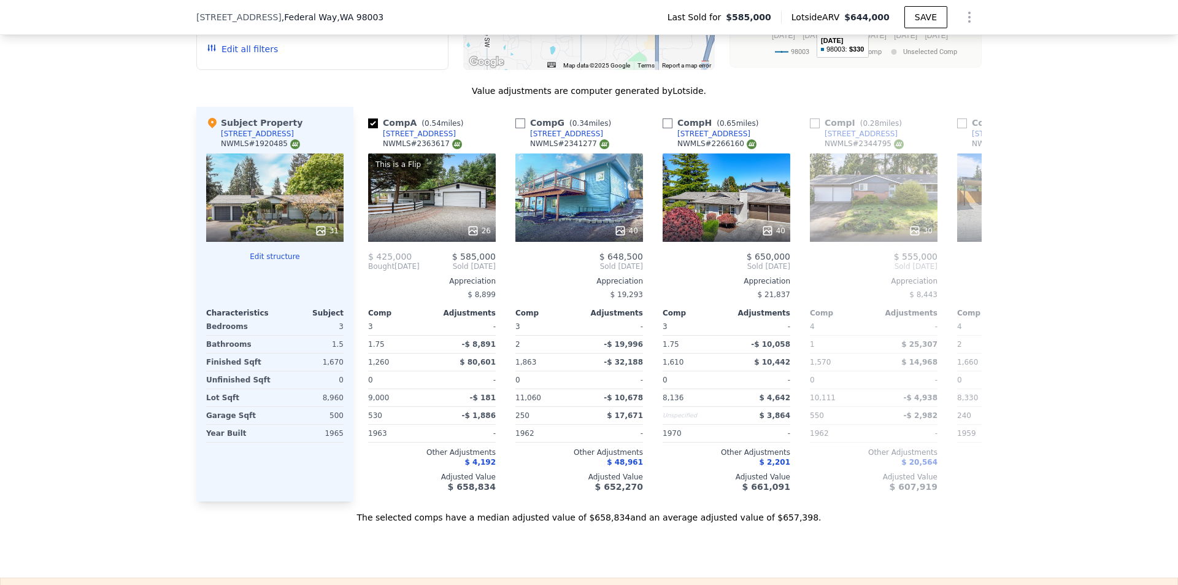
checkbox input "true"
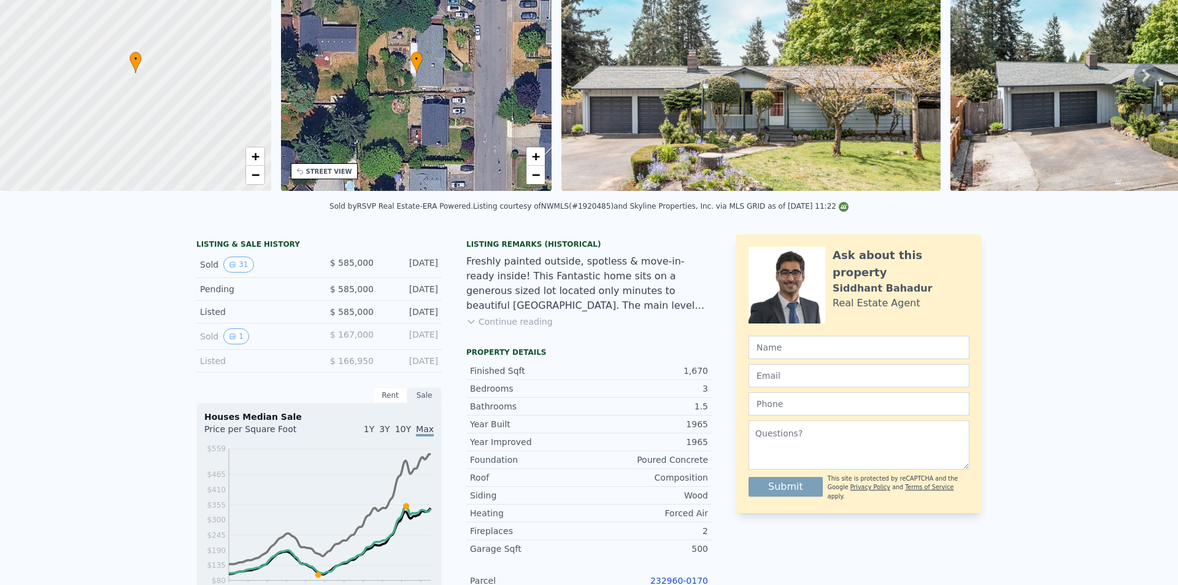
scroll to position [4, 0]
